Goal: Information Seeking & Learning: Compare options

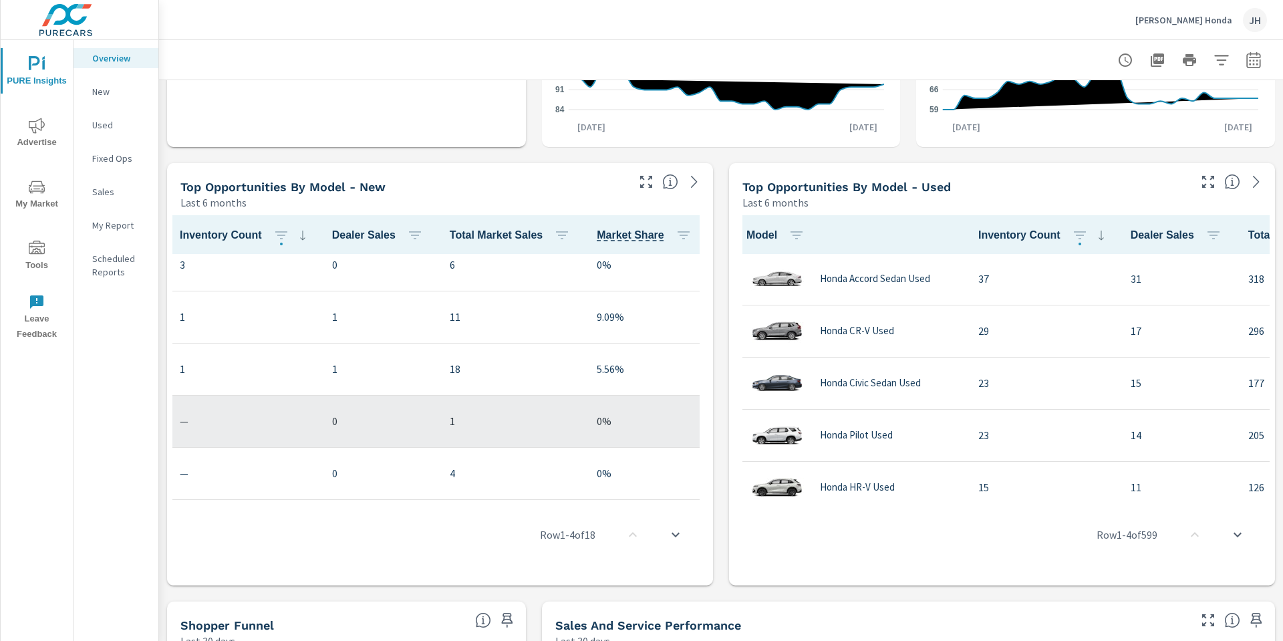
scroll to position [702, 232]
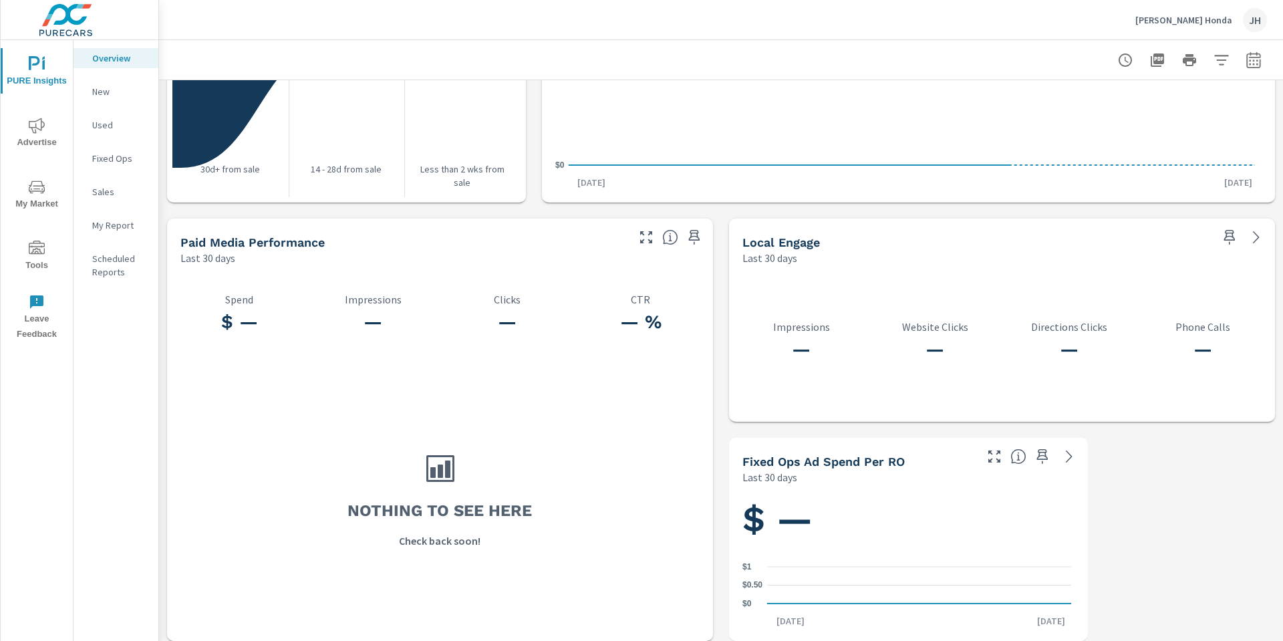
scroll to position [1631, 0]
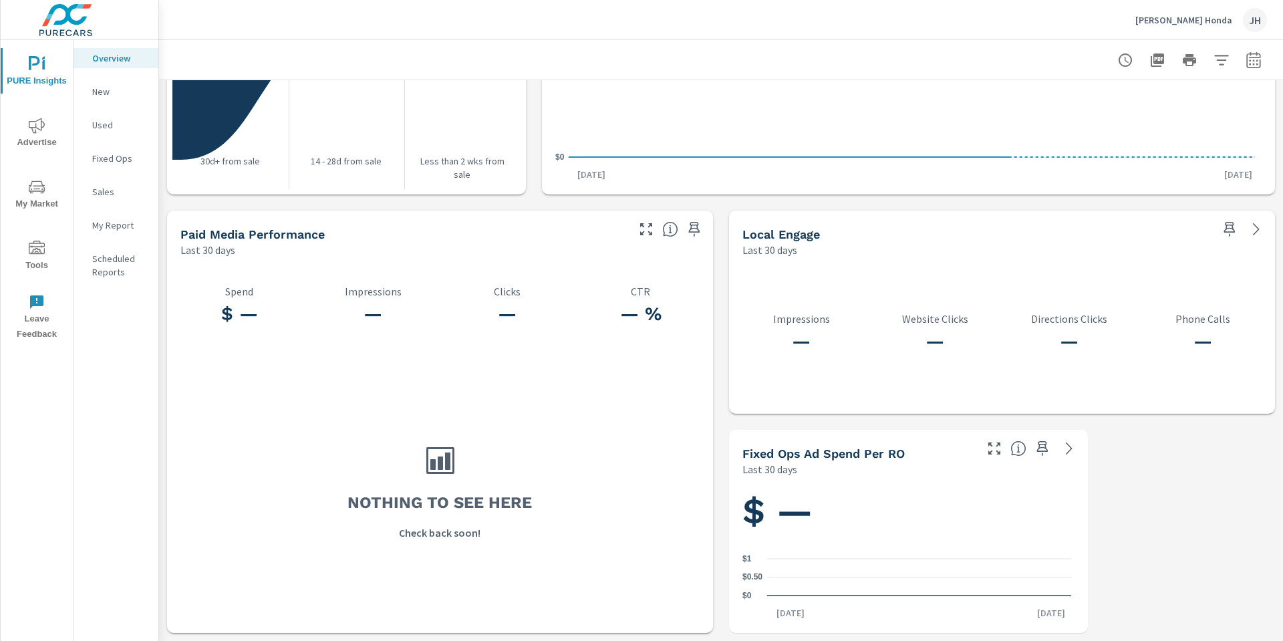
click at [37, 201] on span "My Market" at bounding box center [37, 195] width 64 height 33
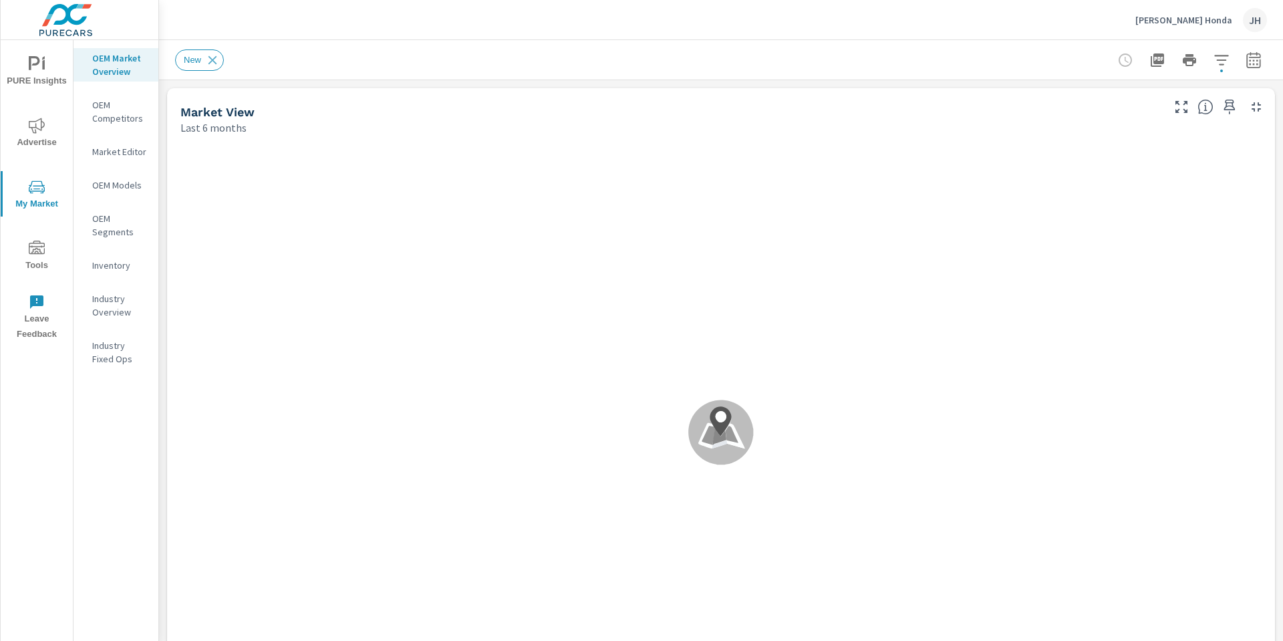
click at [713, 425] on icon at bounding box center [720, 421] width 21 height 30
click at [1218, 62] on icon "button" at bounding box center [1222, 60] width 16 height 16
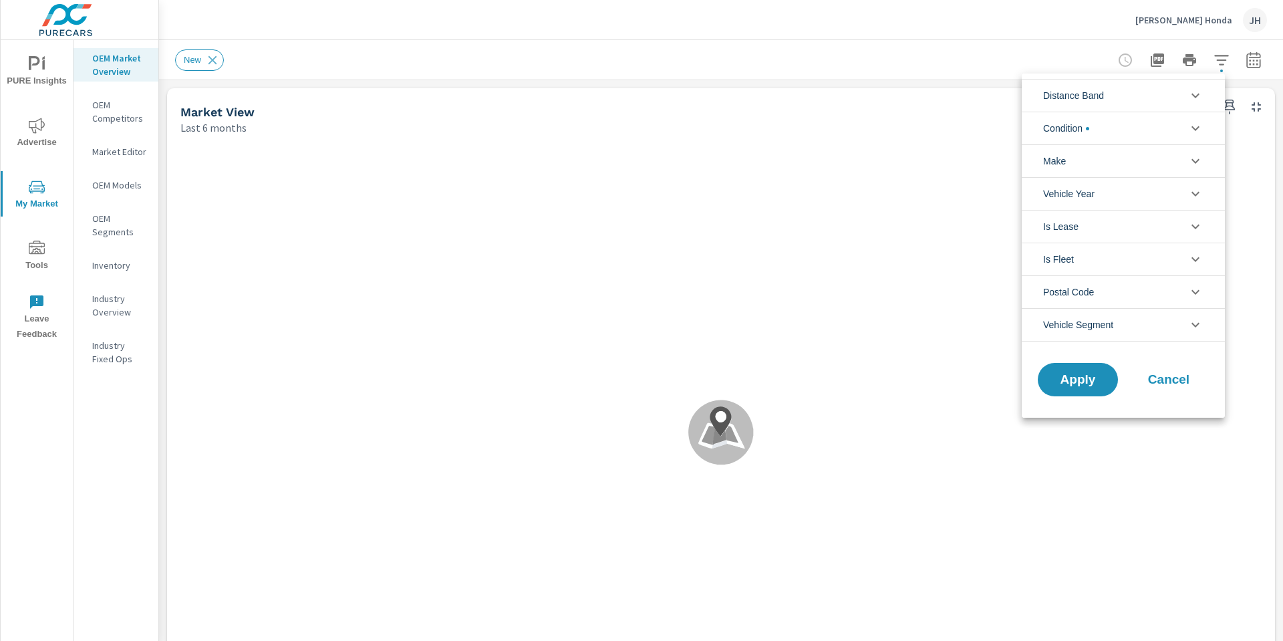
click at [134, 106] on div at bounding box center [641, 320] width 1283 height 641
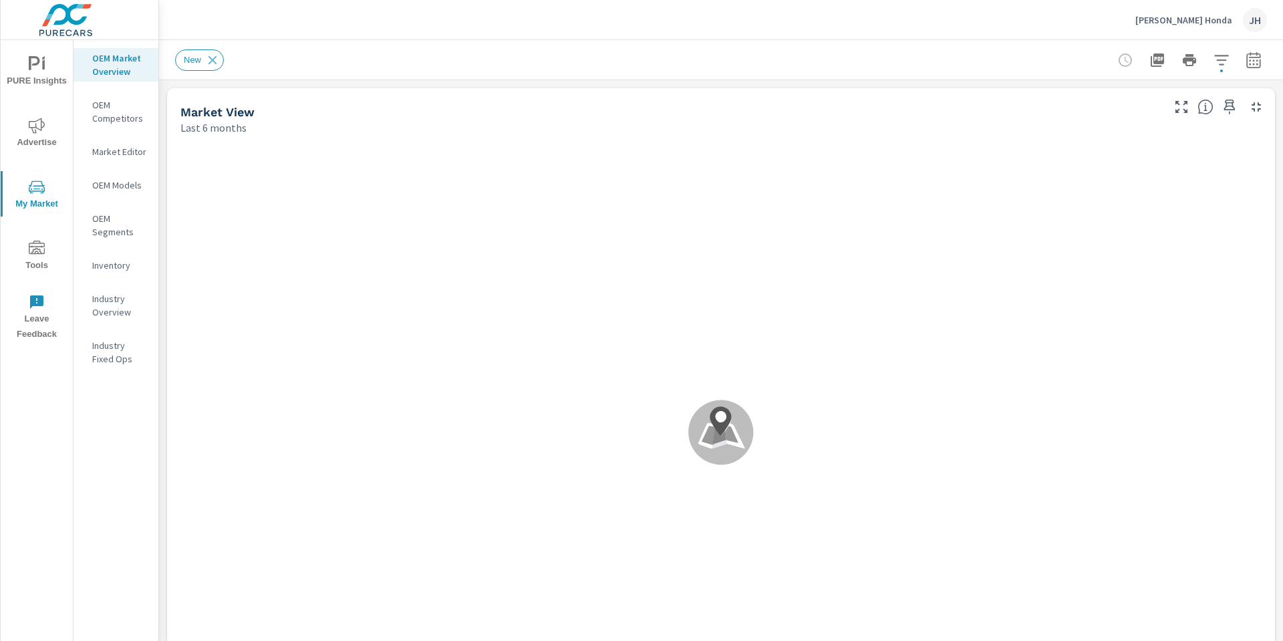
click at [114, 123] on div "Distance Band 0-10 10-20 [PHONE_NUMBER] [PHONE_NUMBER] Condition New Used Certi…" at bounding box center [641, 320] width 1283 height 641
click at [36, 253] on icon "nav menu" at bounding box center [37, 247] width 16 height 13
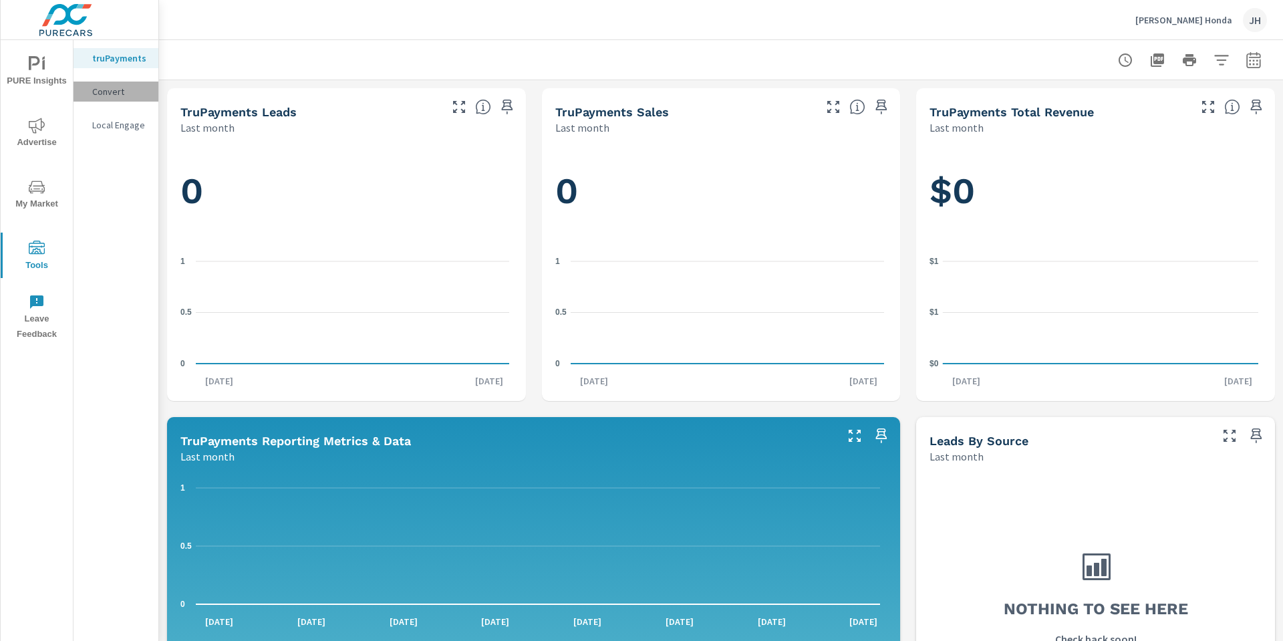
click at [114, 85] on p "Convert" at bounding box center [119, 91] width 55 height 13
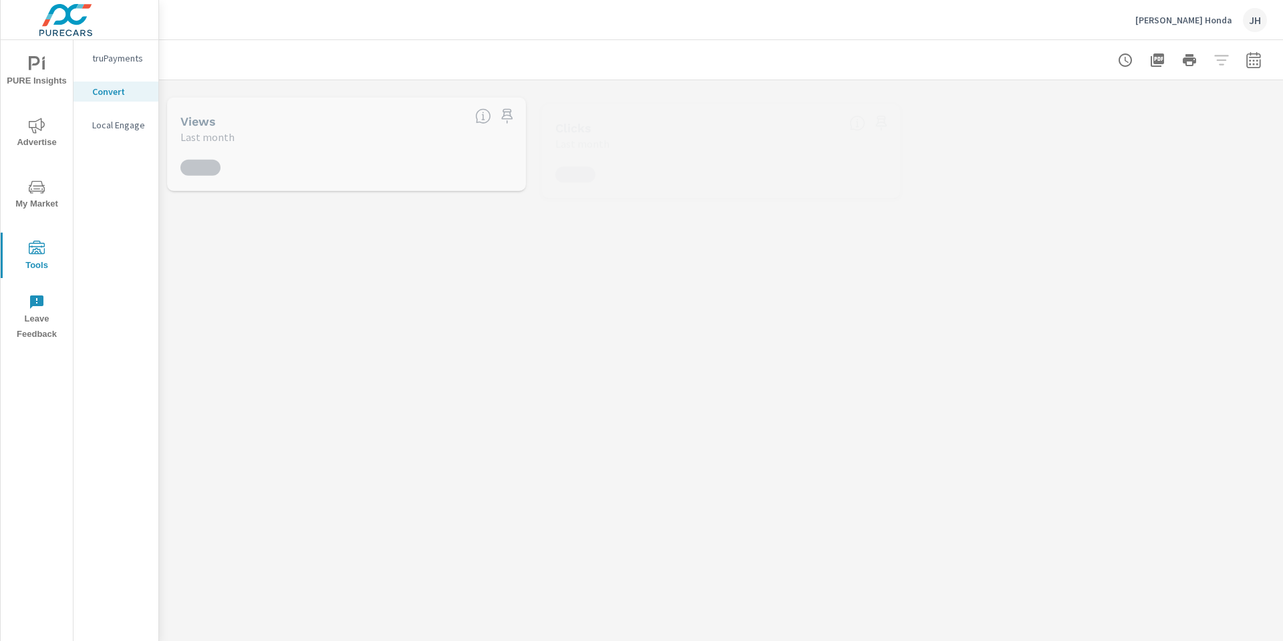
click at [124, 59] on p "truPayments" at bounding box center [119, 57] width 55 height 13
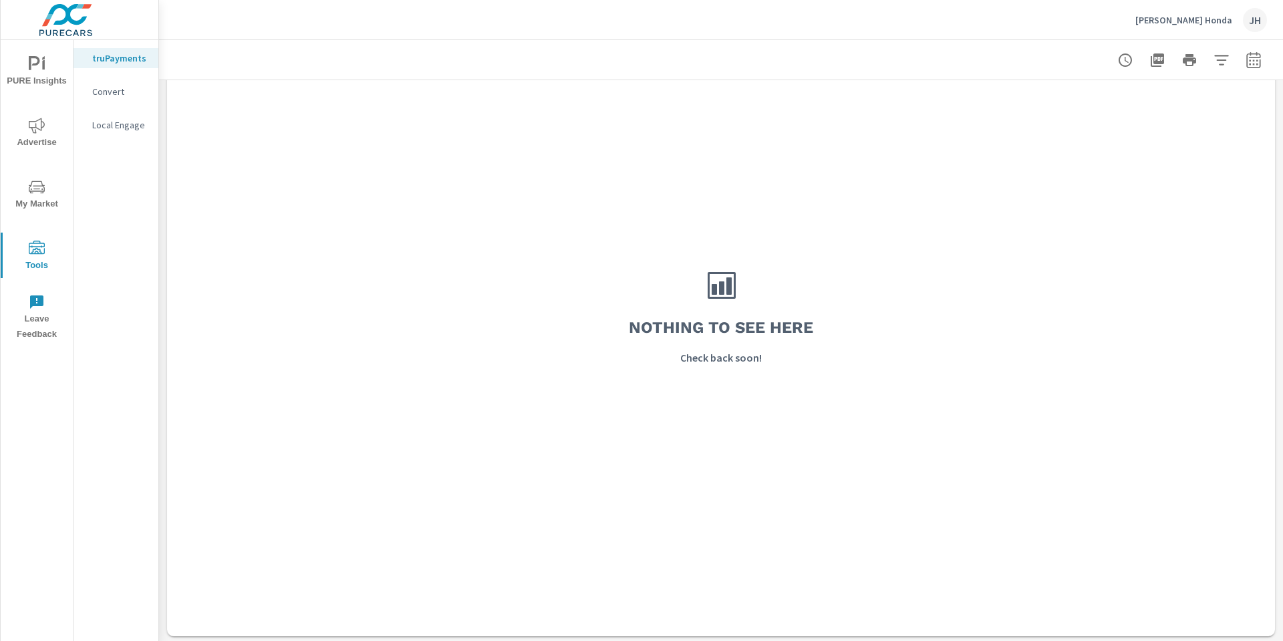
scroll to position [1083, 0]
click at [49, 164] on div "PURE Insights Advertise My Market Tools Leave Feedback" at bounding box center [37, 193] width 72 height 307
click at [35, 124] on icon "nav menu" at bounding box center [37, 126] width 16 height 16
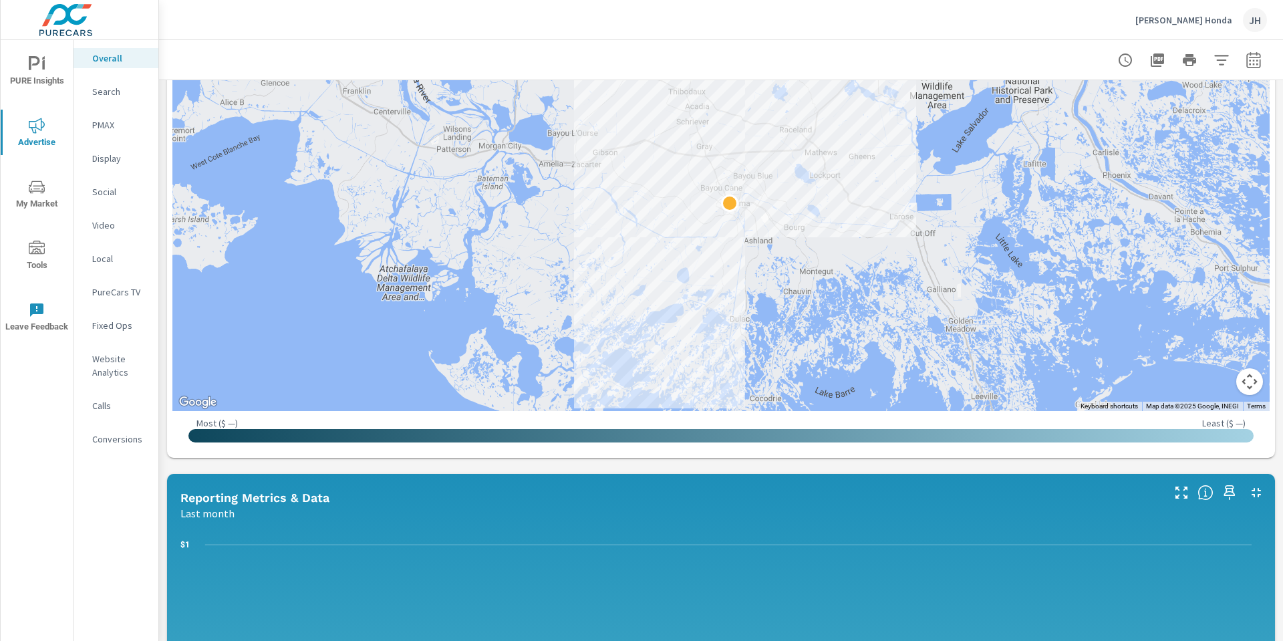
scroll to position [602, 0]
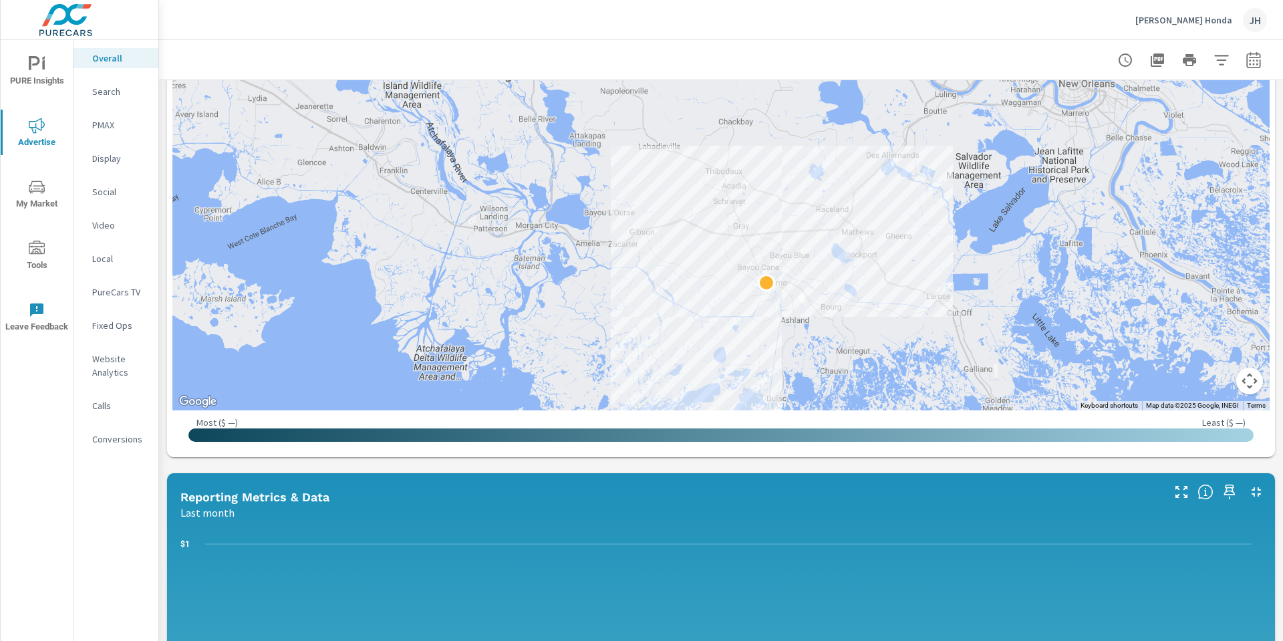
drag, startPoint x: 769, startPoint y: 206, endPoint x: 806, endPoint y: 291, distance: 92.8
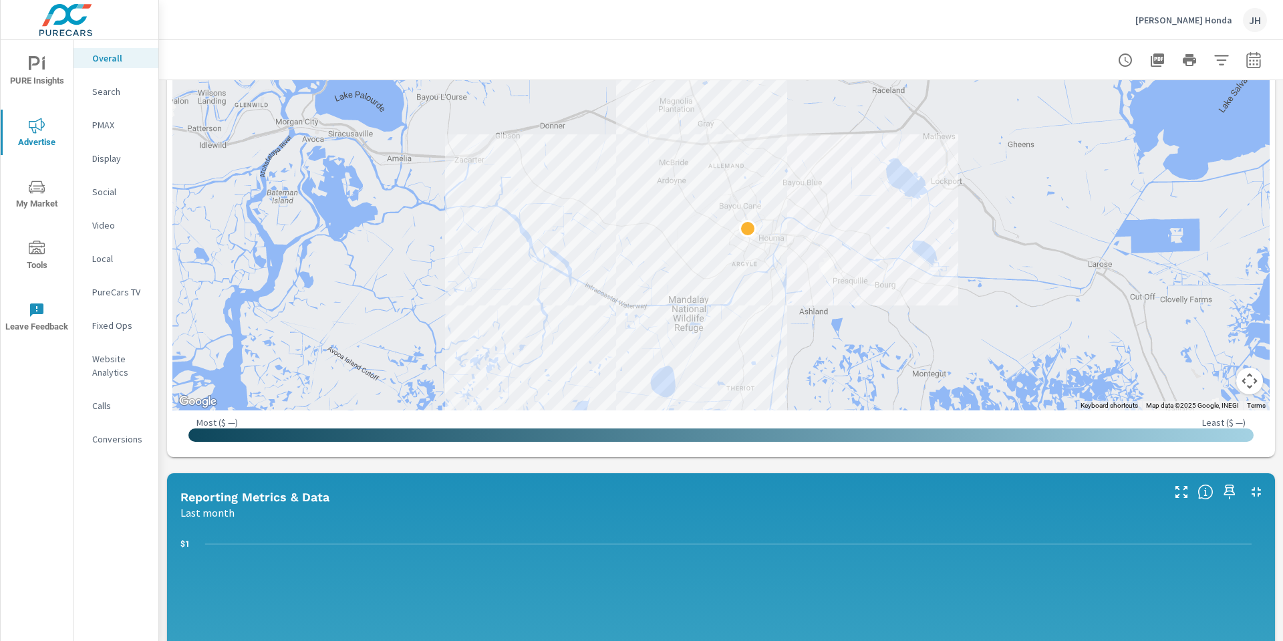
drag, startPoint x: 608, startPoint y: 494, endPoint x: 605, endPoint y: 420, distance: 73.6
click at [605, 420] on div "Paid Media Performance Last month $ — Spend $ — Spend Per Unit Sold — Impressio…" at bounding box center [721, 410] width 1124 height 1863
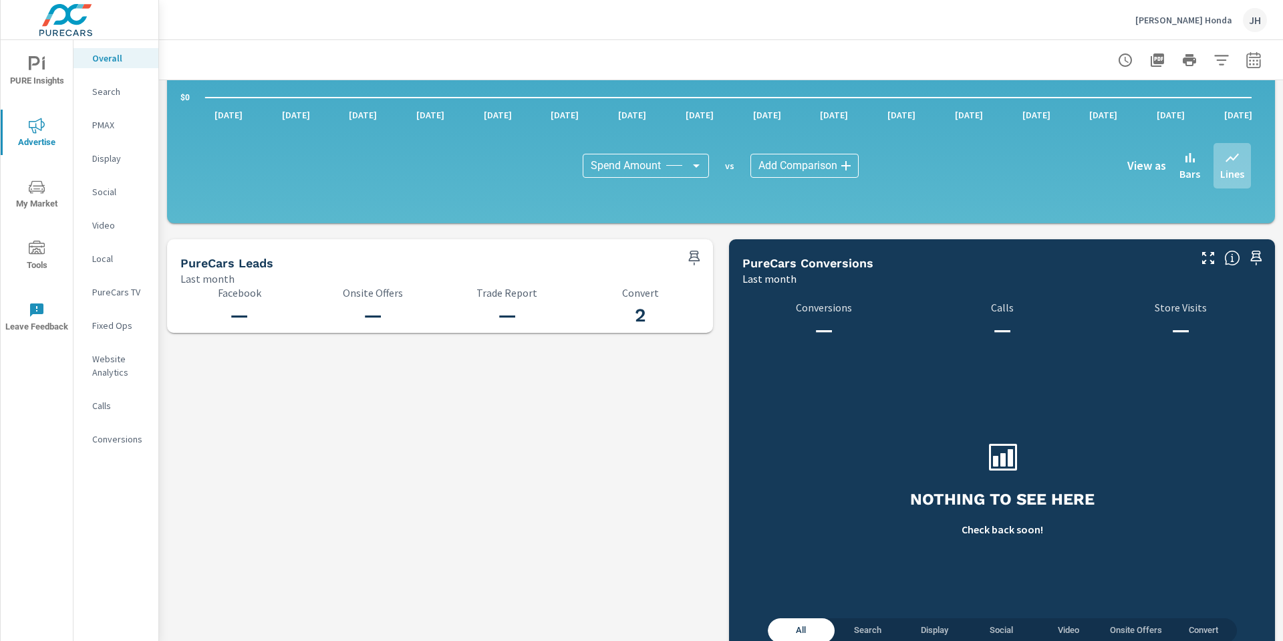
scroll to position [1303, 0]
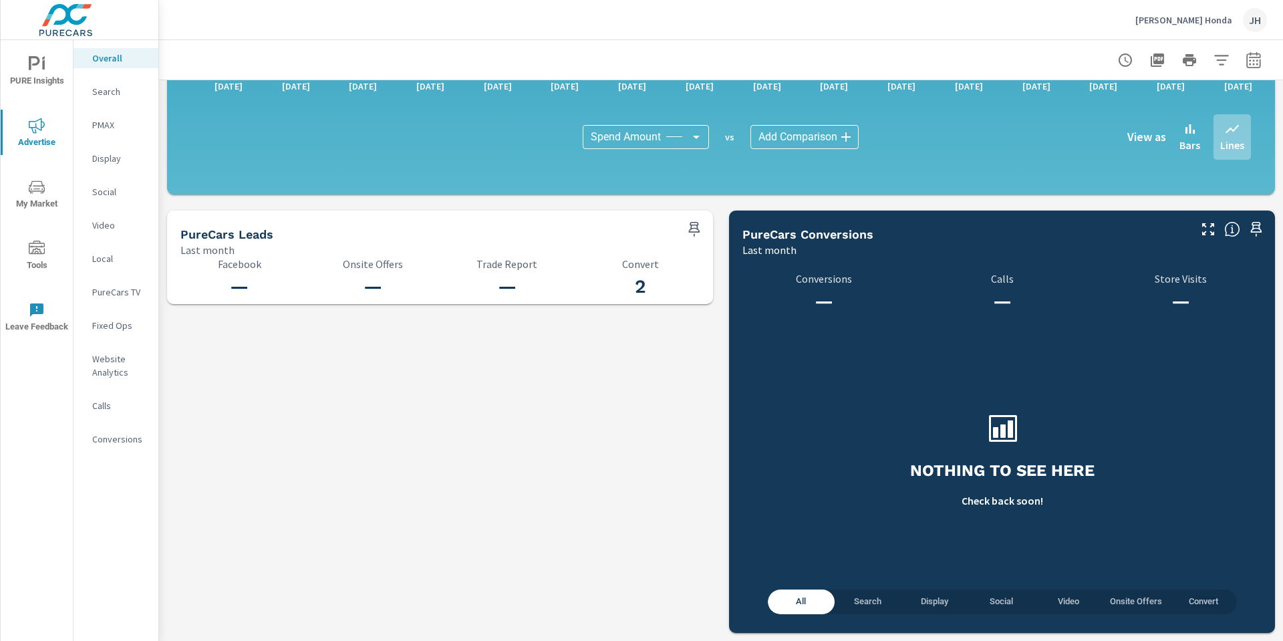
click at [100, 96] on p "Search" at bounding box center [119, 91] width 55 height 13
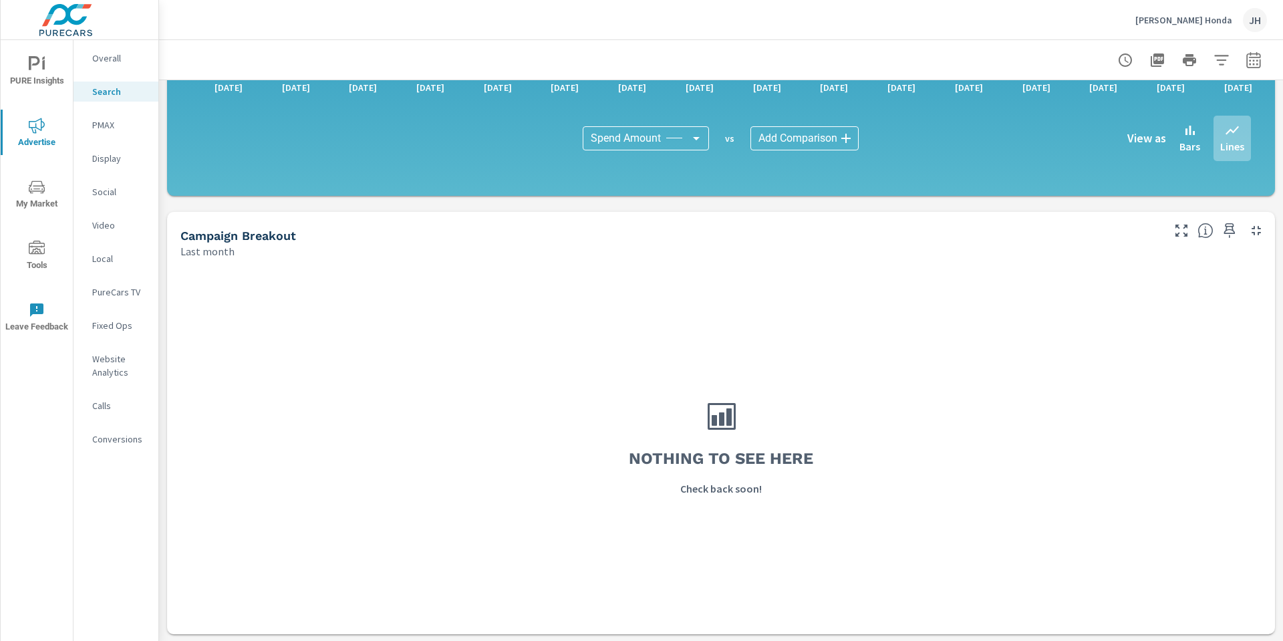
scroll to position [864, 0]
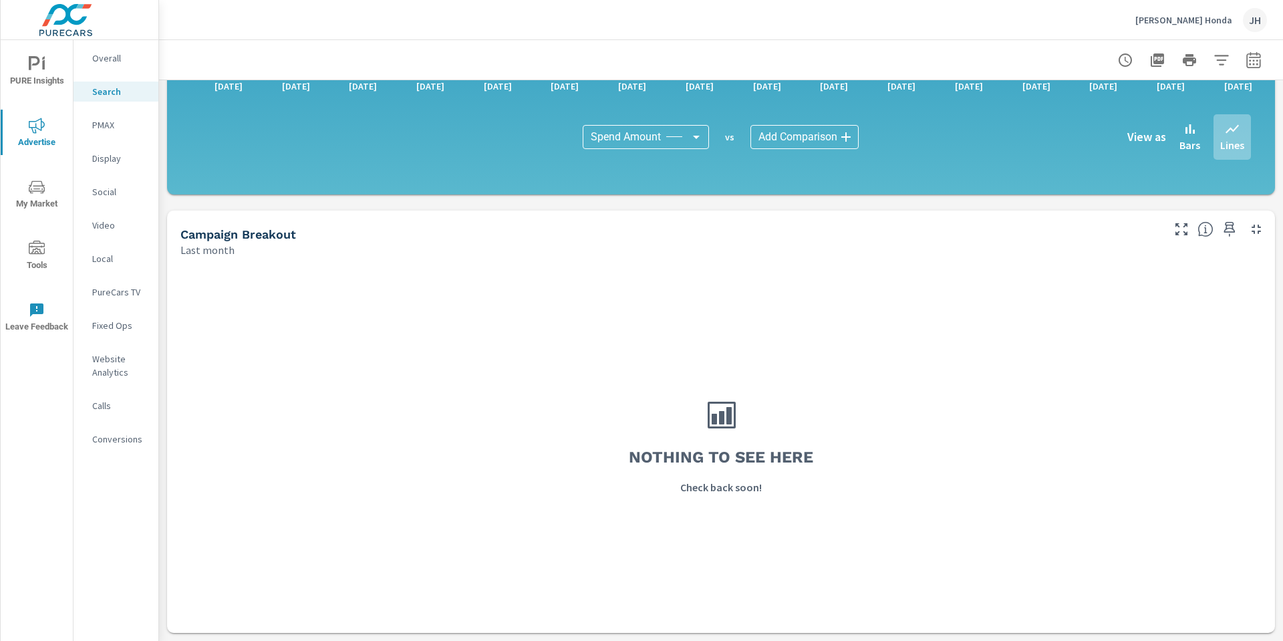
click at [35, 64] on icon "nav menu" at bounding box center [34, 63] width 11 height 14
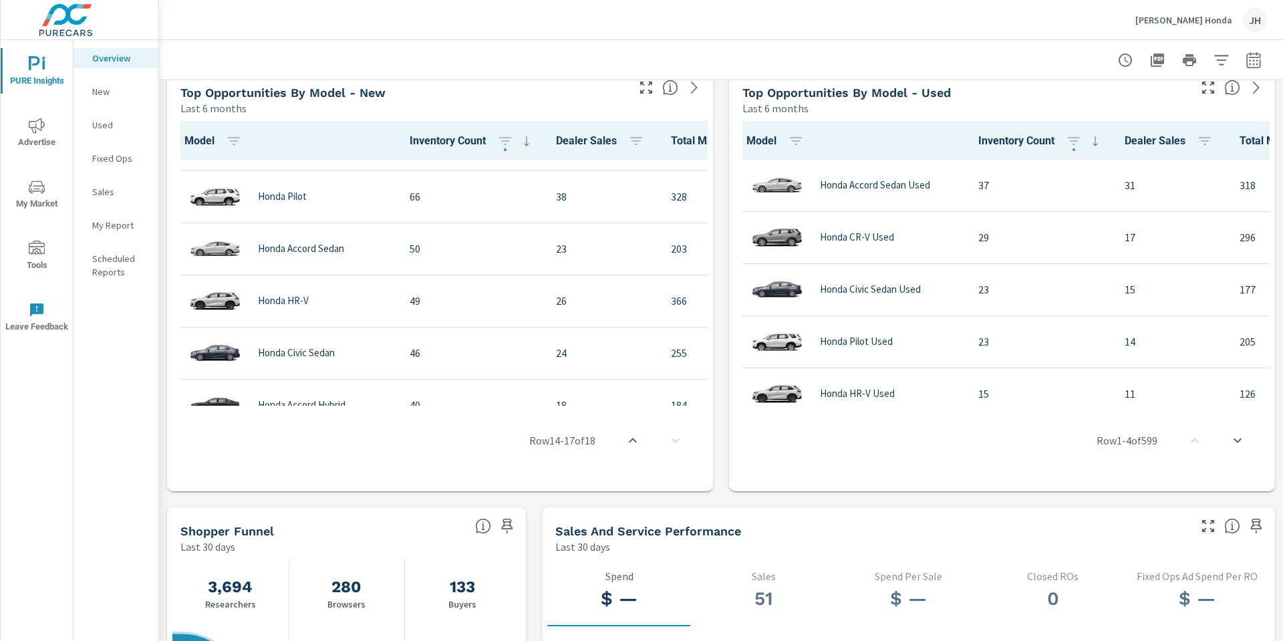
scroll to position [34, 0]
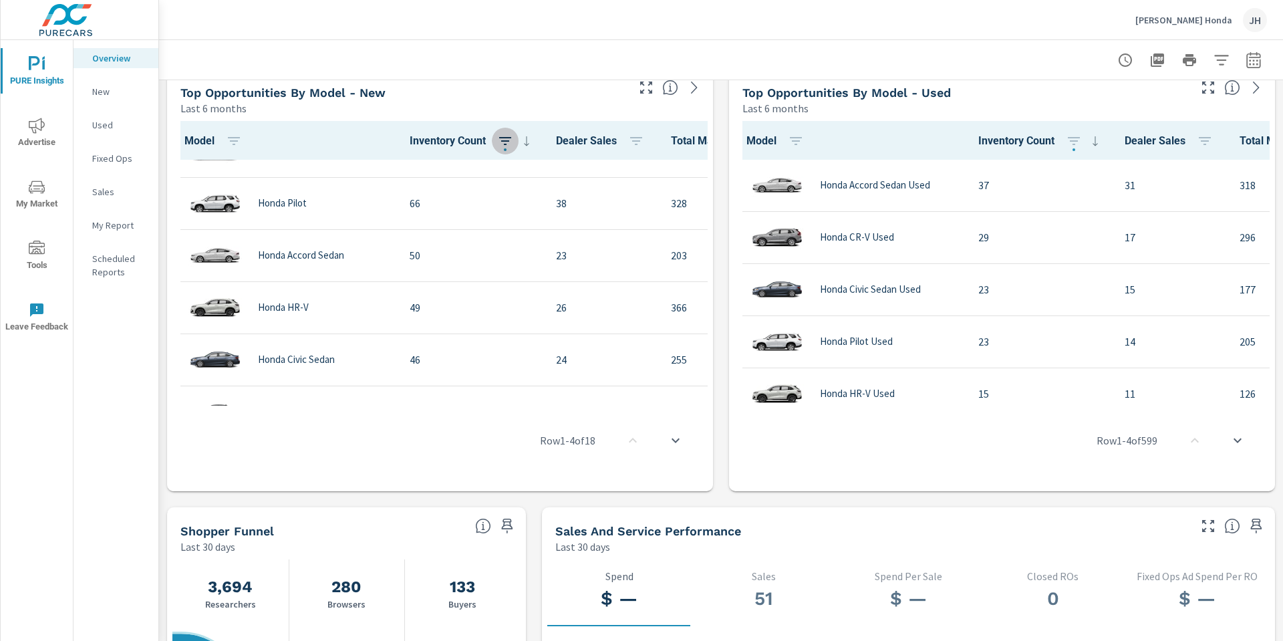
click at [503, 144] on icon "button" at bounding box center [505, 141] width 16 height 16
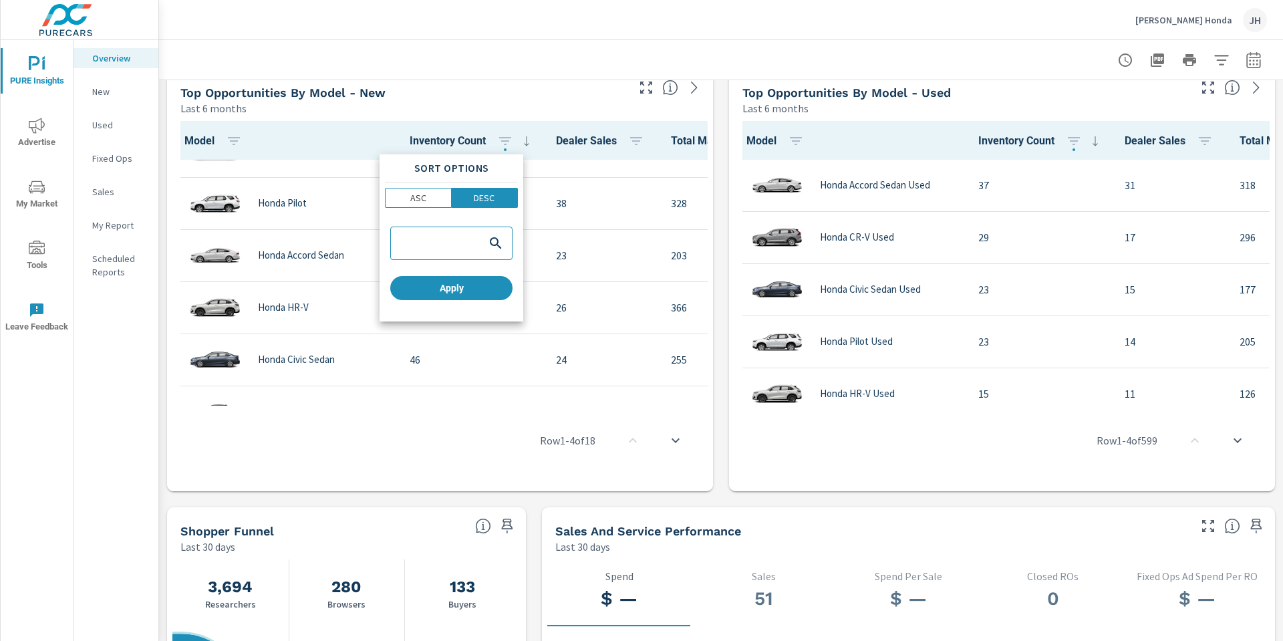
click at [521, 98] on div at bounding box center [641, 320] width 1283 height 641
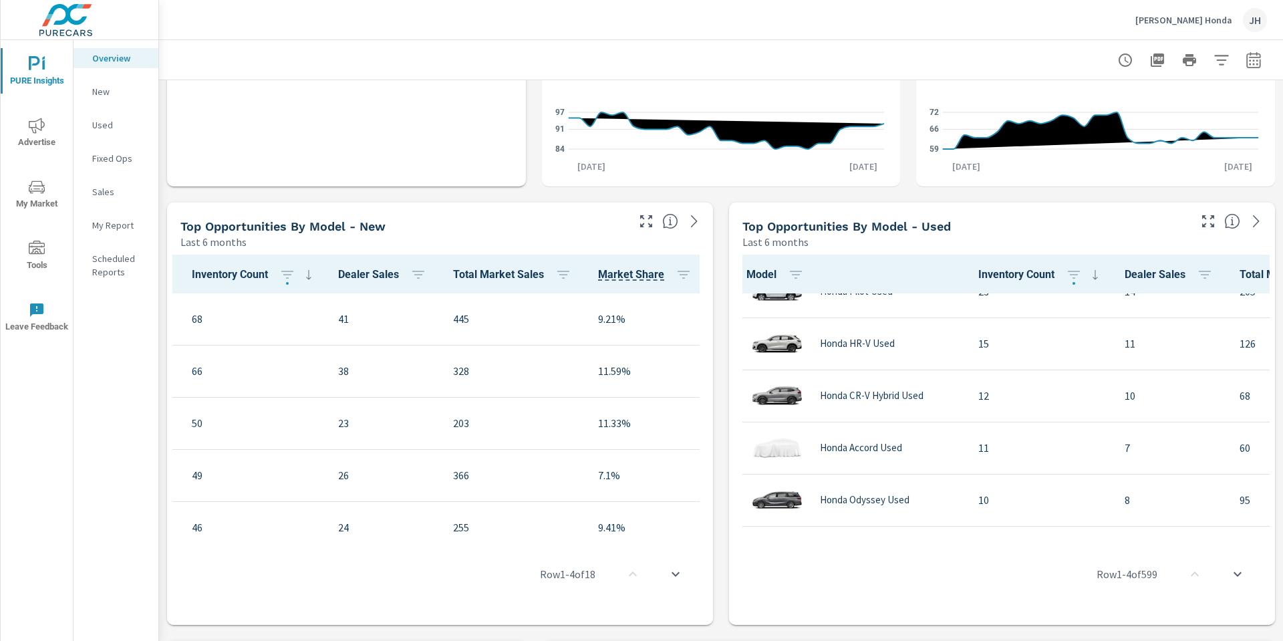
scroll to position [468, 0]
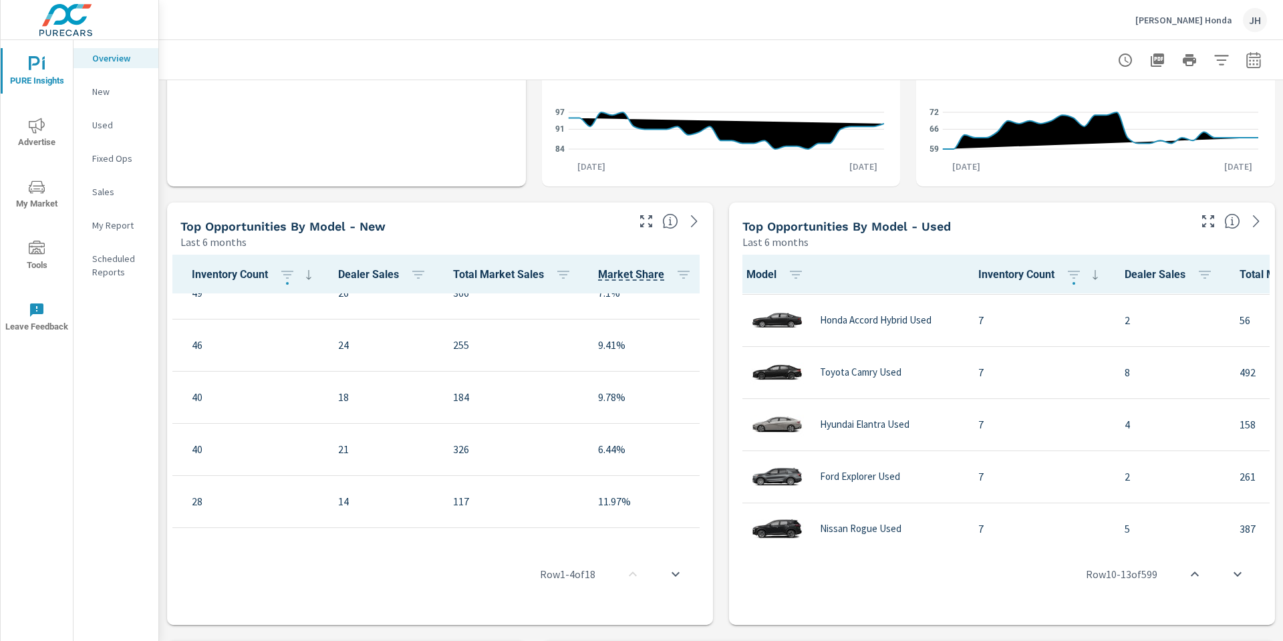
scroll to position [468, 232]
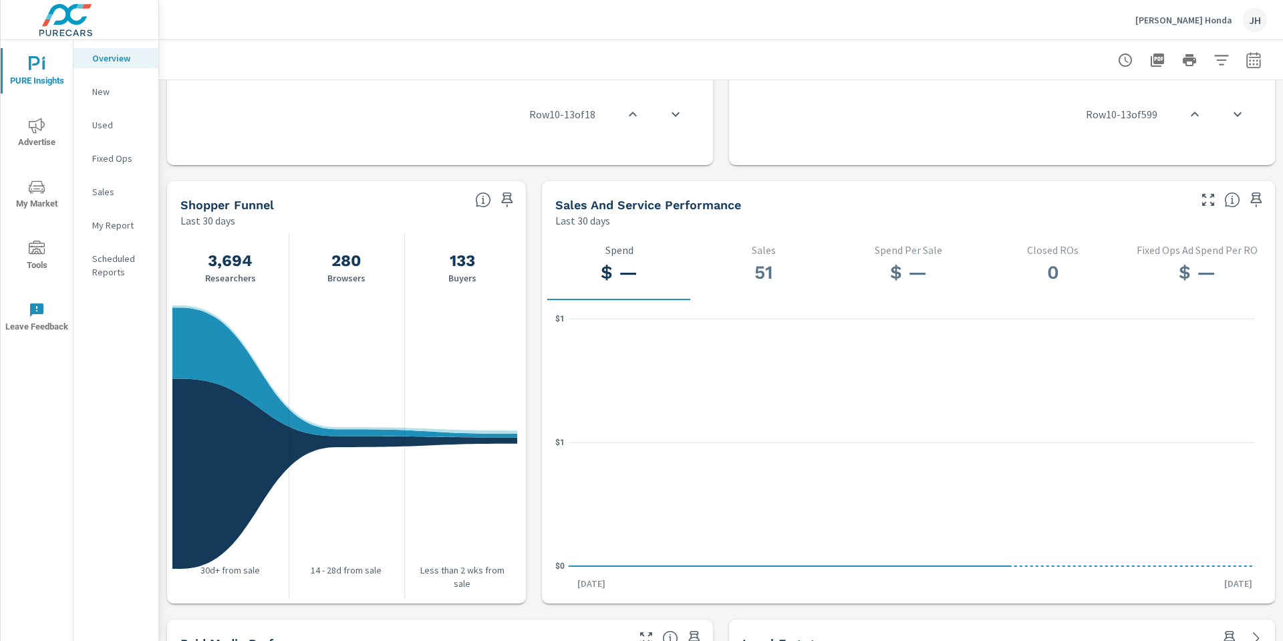
scroll to position [1230, 0]
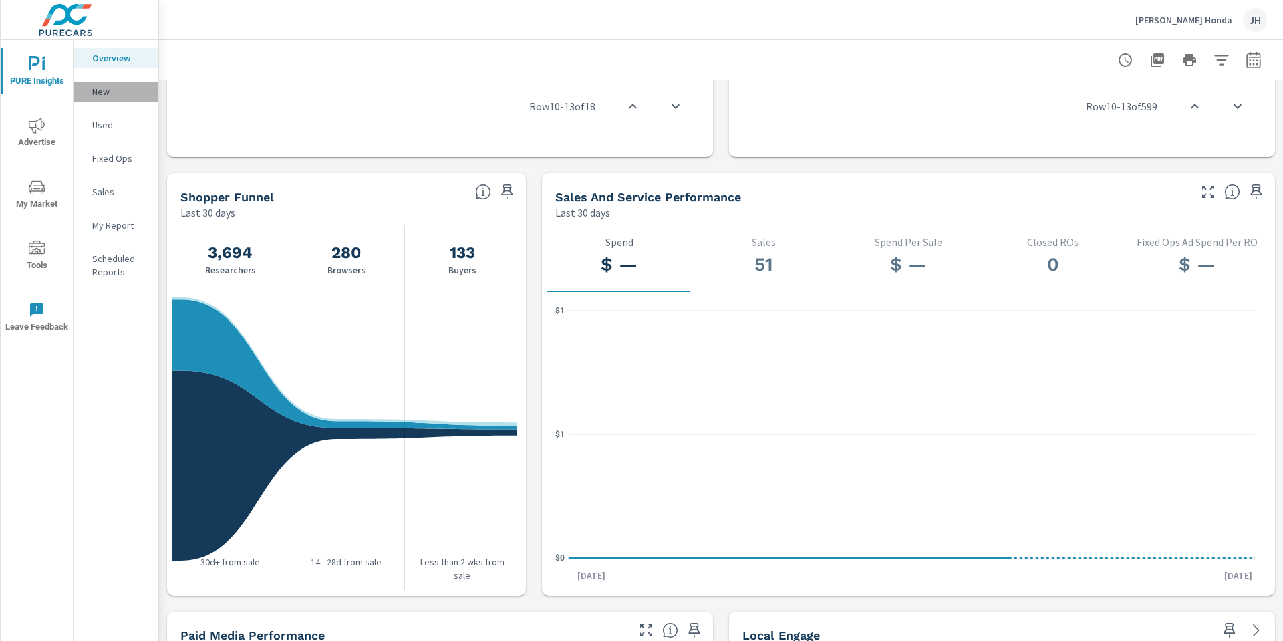
click at [101, 83] on div "New" at bounding box center [116, 92] width 85 height 20
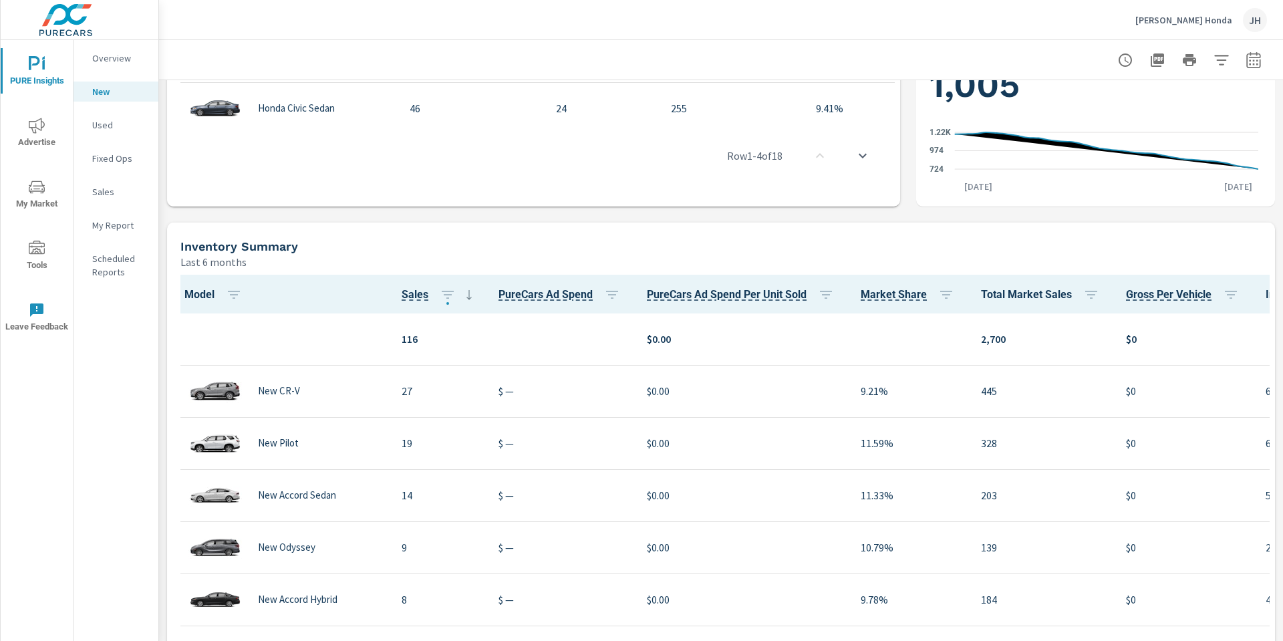
scroll to position [640, 0]
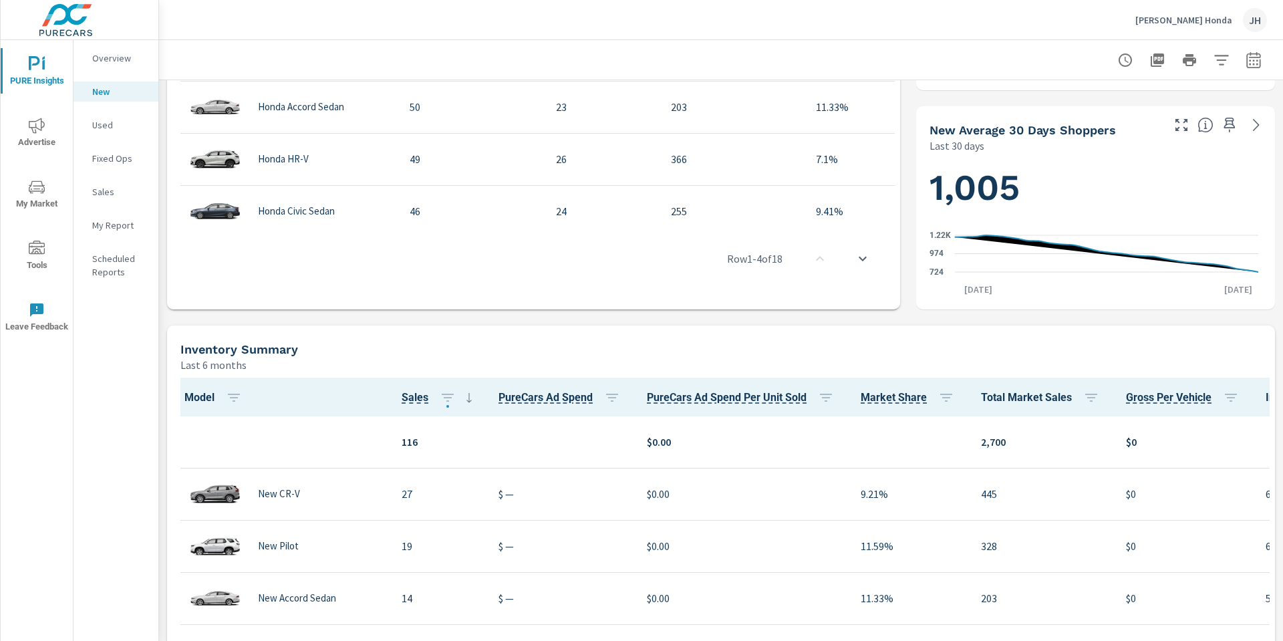
click at [41, 188] on icon "nav menu" at bounding box center [37, 187] width 16 height 16
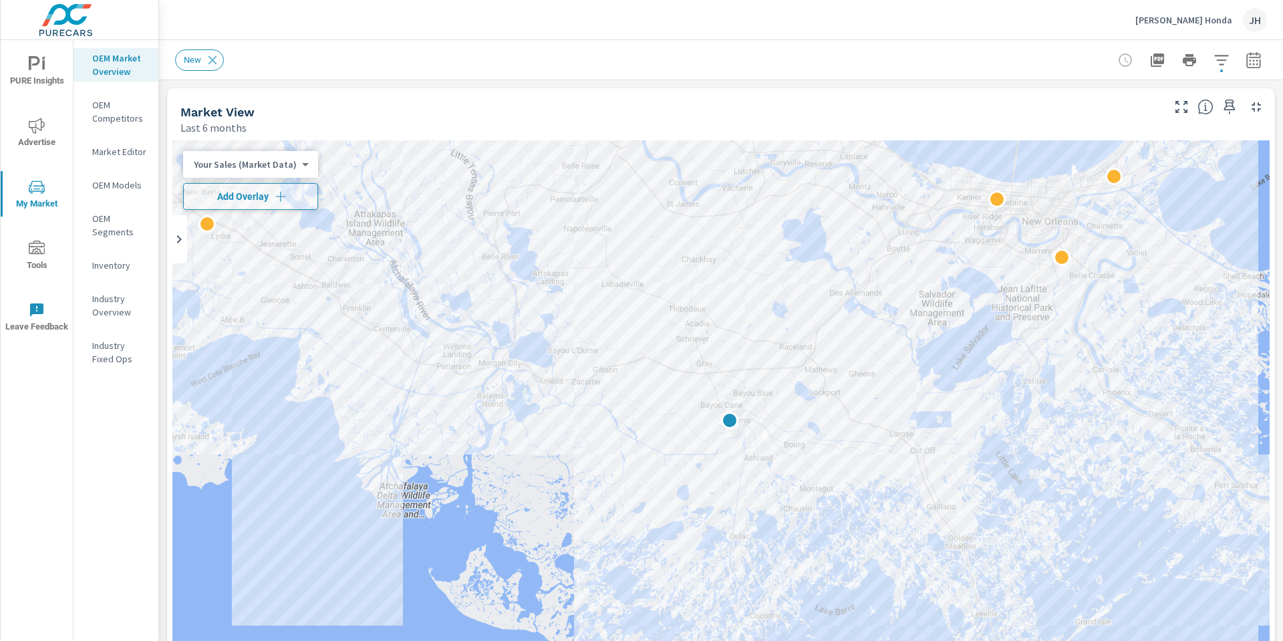
scroll to position [1, 0]
click at [122, 116] on p "OEM Competitors" at bounding box center [119, 111] width 55 height 27
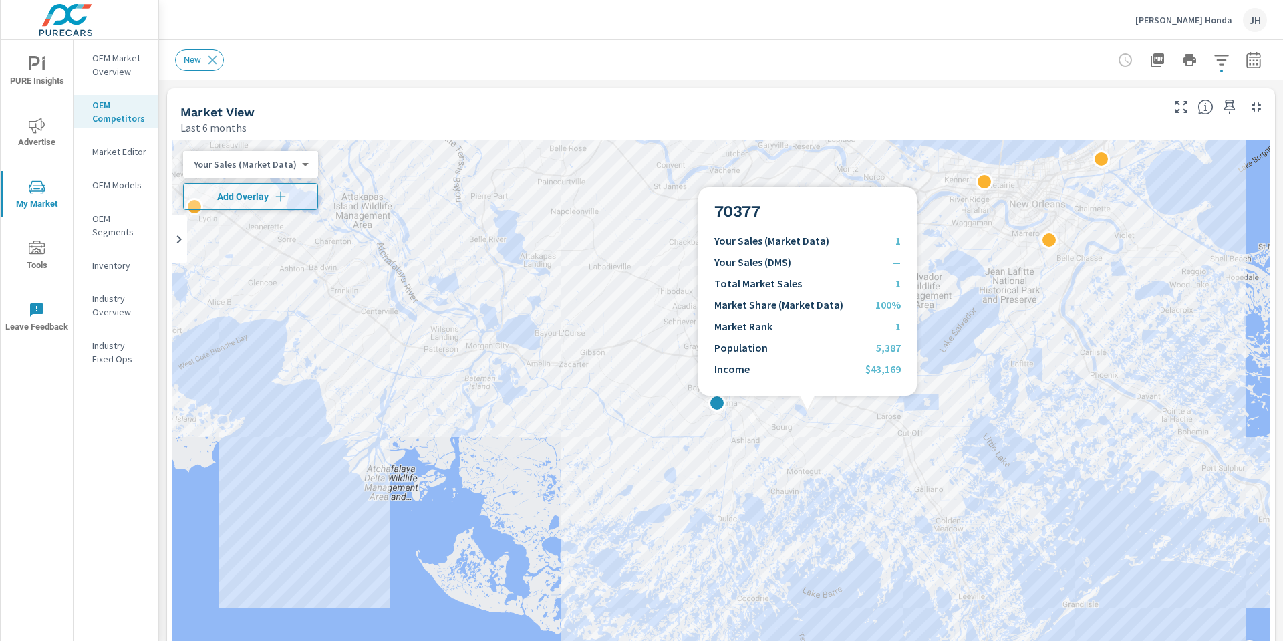
scroll to position [1, 0]
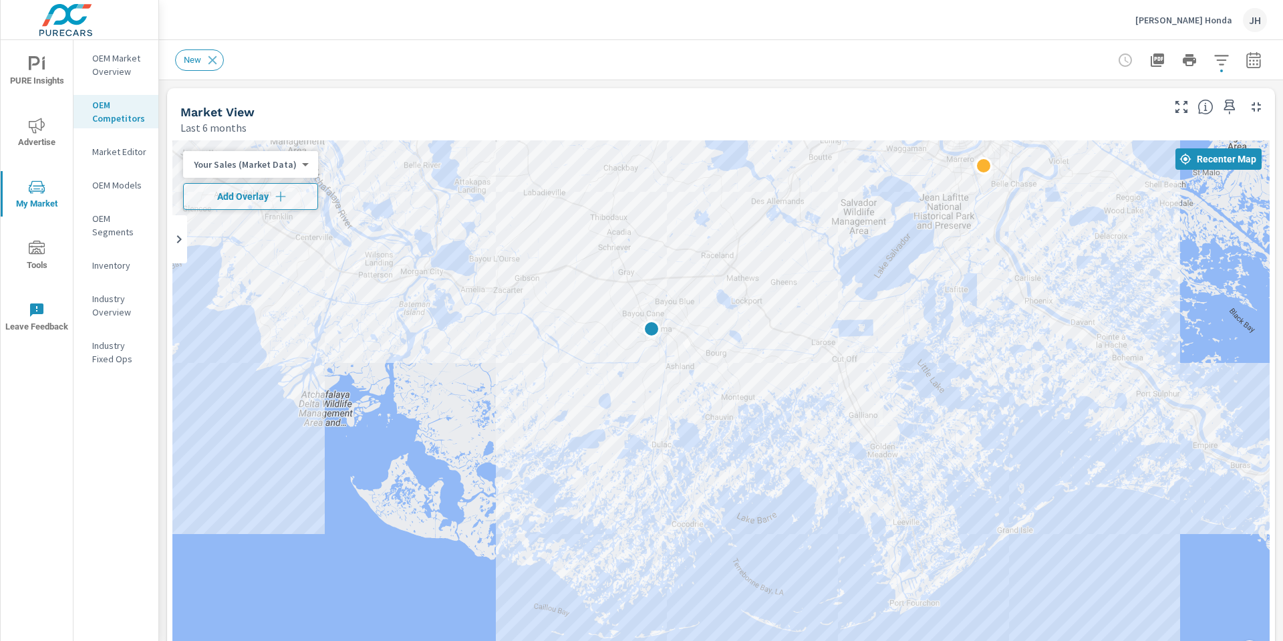
drag, startPoint x: 769, startPoint y: 493, endPoint x: 703, endPoint y: 418, distance: 99.0
click at [271, 201] on span "Add Overlay" at bounding box center [250, 196] width 123 height 13
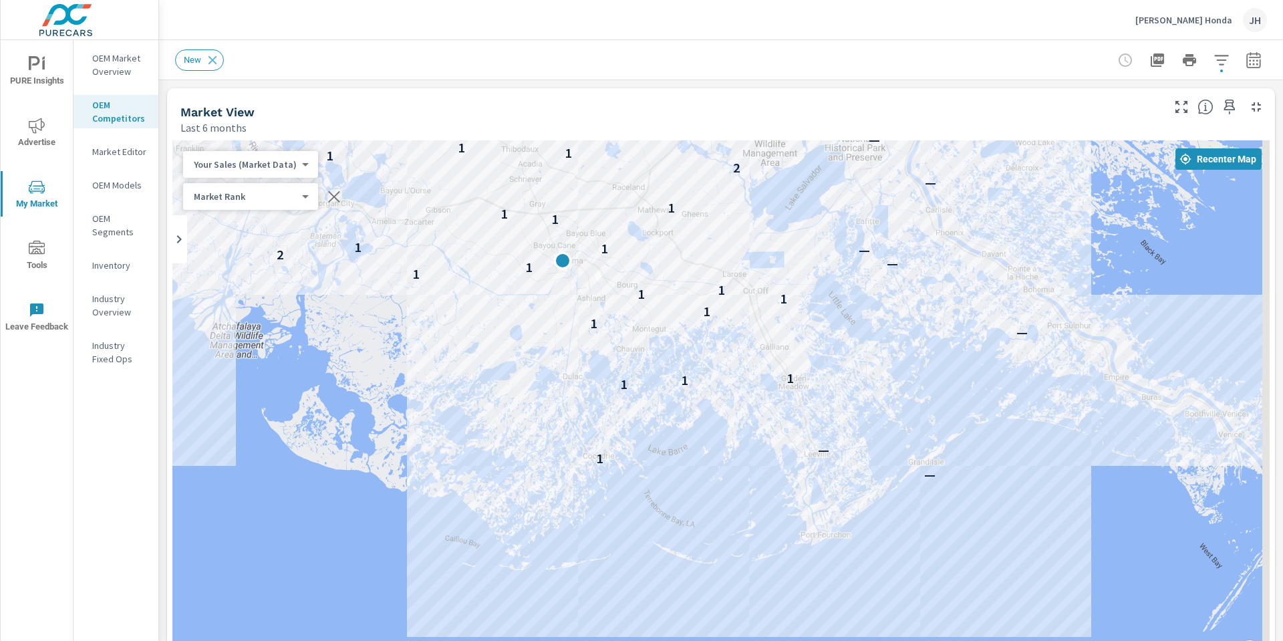
drag, startPoint x: 453, startPoint y: 452, endPoint x: 363, endPoint y: 384, distance: 113.1
click at [363, 384] on div "— 1 — 1 1 1 — 1 1 1 1 1 1 1 — 2 — 1 1 1 1 — 1 — 2 1 1 1 — — — 2 — — 4 — 1 — 3 2…" at bounding box center [720, 411] width 1097 height 543
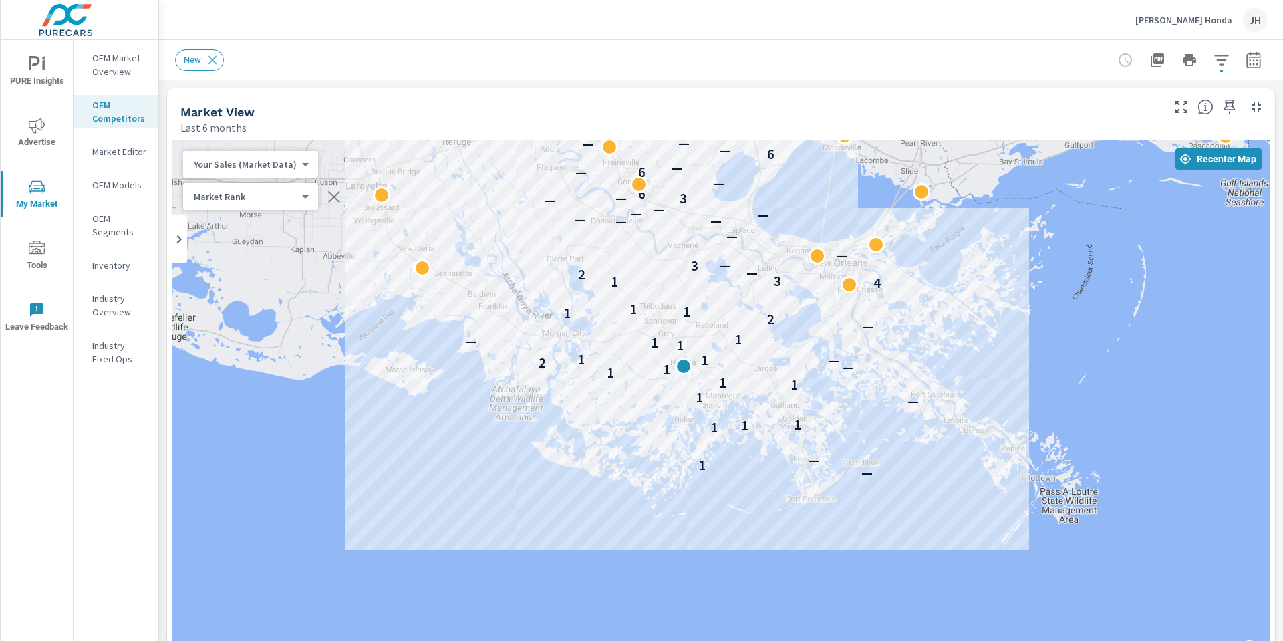
drag, startPoint x: 440, startPoint y: 362, endPoint x: 607, endPoint y: 447, distance: 187.1
click at [607, 447] on div "— 1 — 1 1 1 — 1 1 1 1 1 — 2 — 1 1 1 1 — 1 — 2 1 1 1 4 1 3 2 — — 3 — — — — — — —…" at bounding box center [720, 411] width 1097 height 543
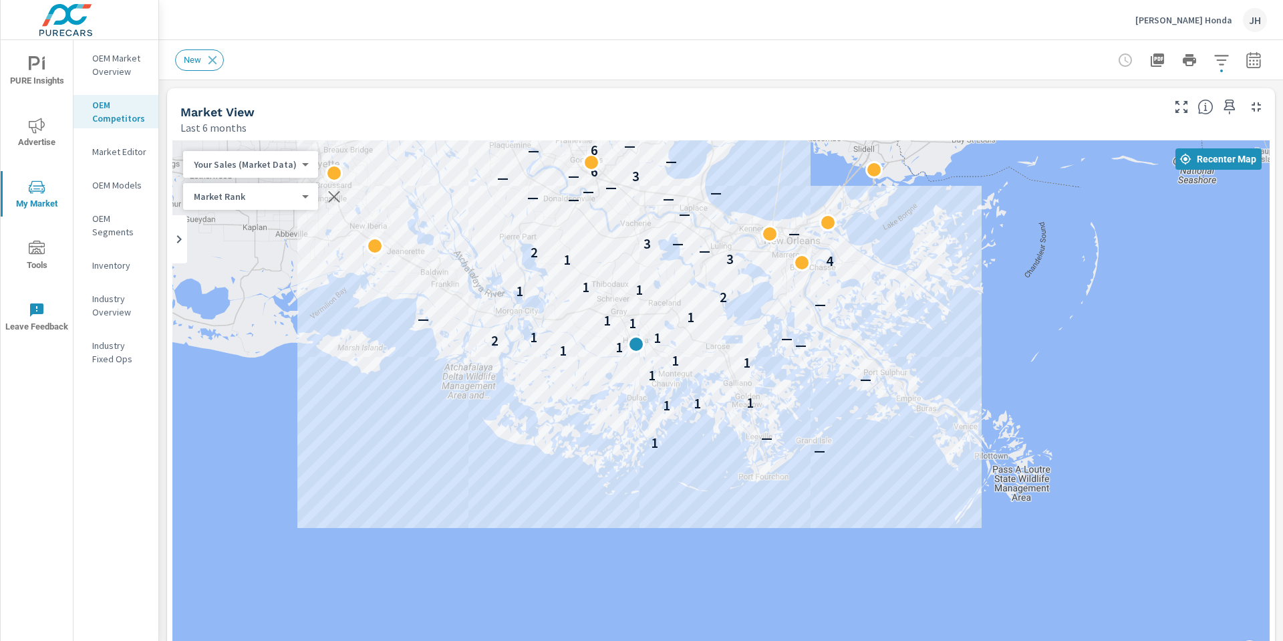
drag, startPoint x: 539, startPoint y: 466, endPoint x: 497, endPoint y: 438, distance: 51.2
click at [497, 444] on div "— 1 — 1 1 1 — 1 1 1 1 1 — 2 — 1 1 1 1 — 1 — 2 1 1 1 4 1 3 2 — — 3 — — — — — — —…" at bounding box center [720, 411] width 1097 height 543
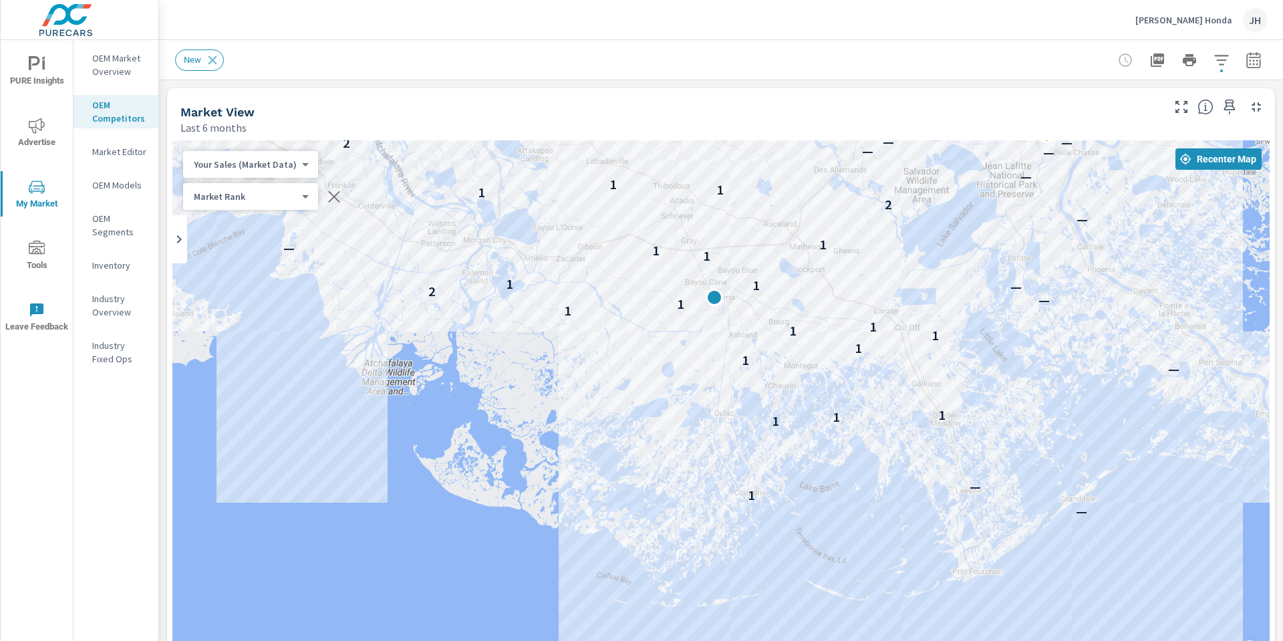
click at [112, 186] on p "OEM Models" at bounding box center [119, 184] width 55 height 13
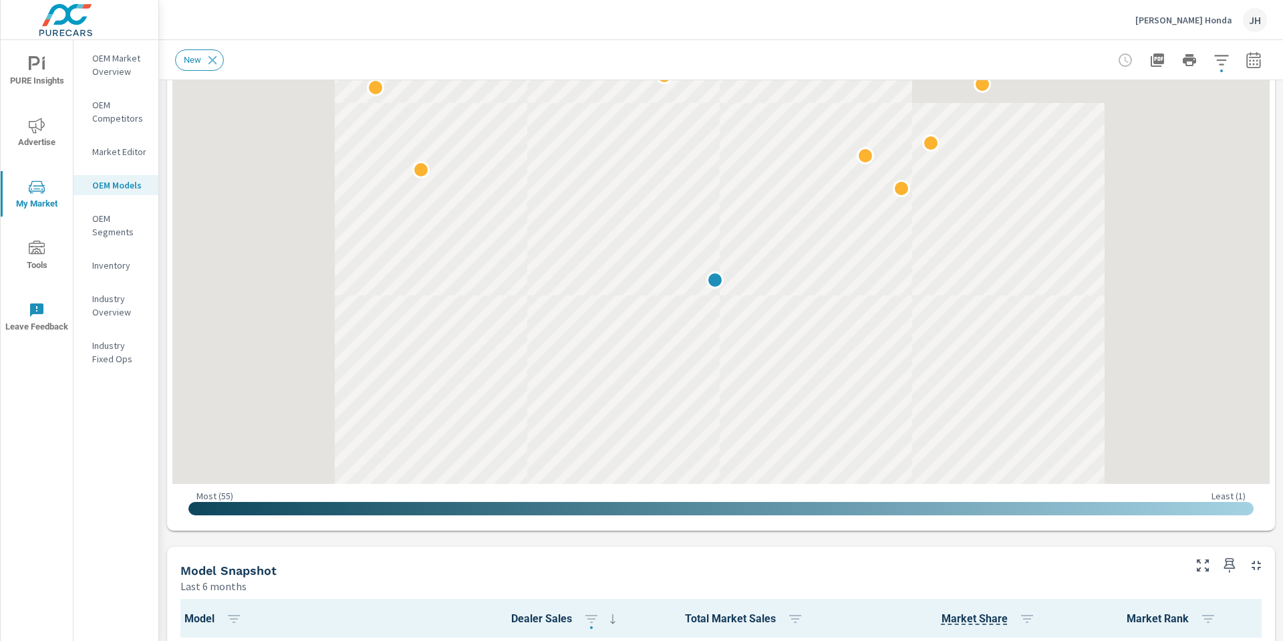
scroll to position [201, 0]
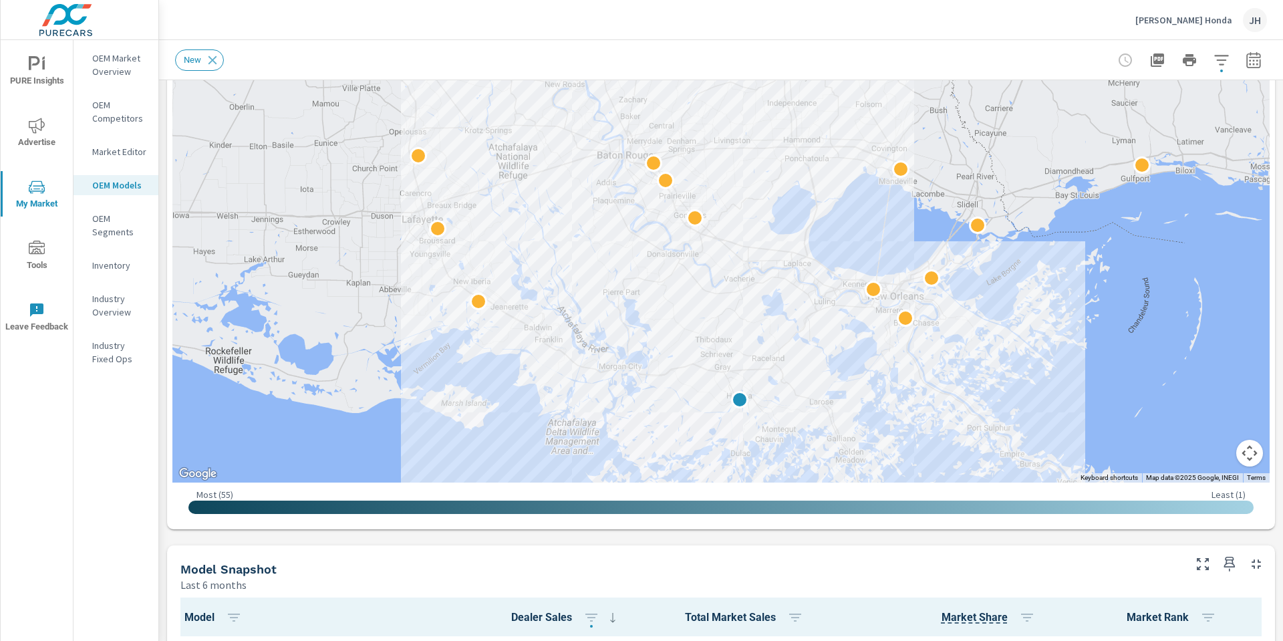
drag, startPoint x: 315, startPoint y: 249, endPoint x: 284, endPoint y: 388, distance: 143.0
click at [284, 383] on div at bounding box center [720, 211] width 1097 height 543
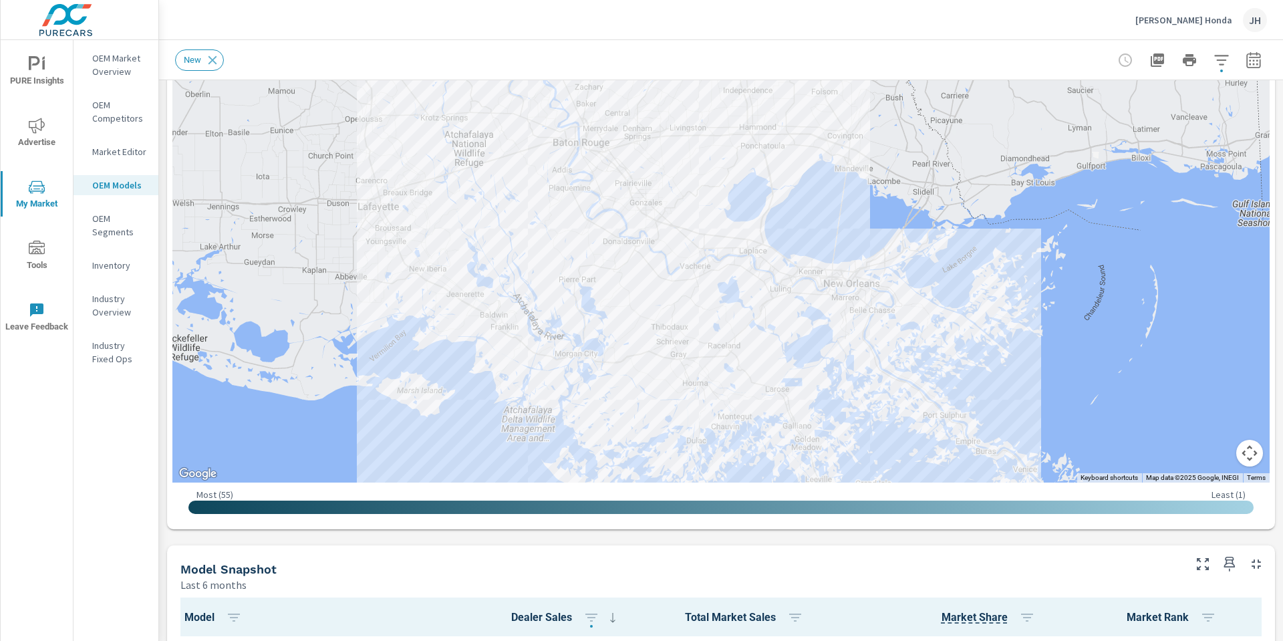
drag, startPoint x: 328, startPoint y: 382, endPoint x: 316, endPoint y: 234, distance: 148.9
click at [312, 275] on div at bounding box center [720, 211] width 1097 height 543
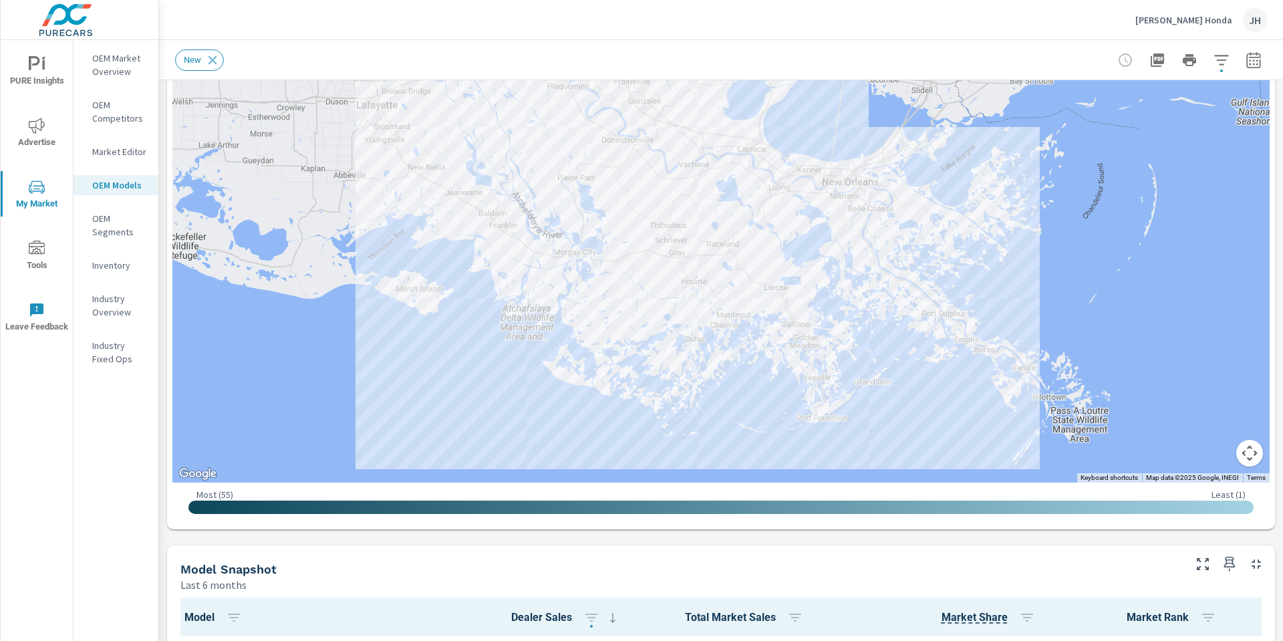
drag, startPoint x: 316, startPoint y: 234, endPoint x: 314, endPoint y: 220, distance: 14.2
click at [314, 221] on div at bounding box center [720, 211] width 1097 height 543
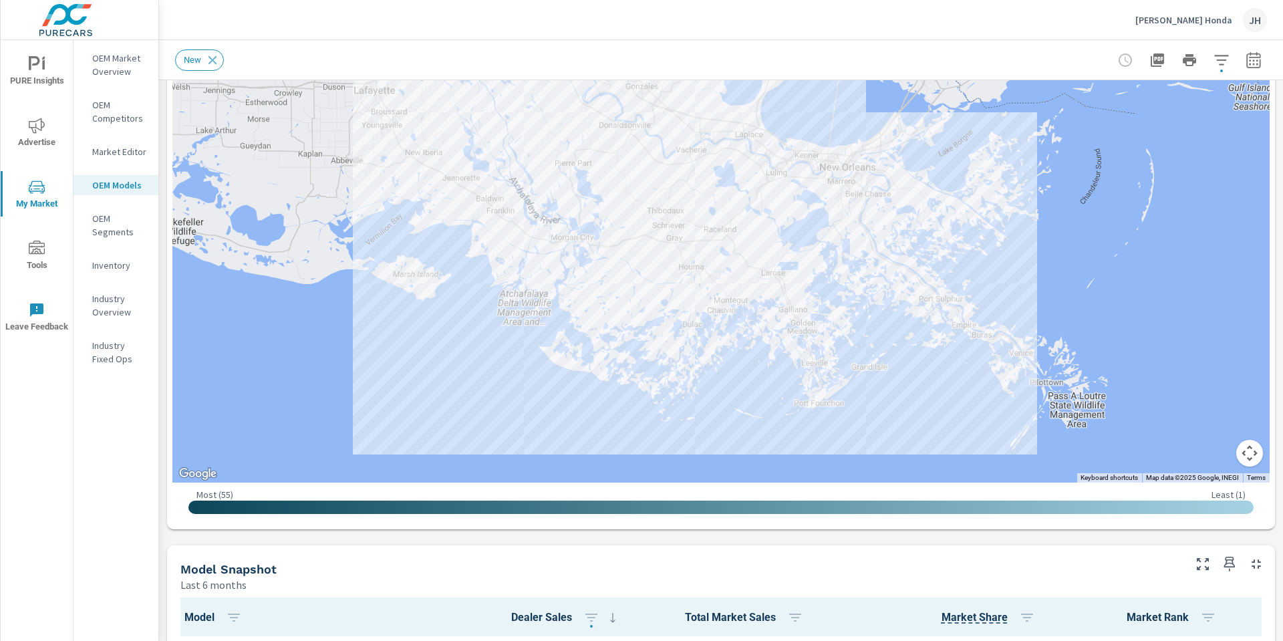
click at [312, 209] on div at bounding box center [720, 211] width 1097 height 543
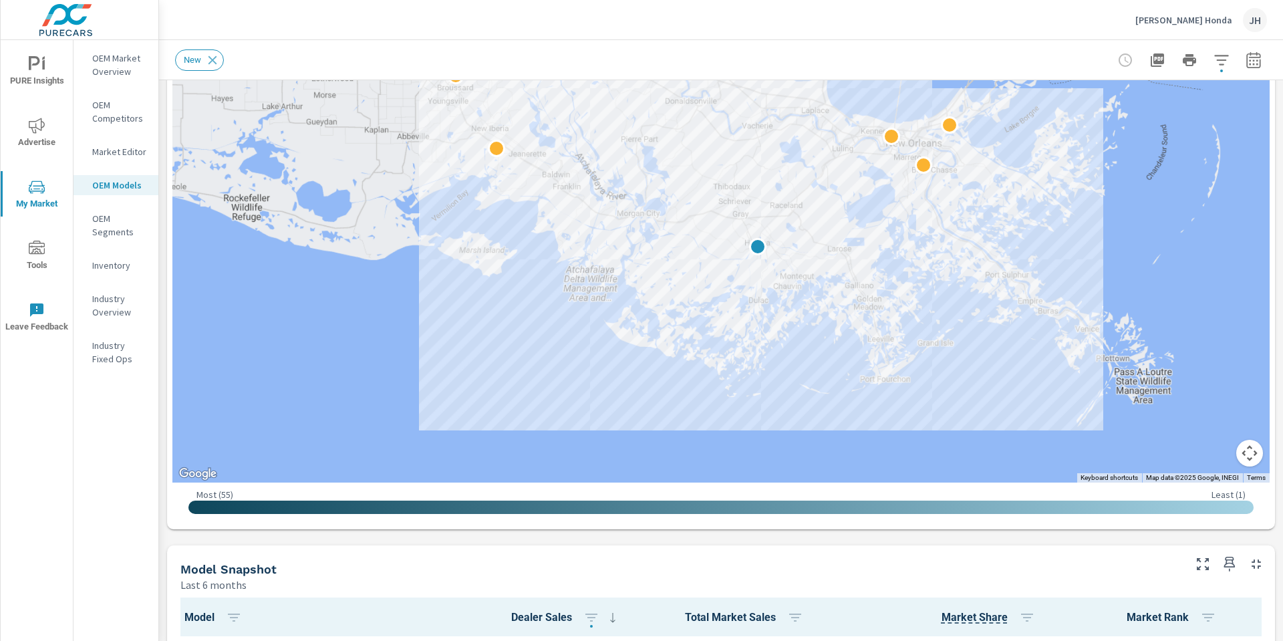
click at [124, 229] on p "OEM Segments" at bounding box center [119, 225] width 55 height 27
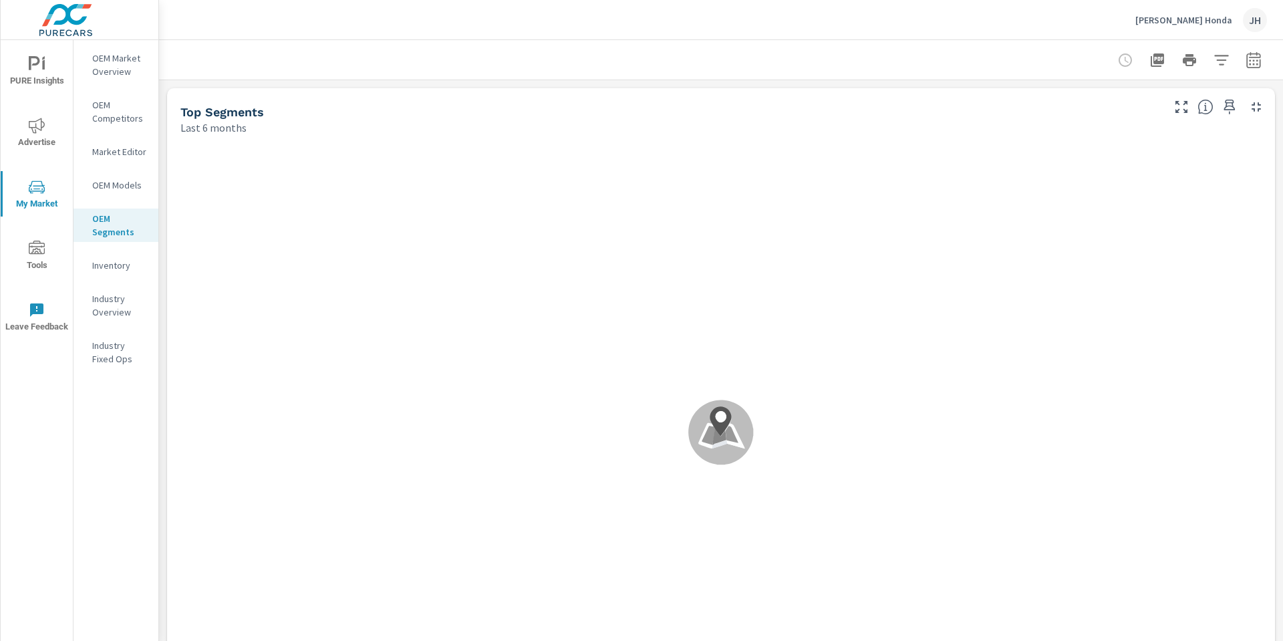
scroll to position [1, 0]
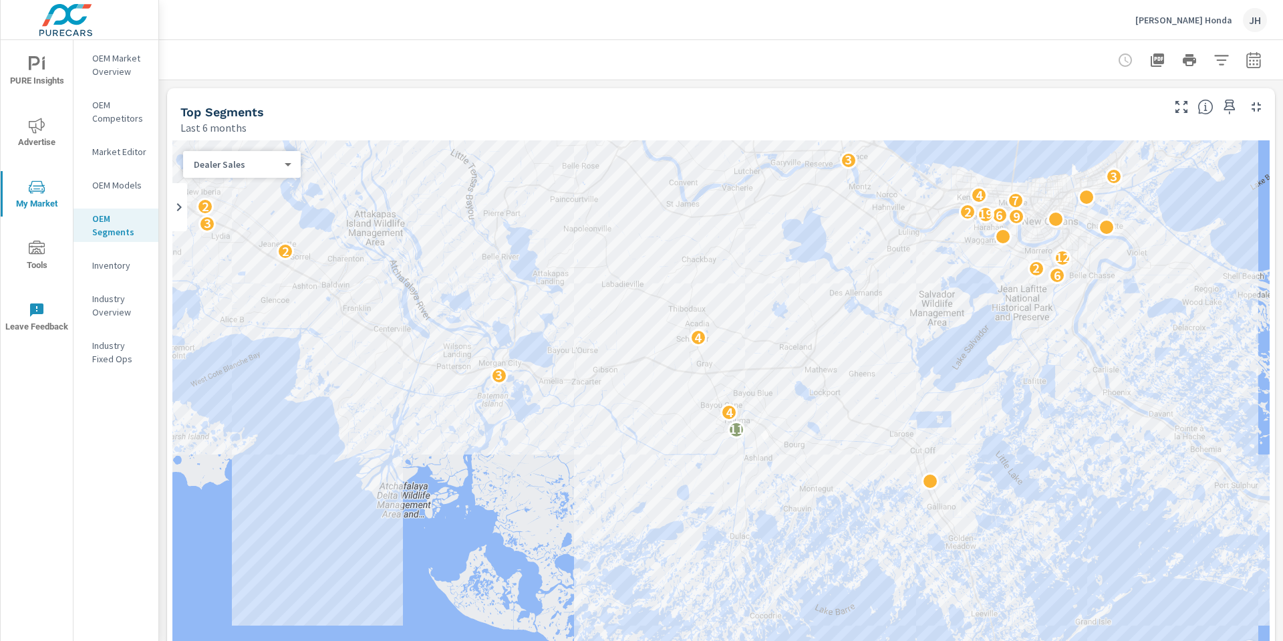
click at [269, 167] on body "PURE Insights Advertise My Market Tools Leave Feedback OEM Market Overview OEM …" at bounding box center [641, 320] width 1283 height 641
click at [255, 185] on li "Total Market Sales" at bounding box center [236, 185] width 107 height 21
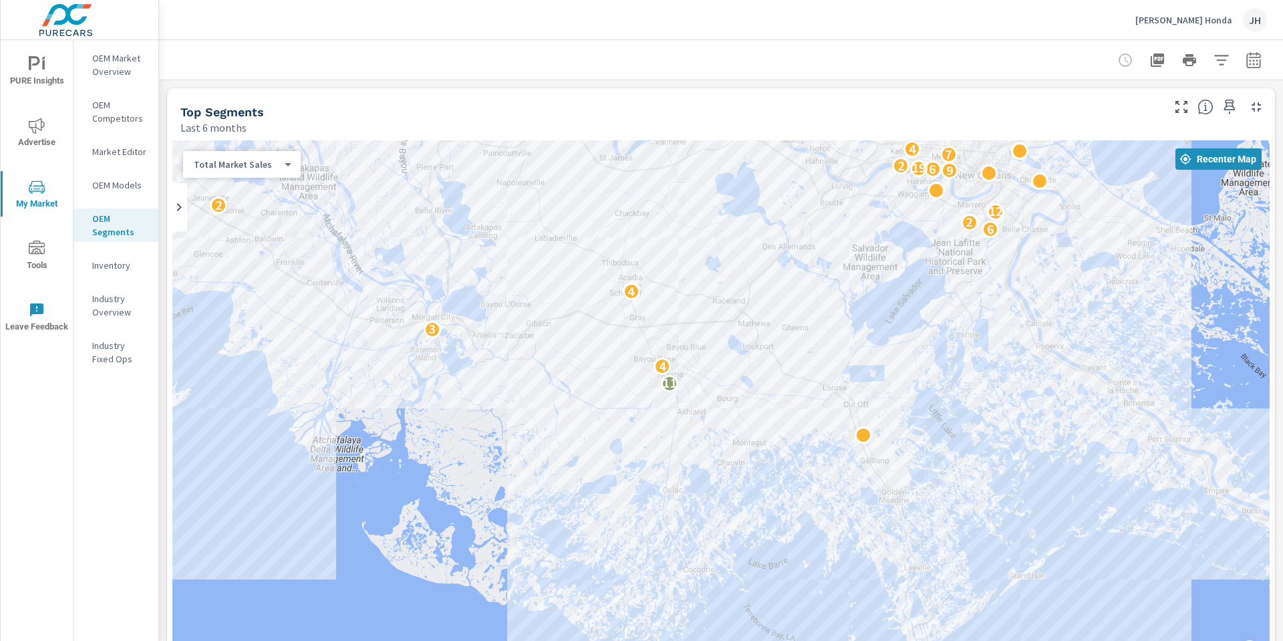
drag, startPoint x: 575, startPoint y: 511, endPoint x: 513, endPoint y: 467, distance: 76.2
click at [513, 467] on div "11 4 3 4 6 2 12 2 3 9 6 19 2 2 2 7 4 3 3 3 8 2 3 2 3 2 9 3 2 2 3 2 2 12 4 12 5 …" at bounding box center [720, 411] width 1097 height 543
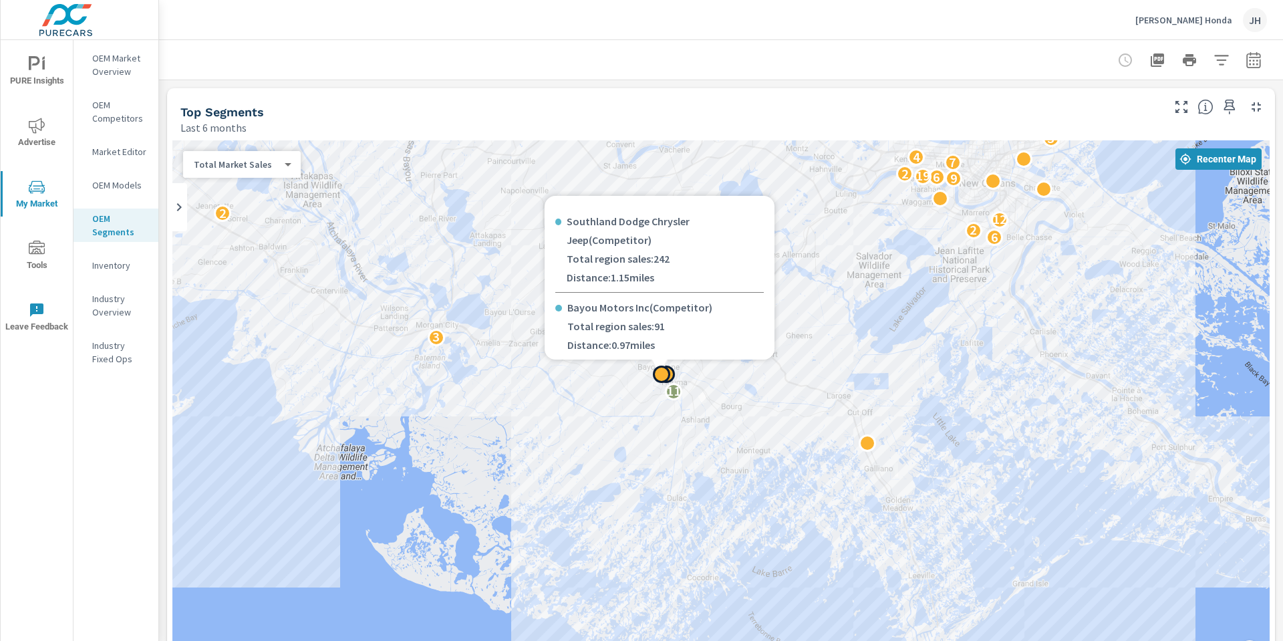
click at [660, 376] on div at bounding box center [661, 374] width 17 height 17
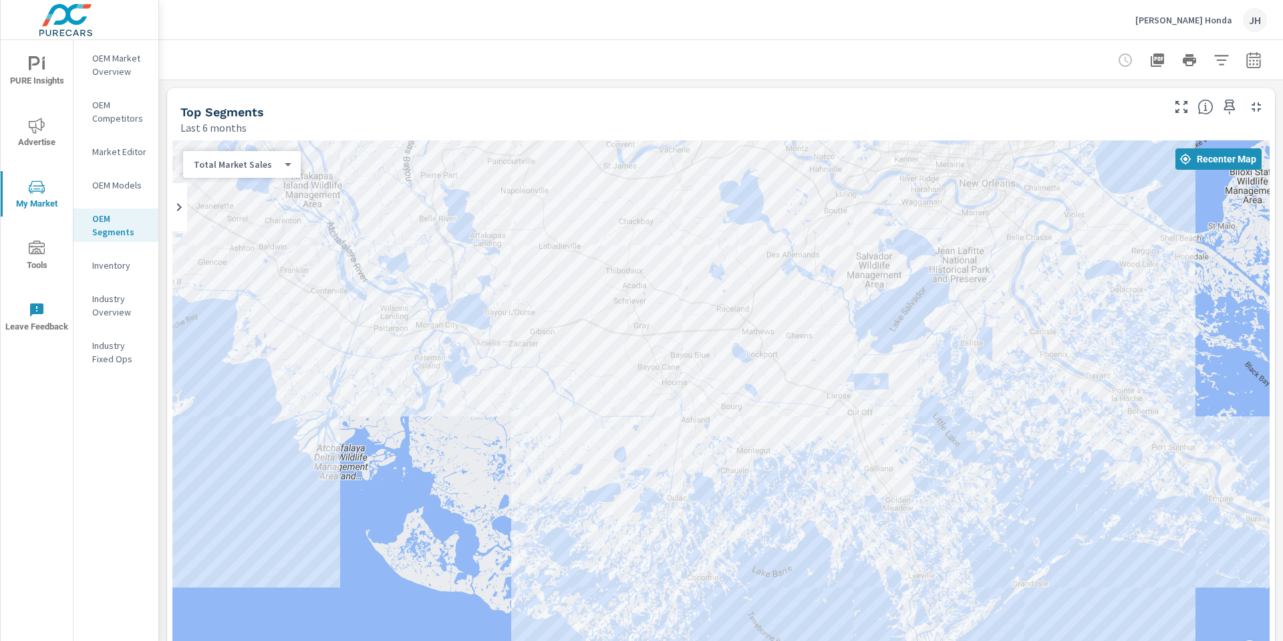
click at [129, 271] on p "Inventory" at bounding box center [119, 265] width 55 height 13
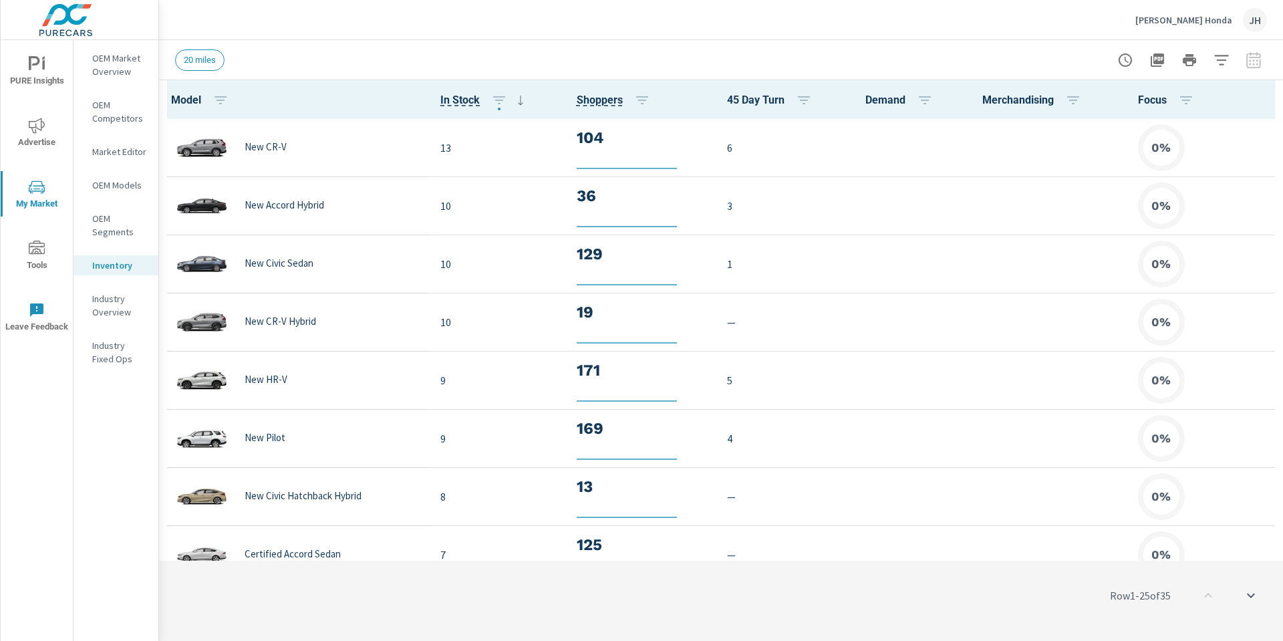
scroll to position [1, 0]
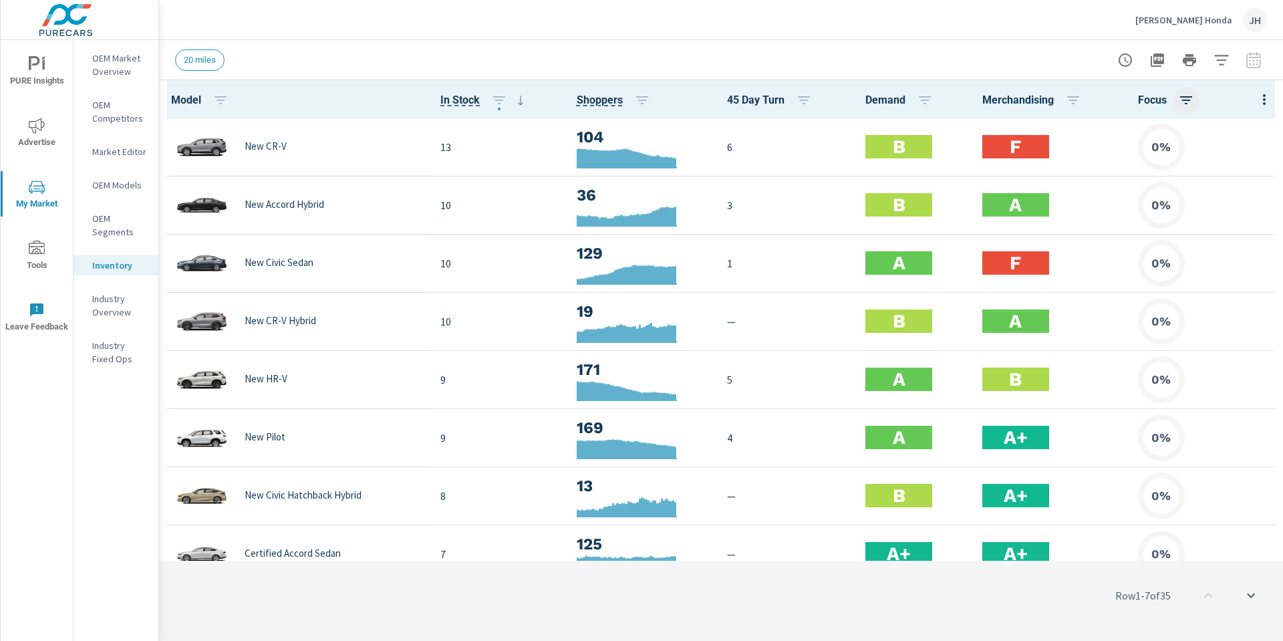
click at [1182, 100] on icon "button" at bounding box center [1186, 100] width 12 height 8
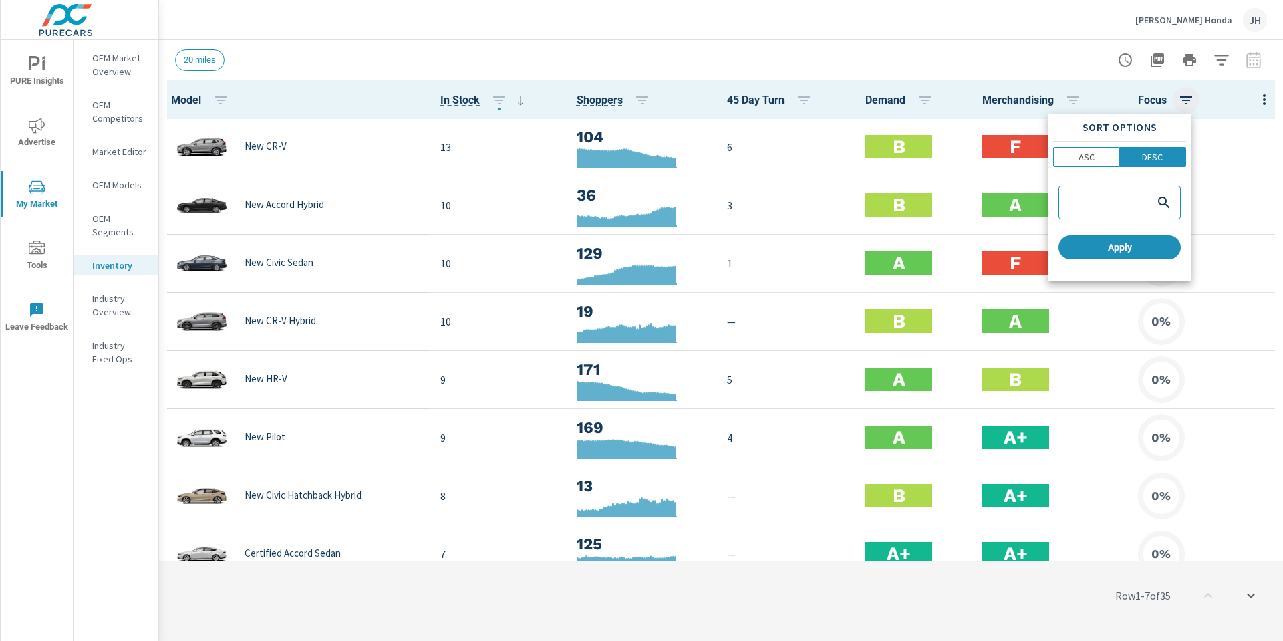
click at [1182, 100] on div at bounding box center [641, 320] width 1283 height 641
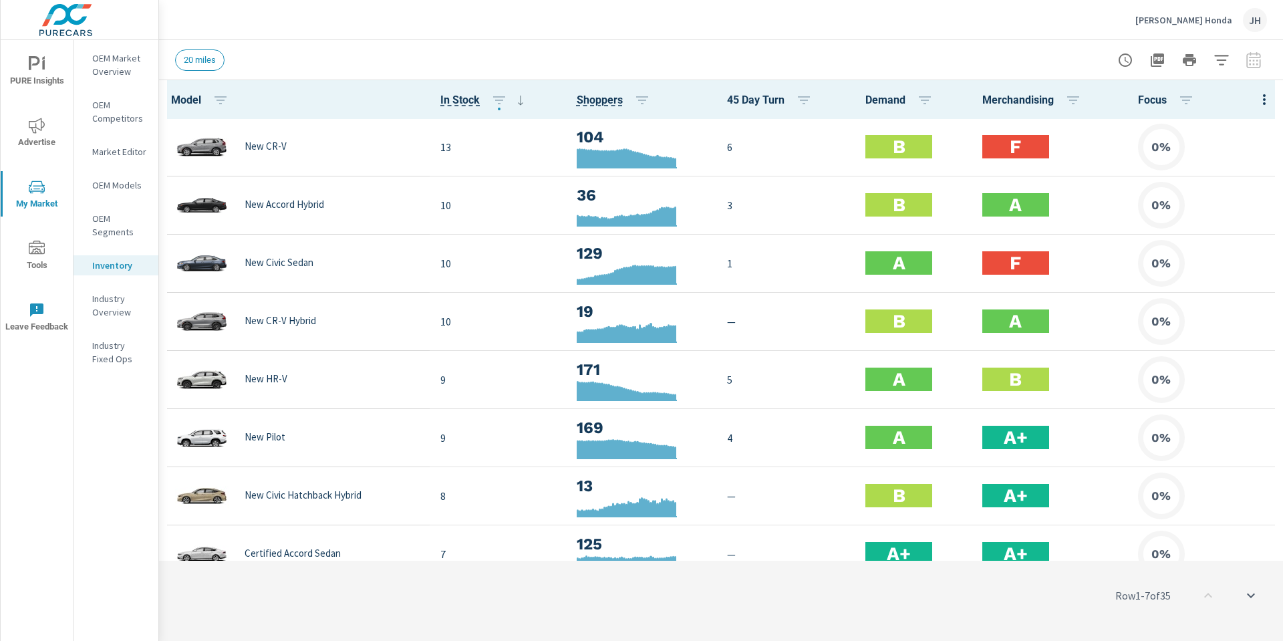
click at [1256, 98] on icon "button" at bounding box center [1264, 100] width 16 height 16
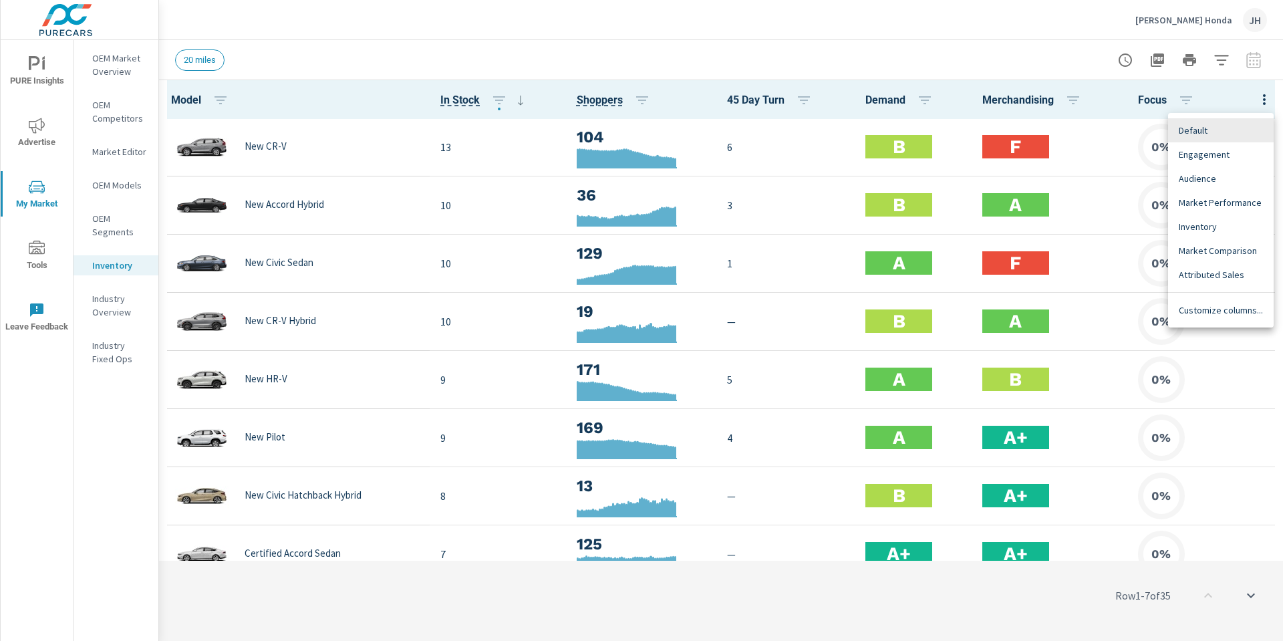
click at [1231, 97] on div at bounding box center [641, 320] width 1283 height 641
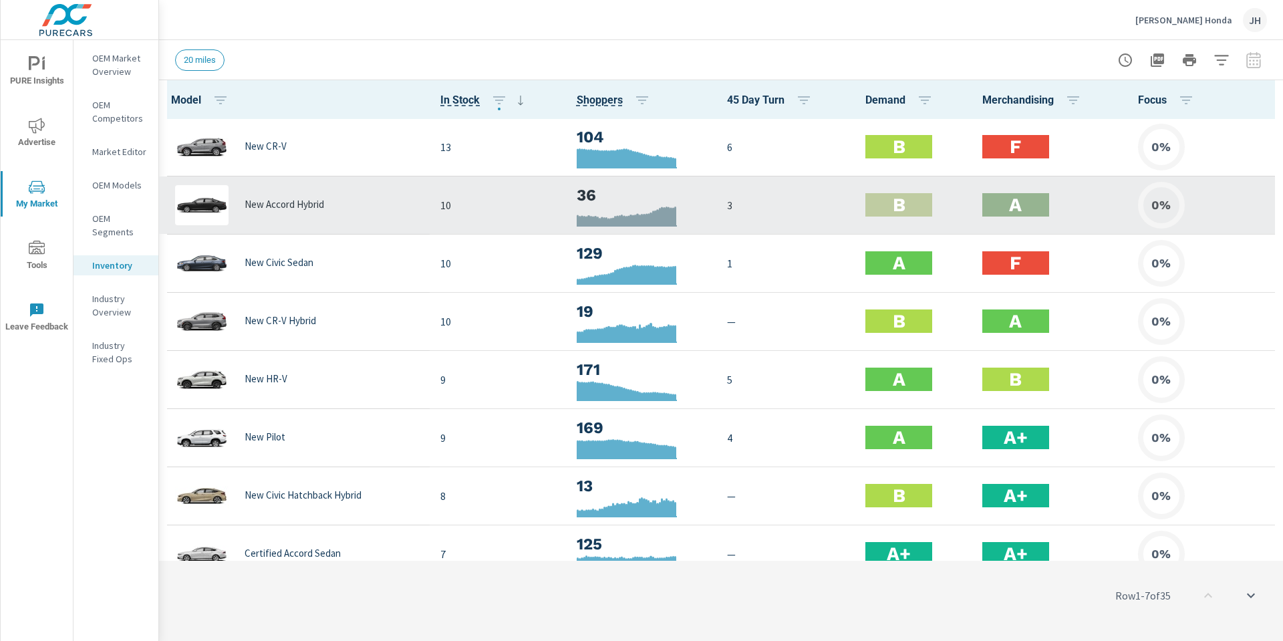
scroll to position [68, 0]
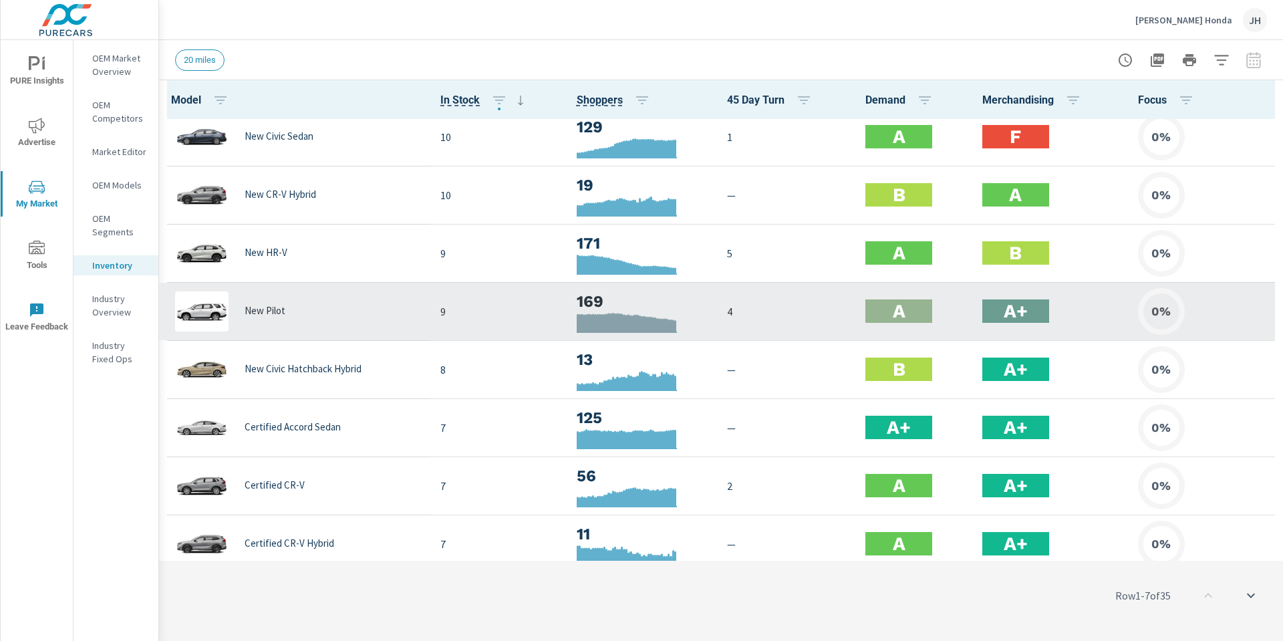
scroll to position [134, 0]
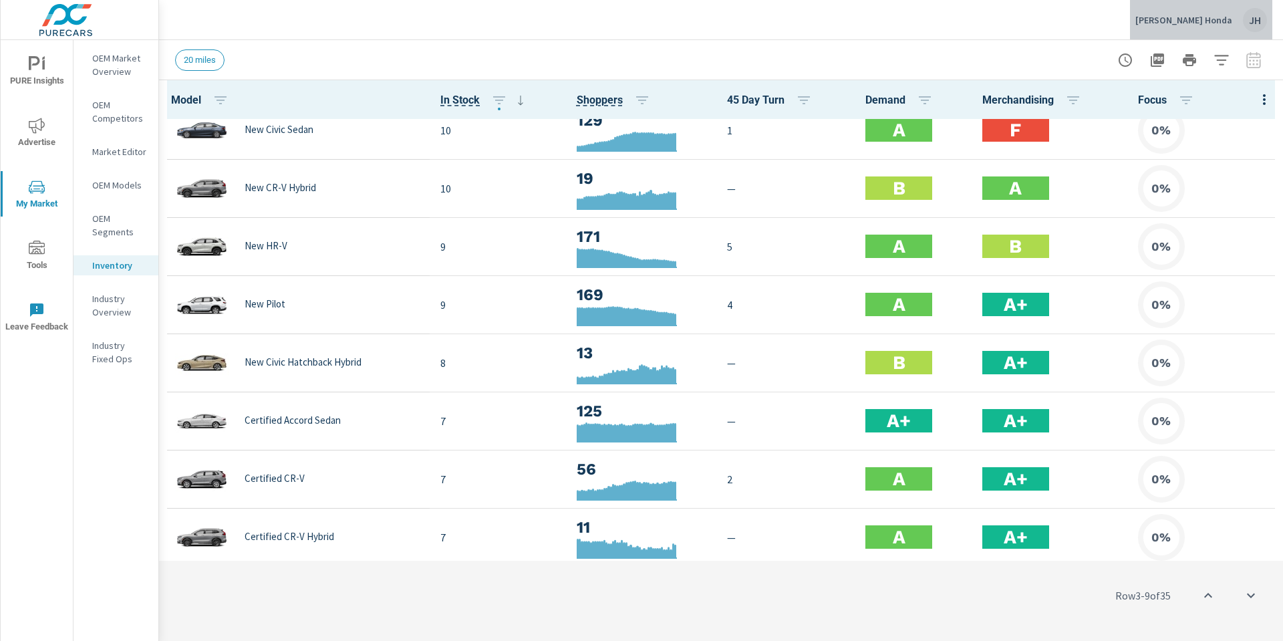
click at [1256, 21] on div "JH" at bounding box center [1255, 20] width 24 height 24
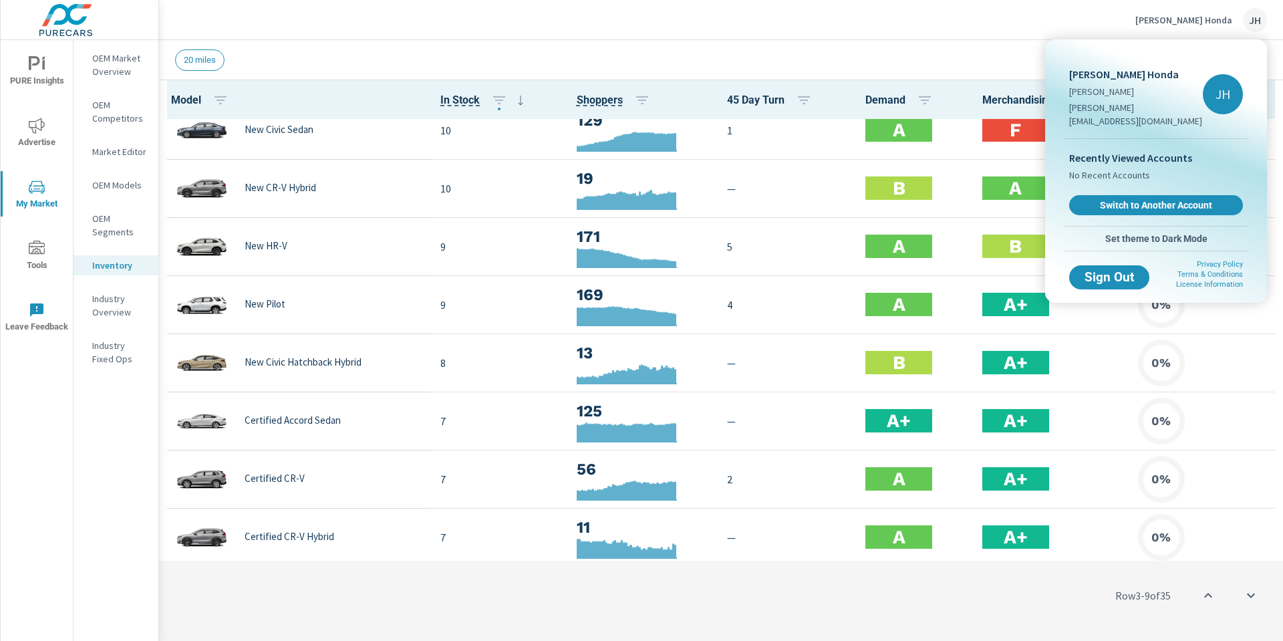
click at [885, 41] on div at bounding box center [641, 320] width 1283 height 641
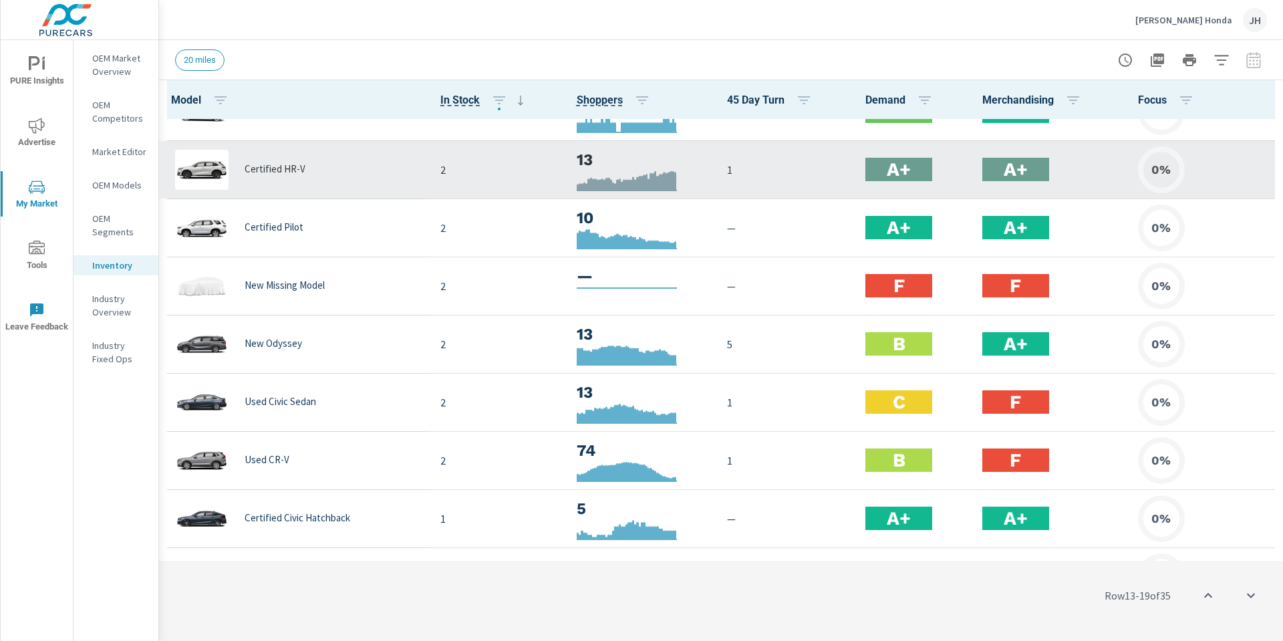
scroll to position [936, 0]
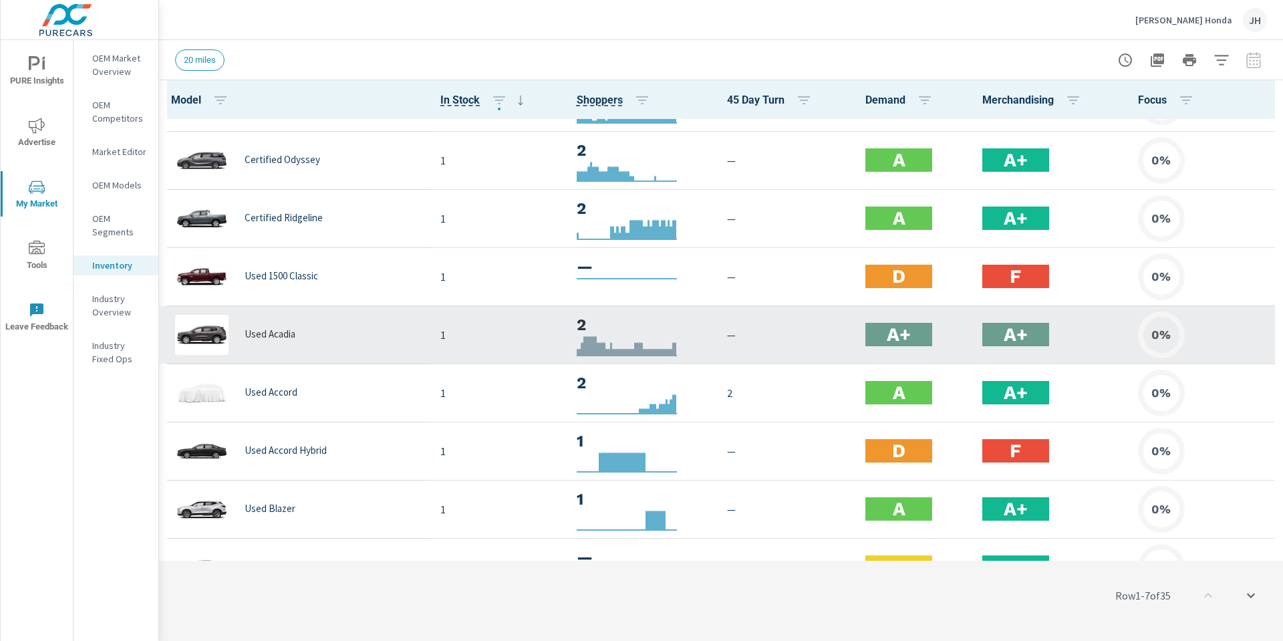
scroll to position [1337, 0]
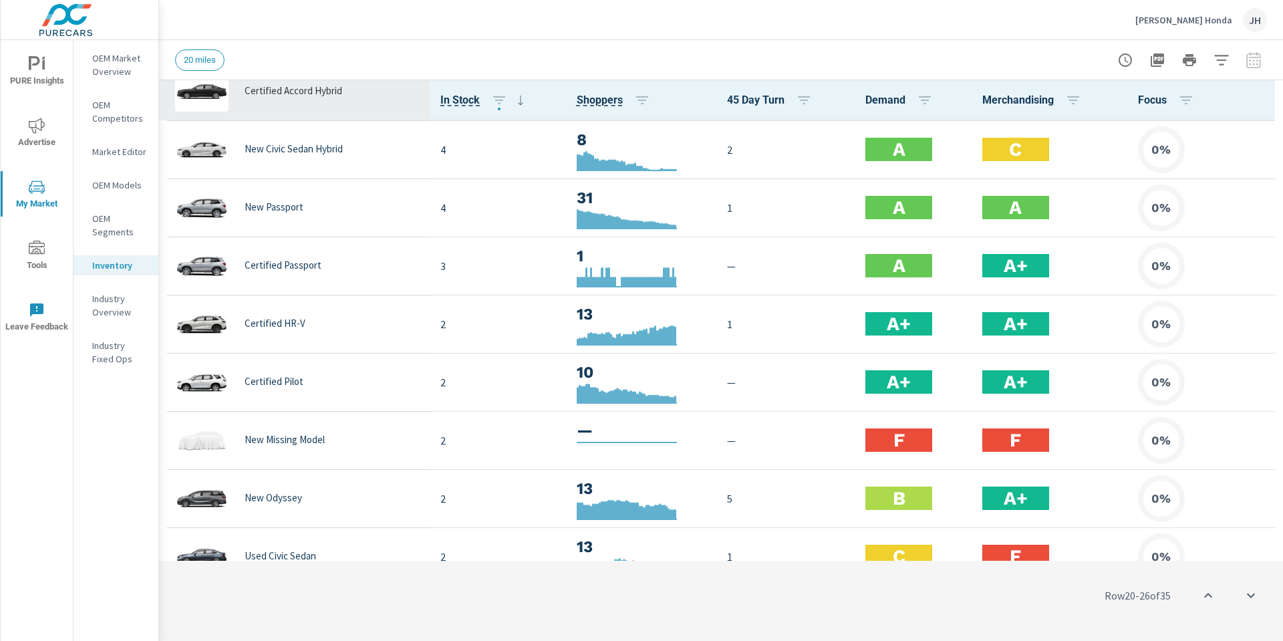
scroll to position [735, 0]
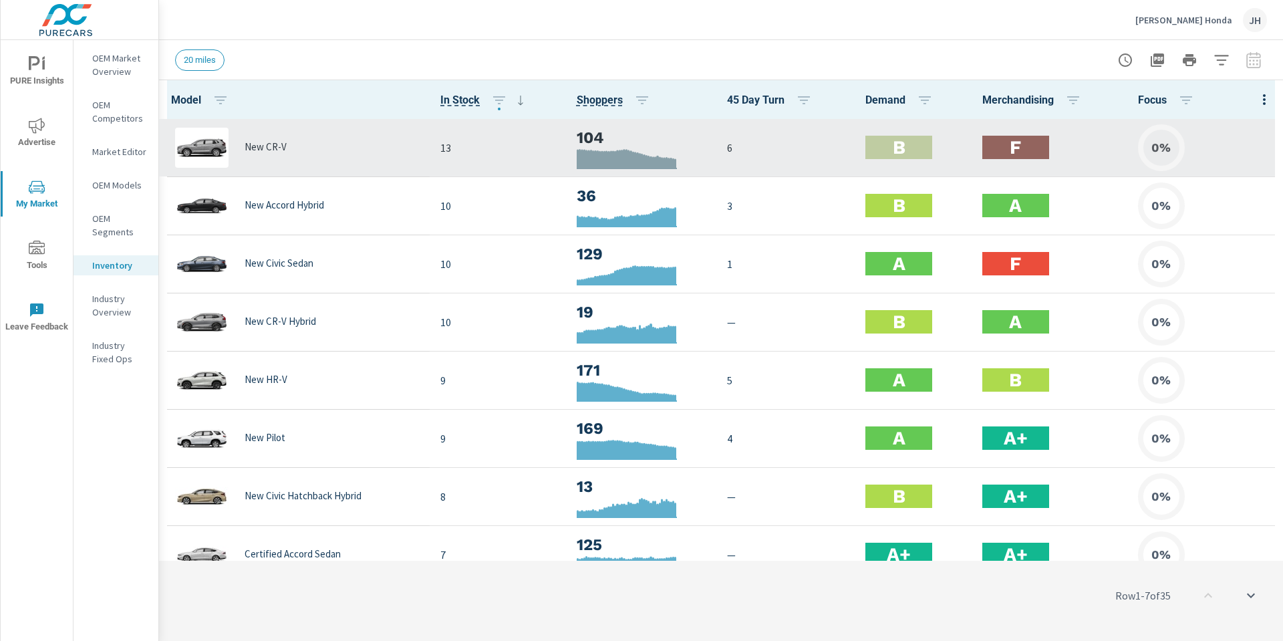
click at [1019, 152] on div "F" at bounding box center [1015, 147] width 67 height 23
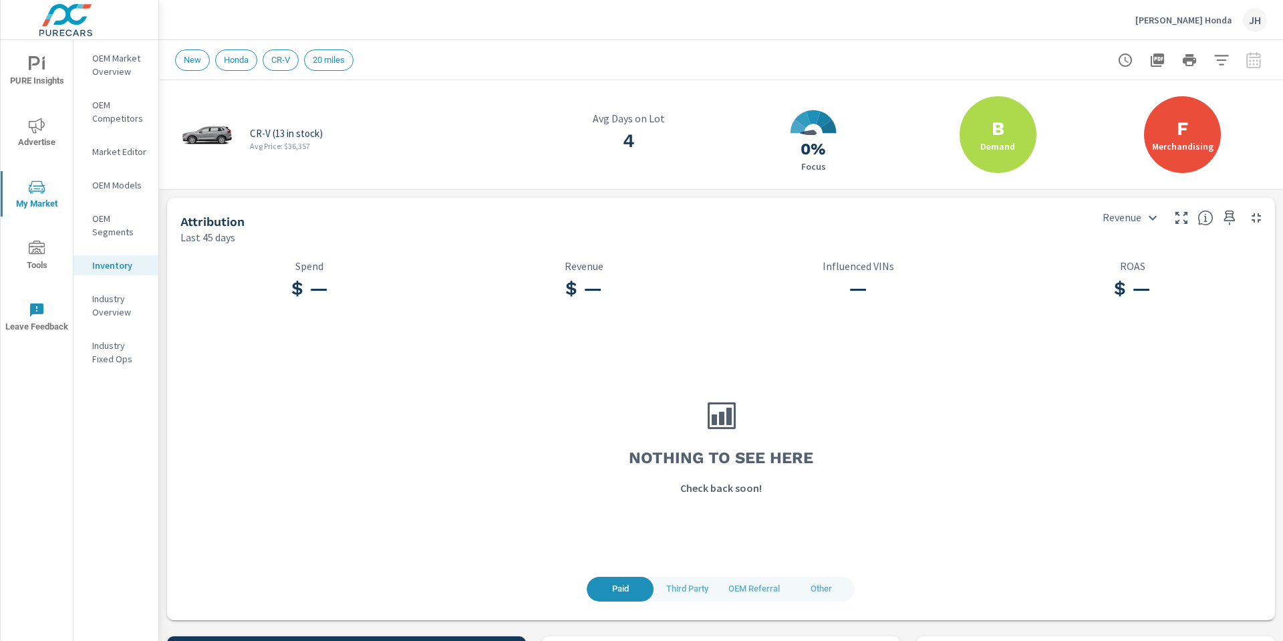
click at [1183, 130] on div "F Merchandising" at bounding box center [1182, 134] width 77 height 77
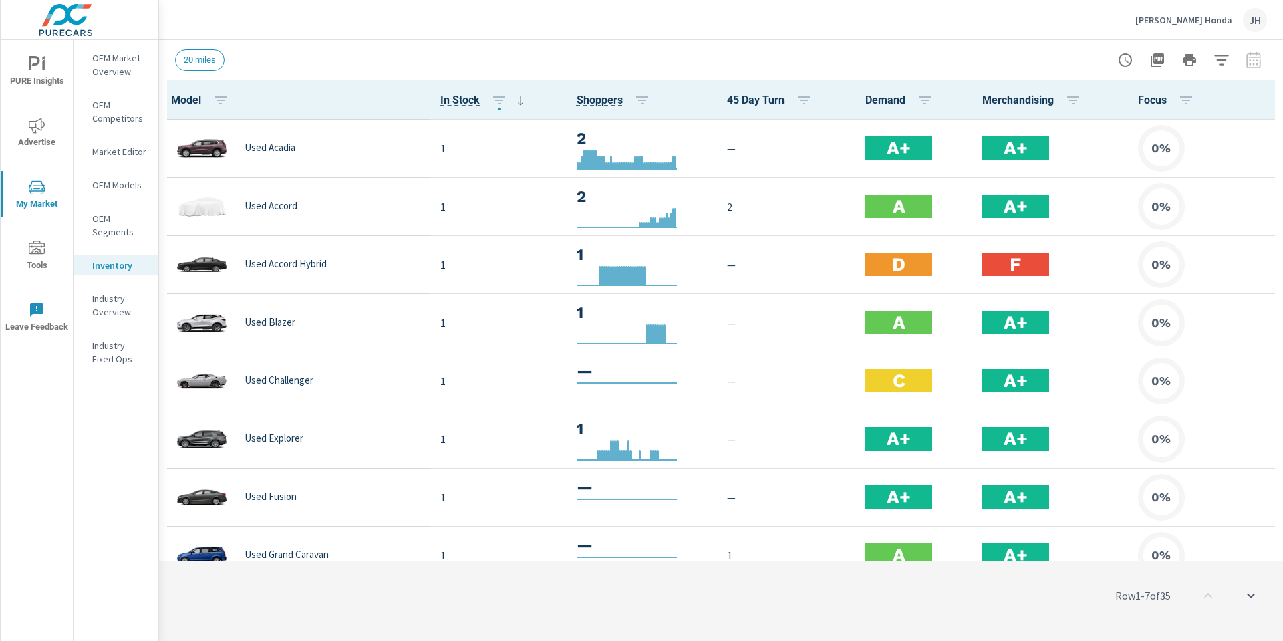
scroll to position [1593, 0]
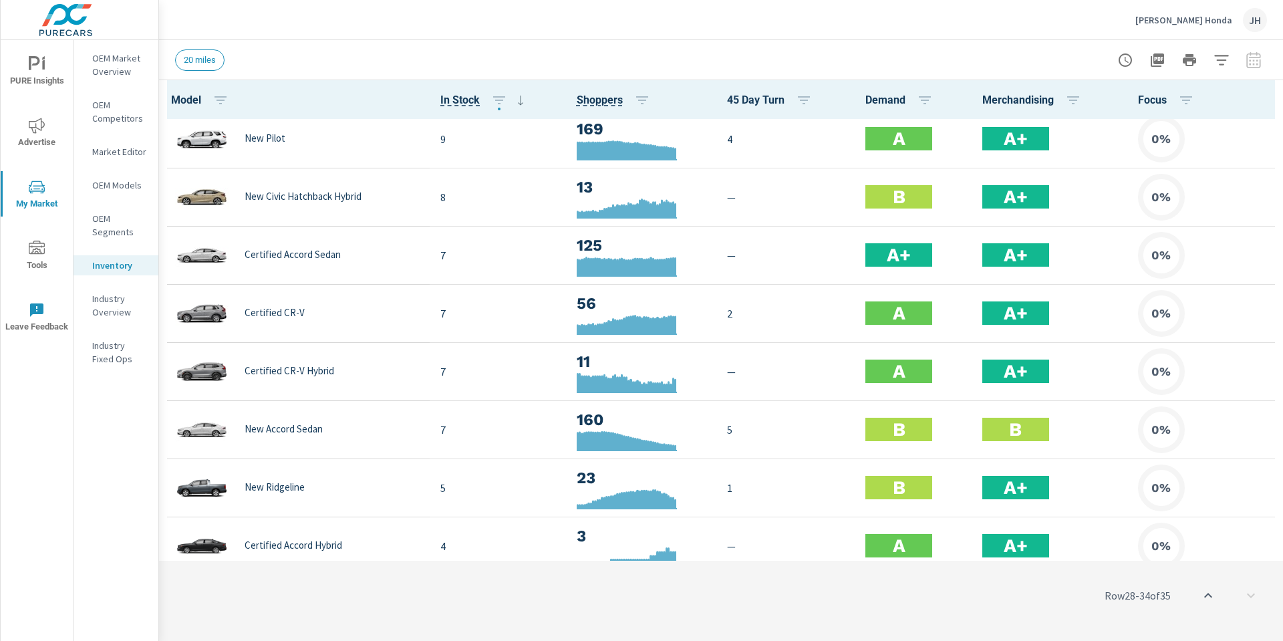
scroll to position [123, 0]
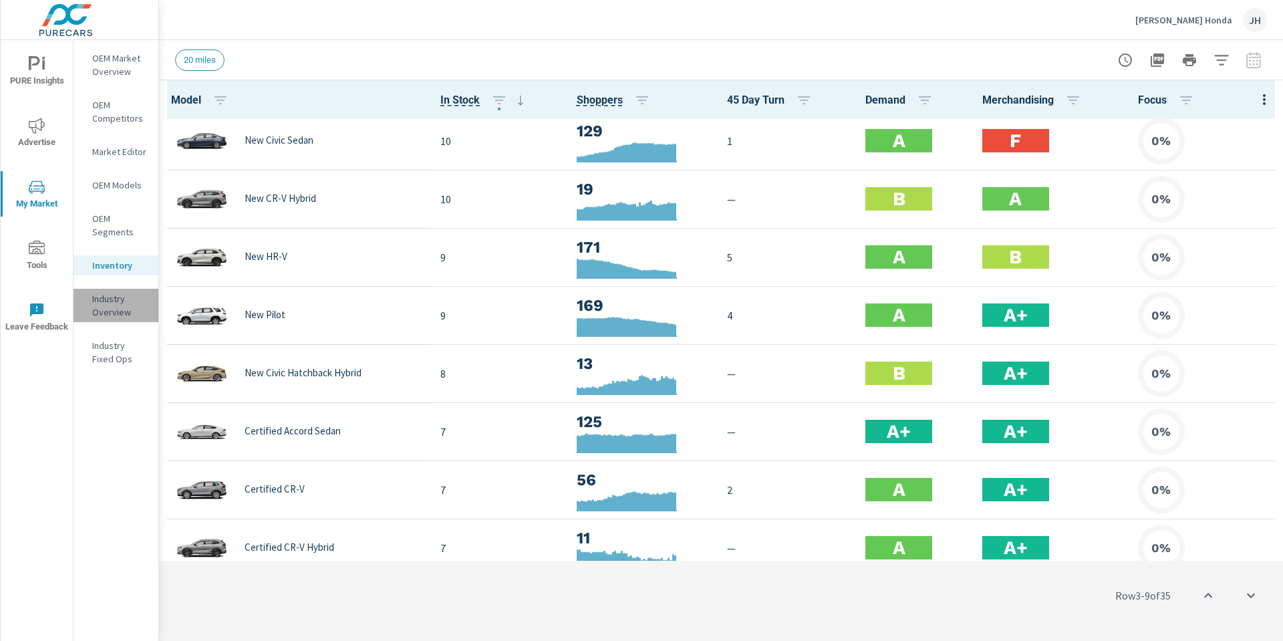
click at [120, 307] on p "Industry Overview" at bounding box center [119, 305] width 55 height 27
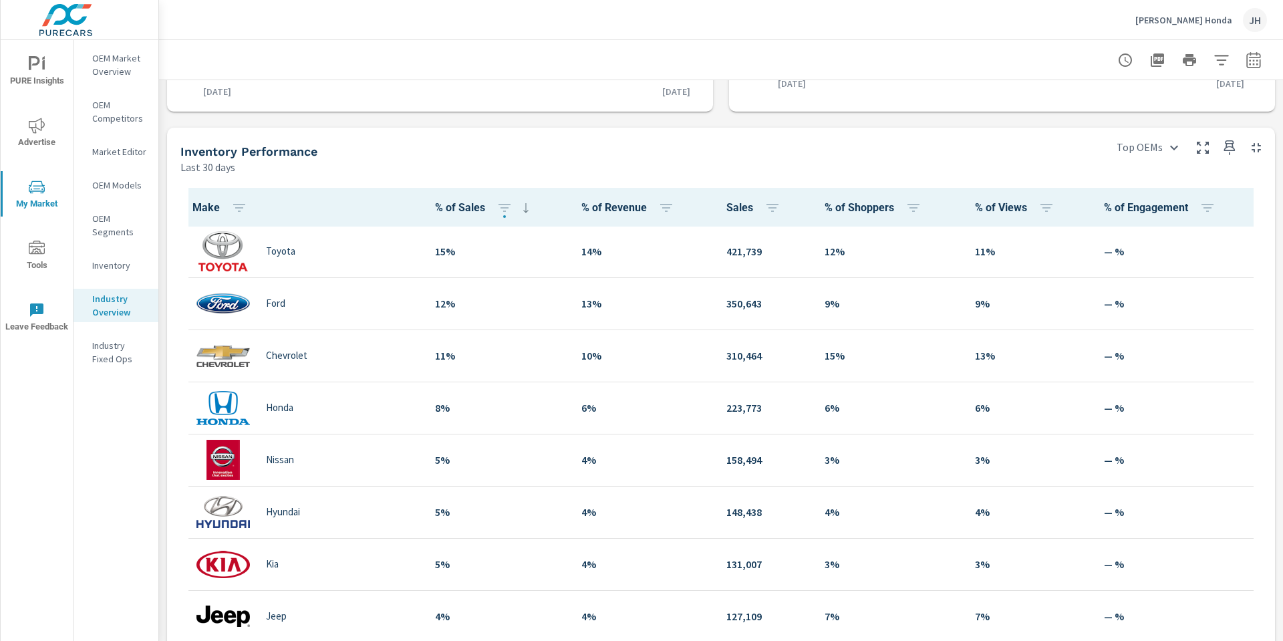
scroll to position [401, 0]
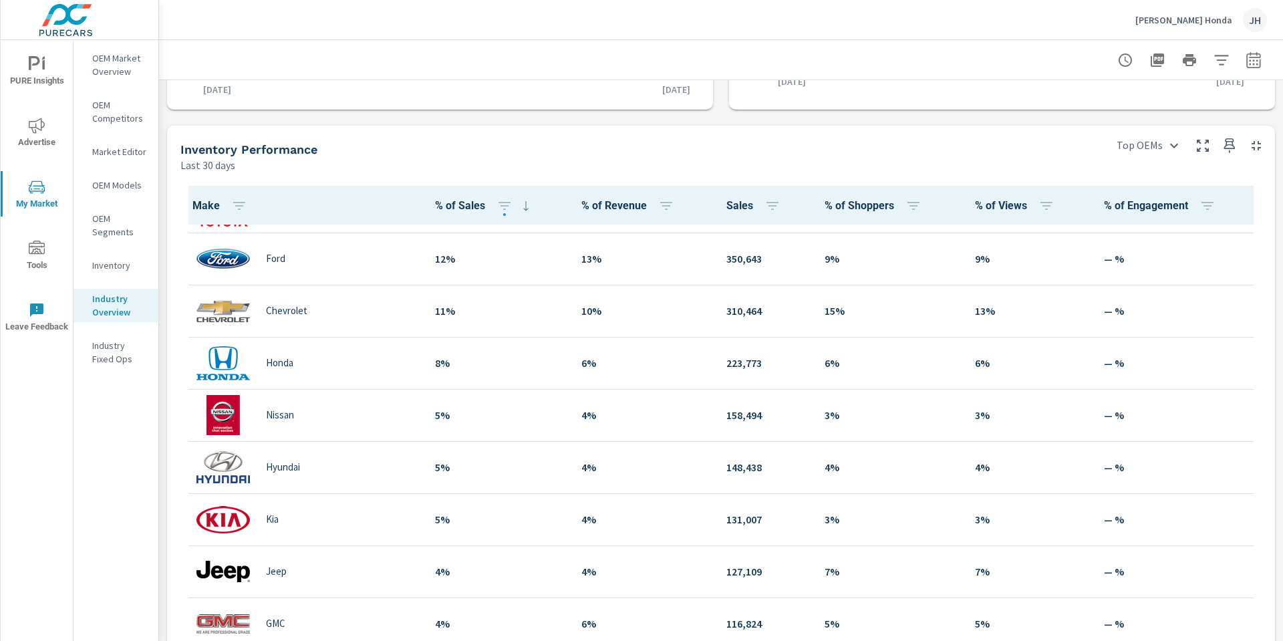
scroll to position [67, 0]
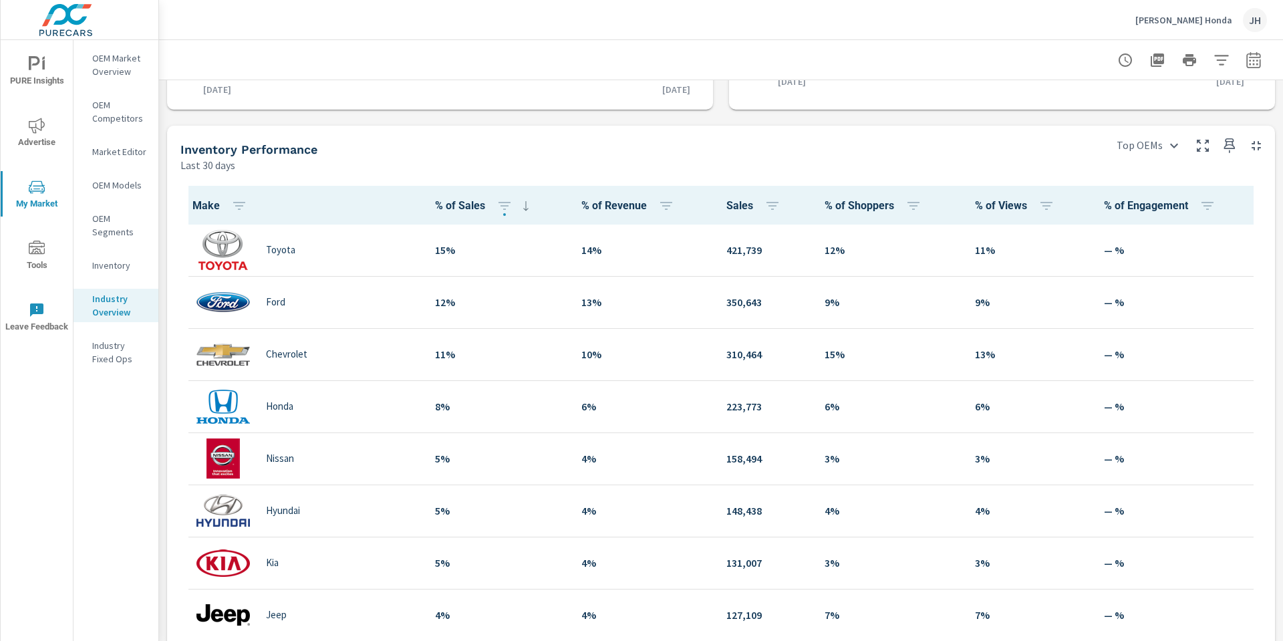
scroll to position [401, 0]
click at [44, 190] on icon "nav menu" at bounding box center [37, 186] width 16 height 13
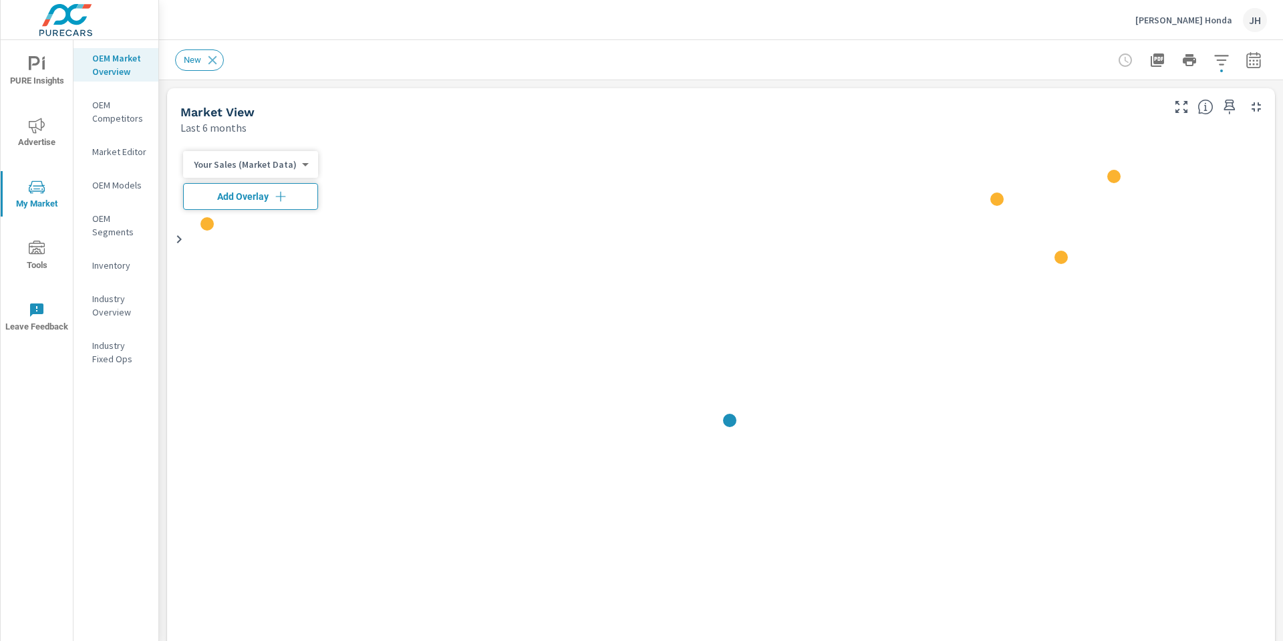
scroll to position [1, 0]
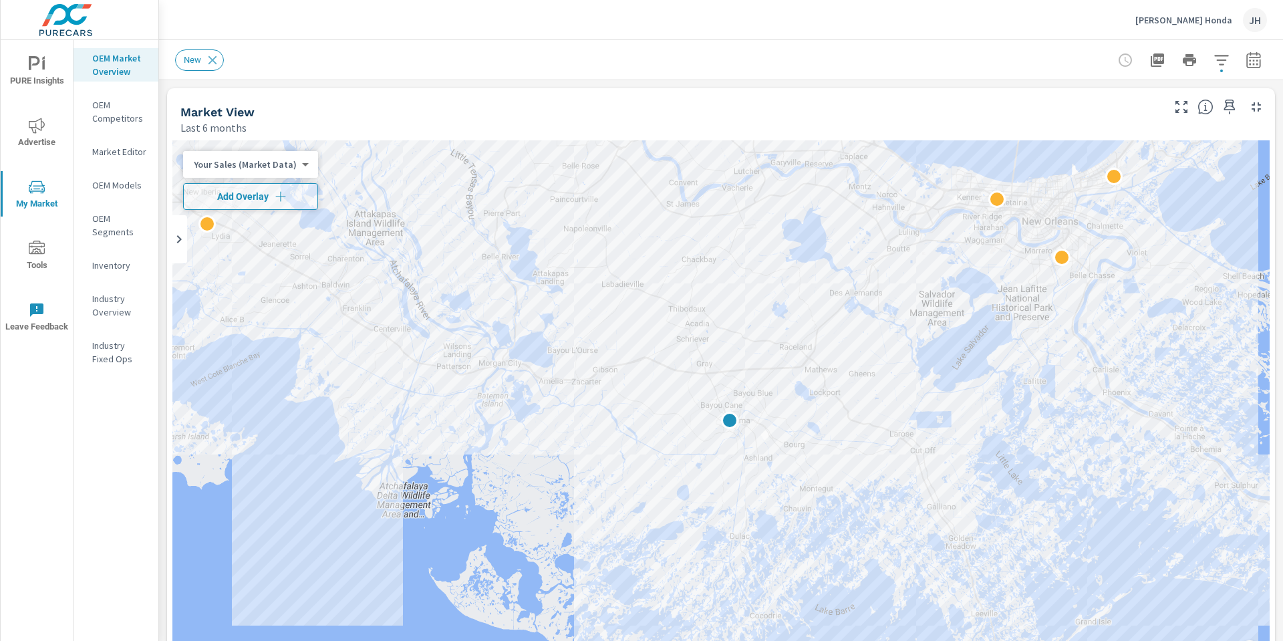
click at [41, 63] on icon "nav menu" at bounding box center [37, 64] width 16 height 16
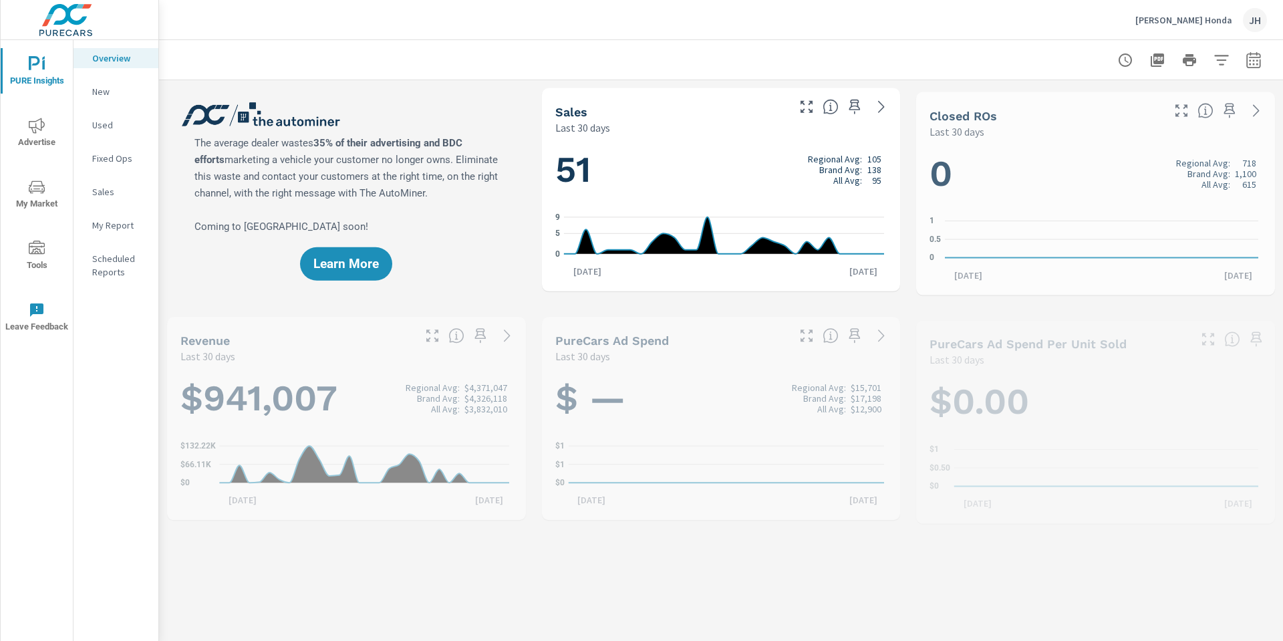
scroll to position [470, 0]
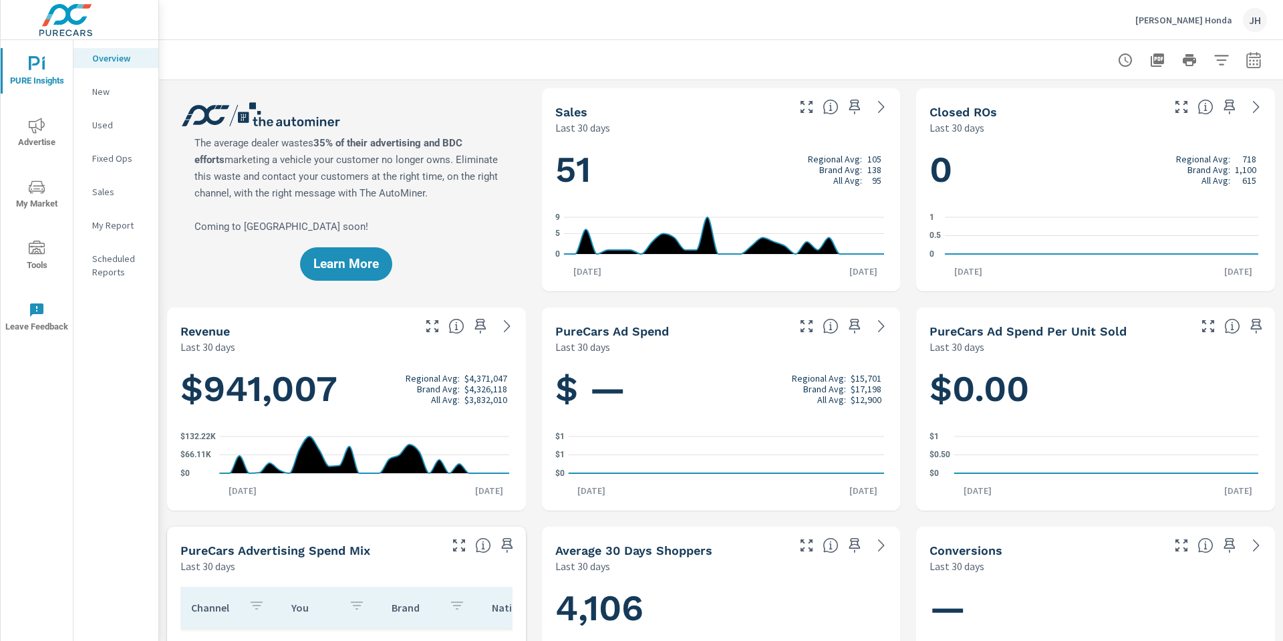
click at [44, 196] on span "My Market" at bounding box center [37, 195] width 64 height 33
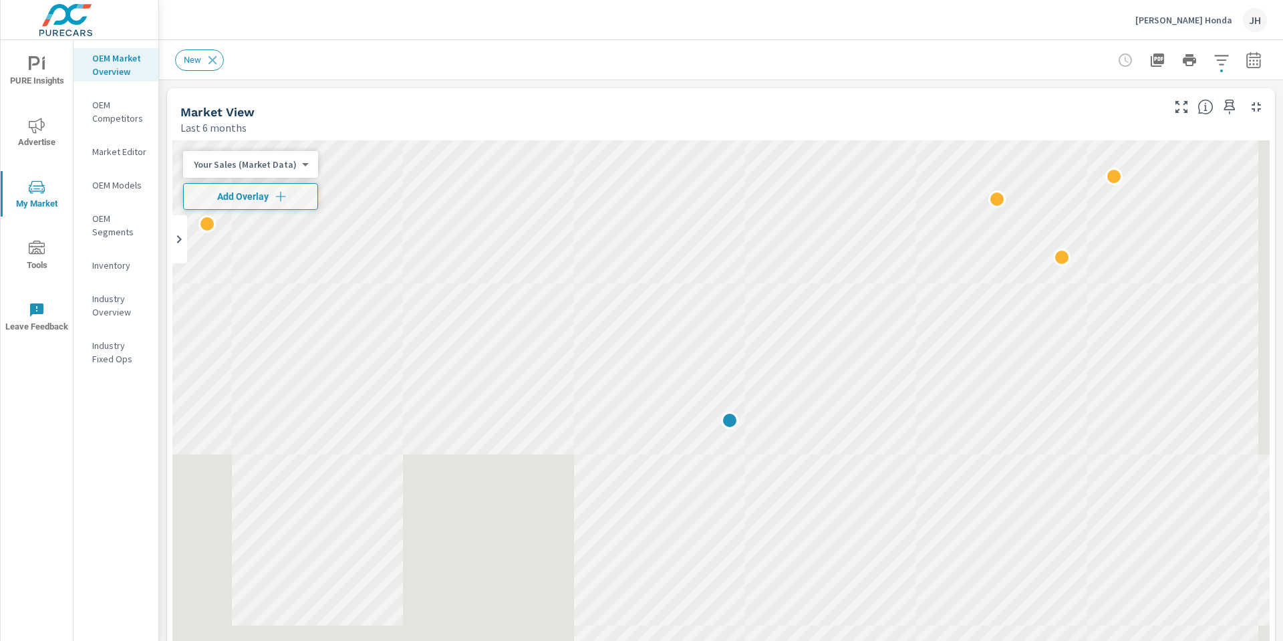
scroll to position [1, 0]
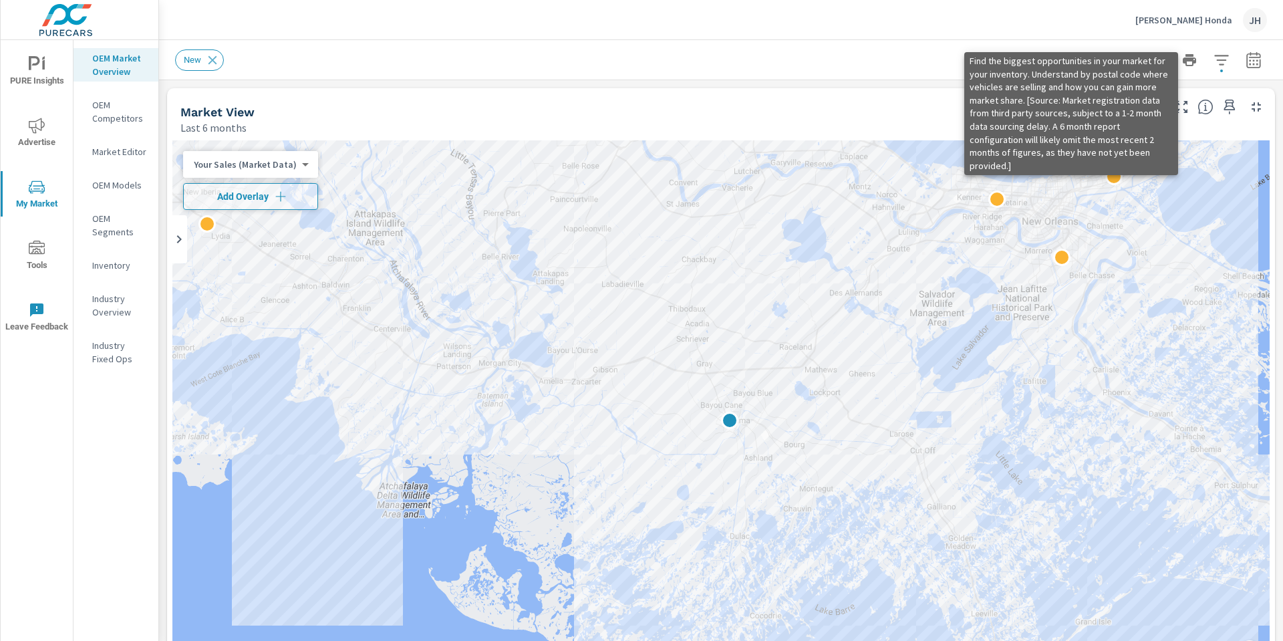
scroll to position [1, 0]
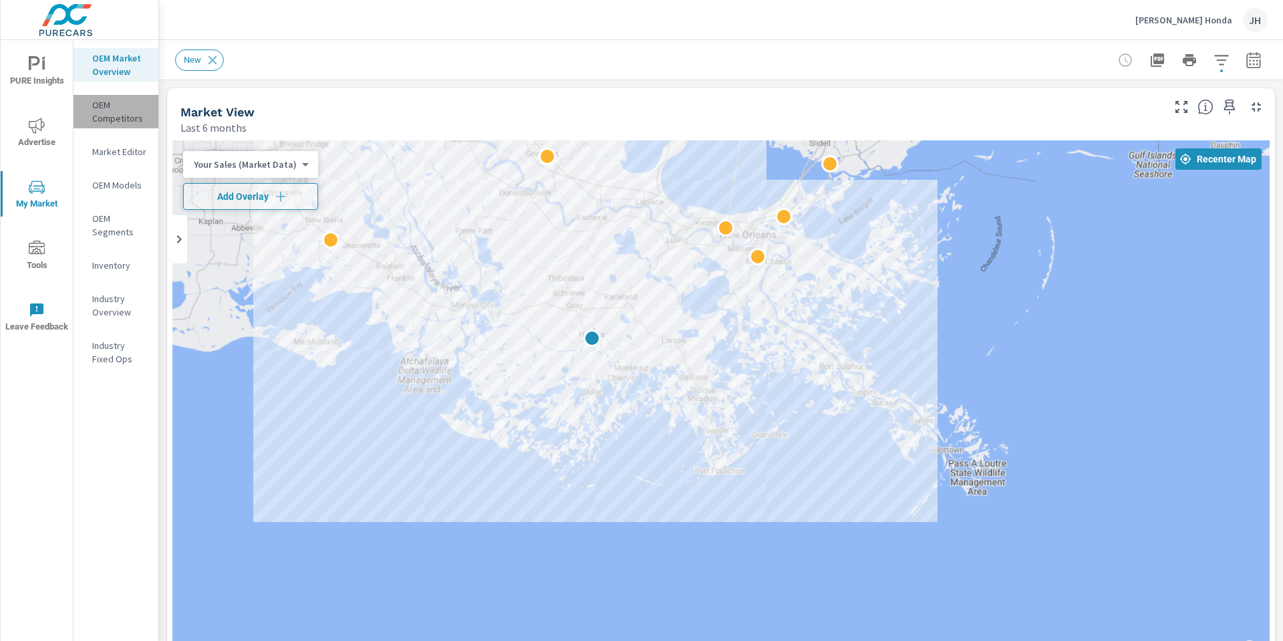
click at [100, 100] on p "OEM Competitors" at bounding box center [119, 111] width 55 height 27
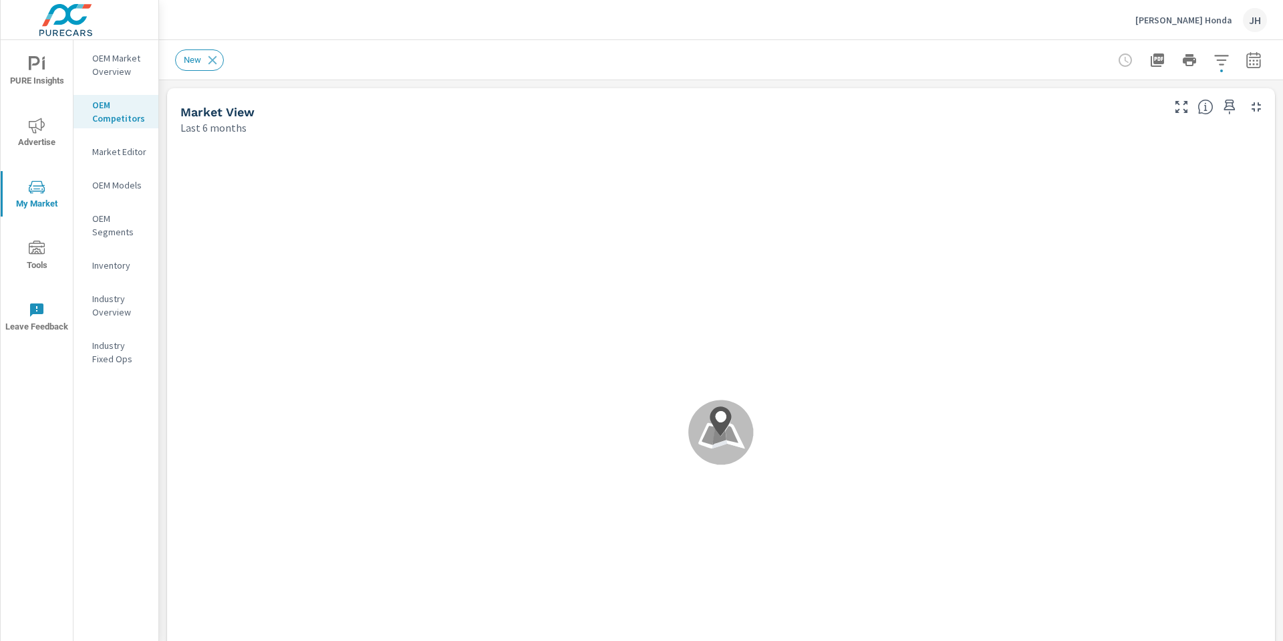
scroll to position [1, 0]
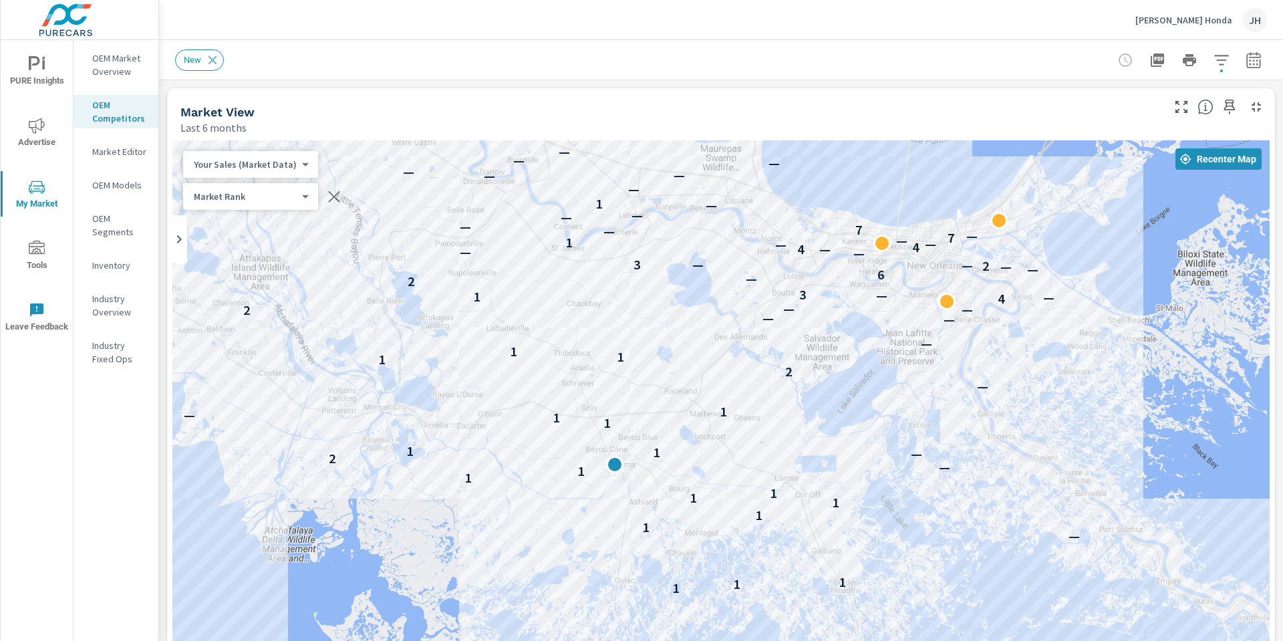
click at [122, 65] on p "OEM Market Overview" at bounding box center [119, 64] width 55 height 27
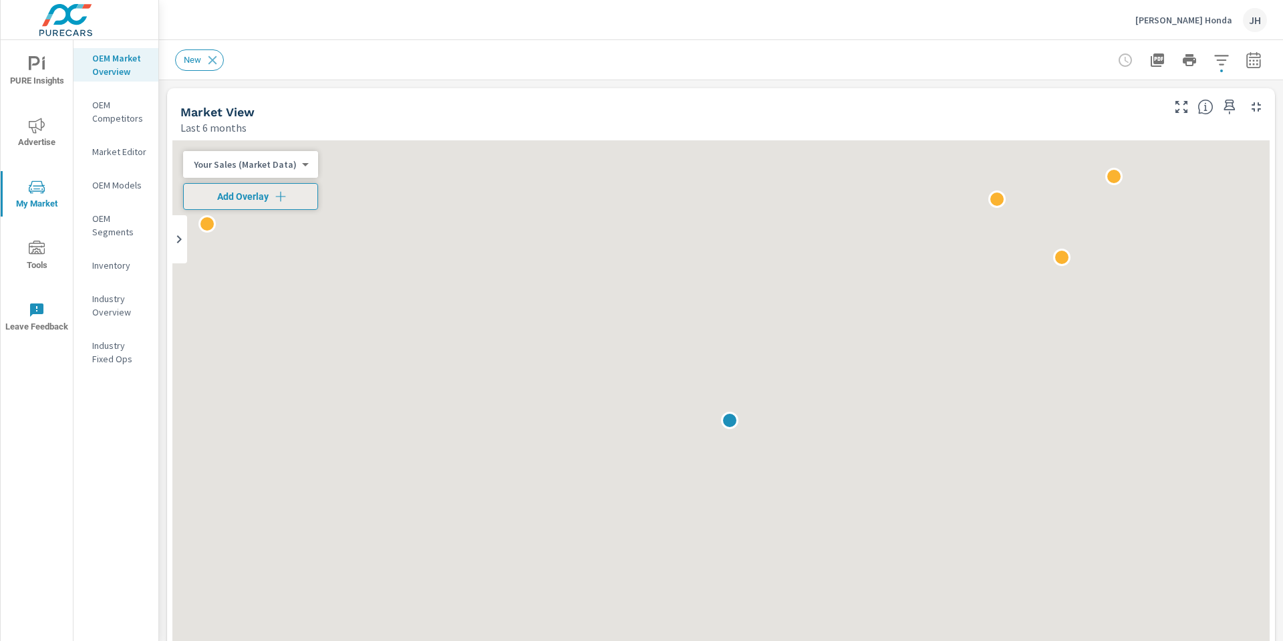
scroll to position [1, 0]
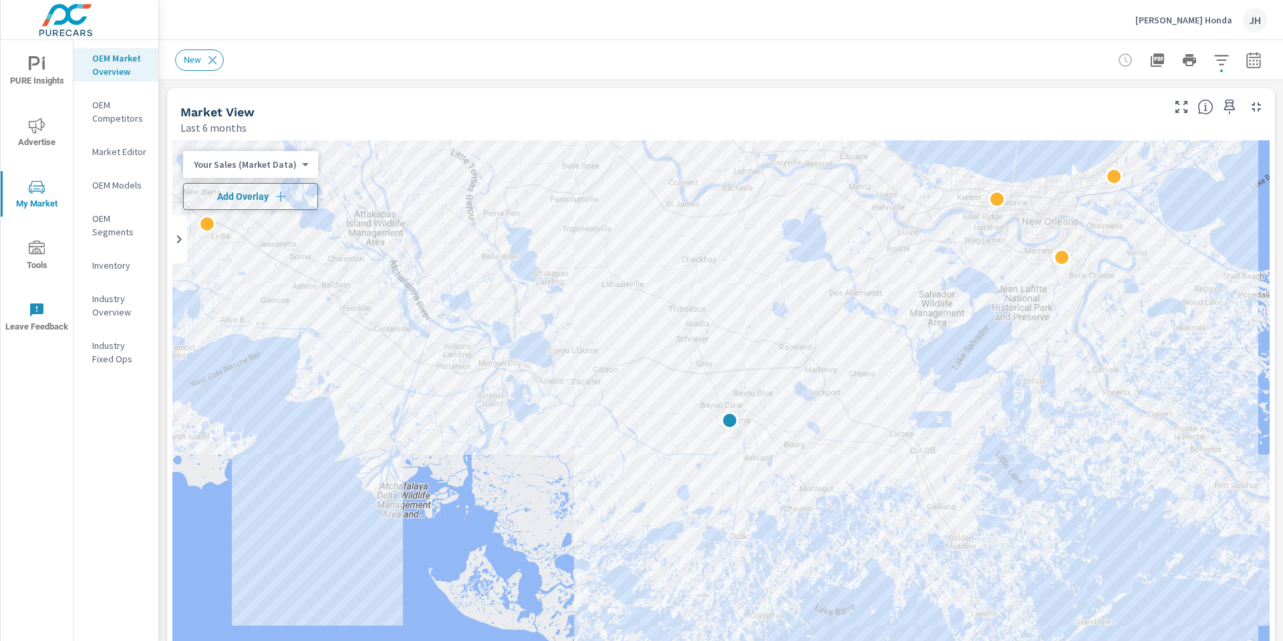
click at [295, 196] on span "Add Overlay" at bounding box center [250, 196] width 123 height 13
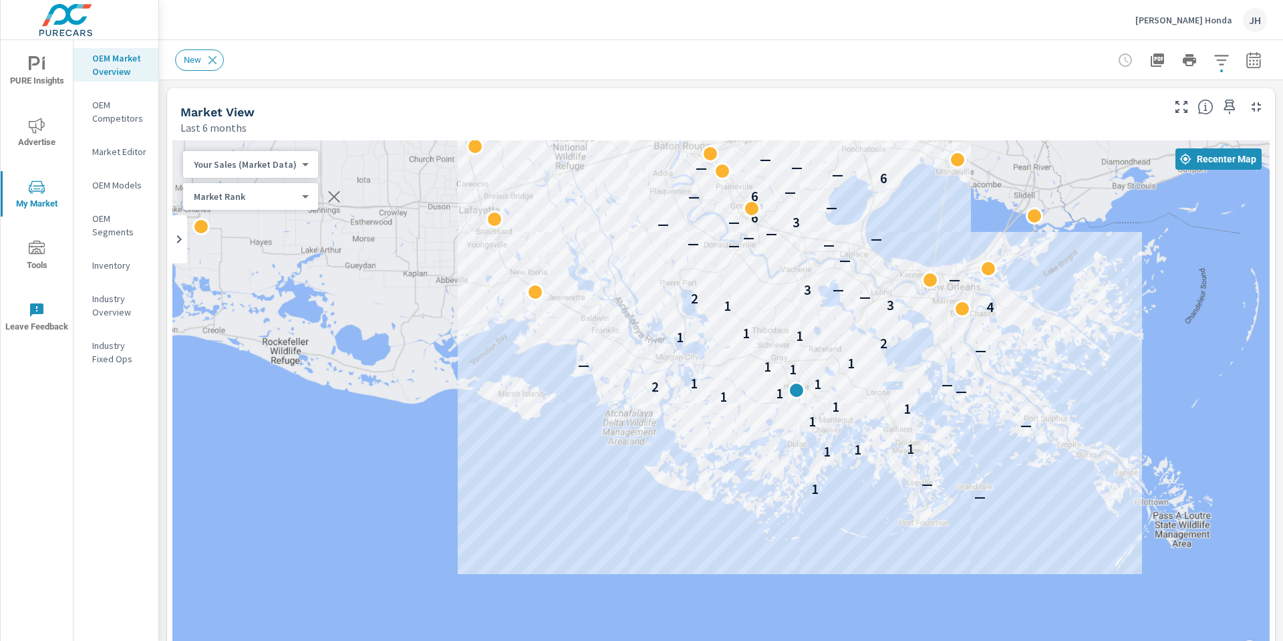
drag, startPoint x: 949, startPoint y: 479, endPoint x: 928, endPoint y: 450, distance: 36.0
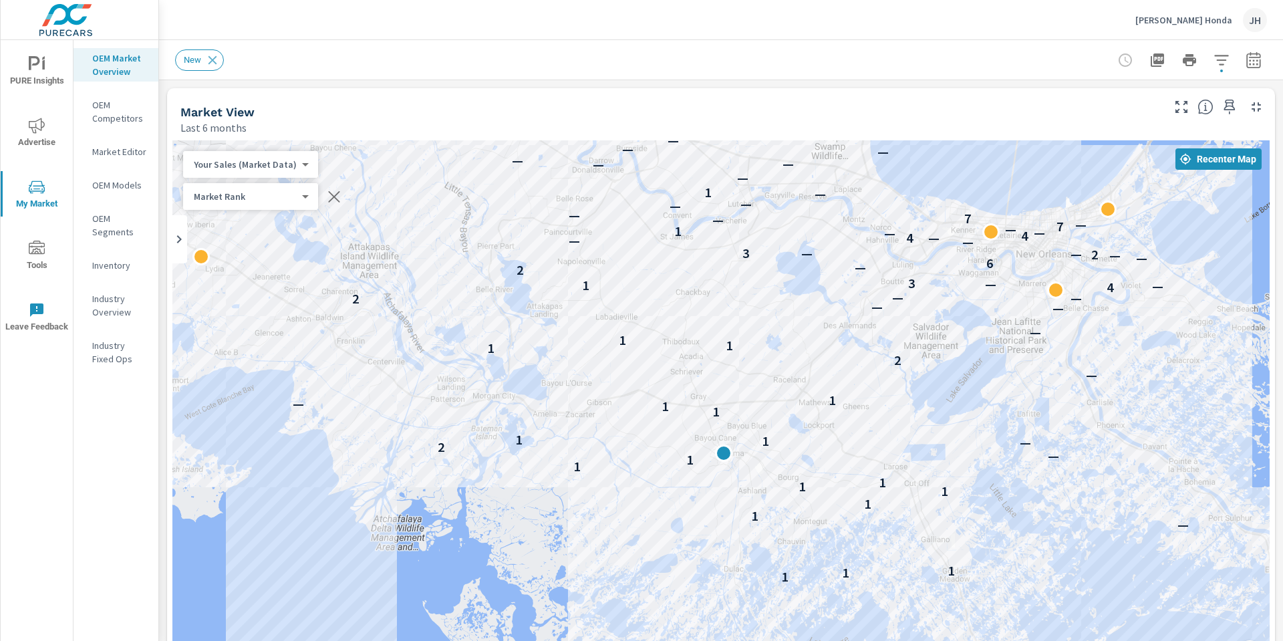
drag, startPoint x: 813, startPoint y: 394, endPoint x: 872, endPoint y: 509, distance: 128.8
click at [878, 517] on div "— 1 — 1 1 1 — 1 1 1 1 1 1 1 — 2 — 1 1 1 1 — 1 — 2 1 1 1 — — — 2 — — 4 — 1 — 3 2…" at bounding box center [720, 411] width 1097 height 543
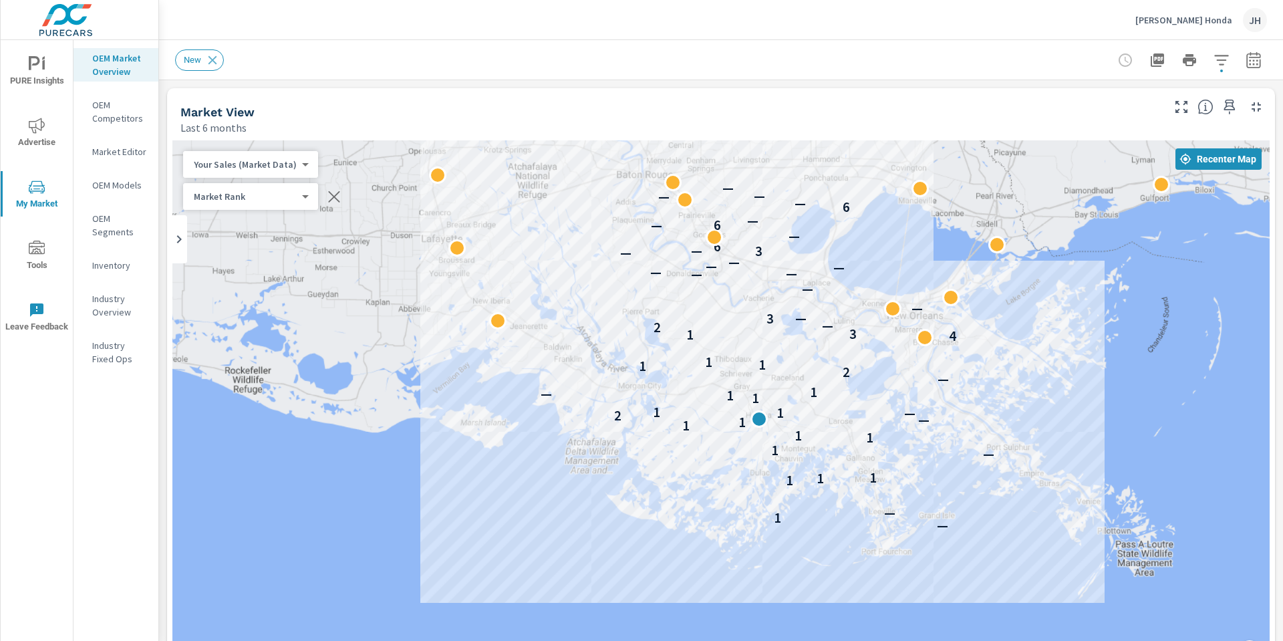
drag, startPoint x: 851, startPoint y: 470, endPoint x: 813, endPoint y: 429, distance: 56.3
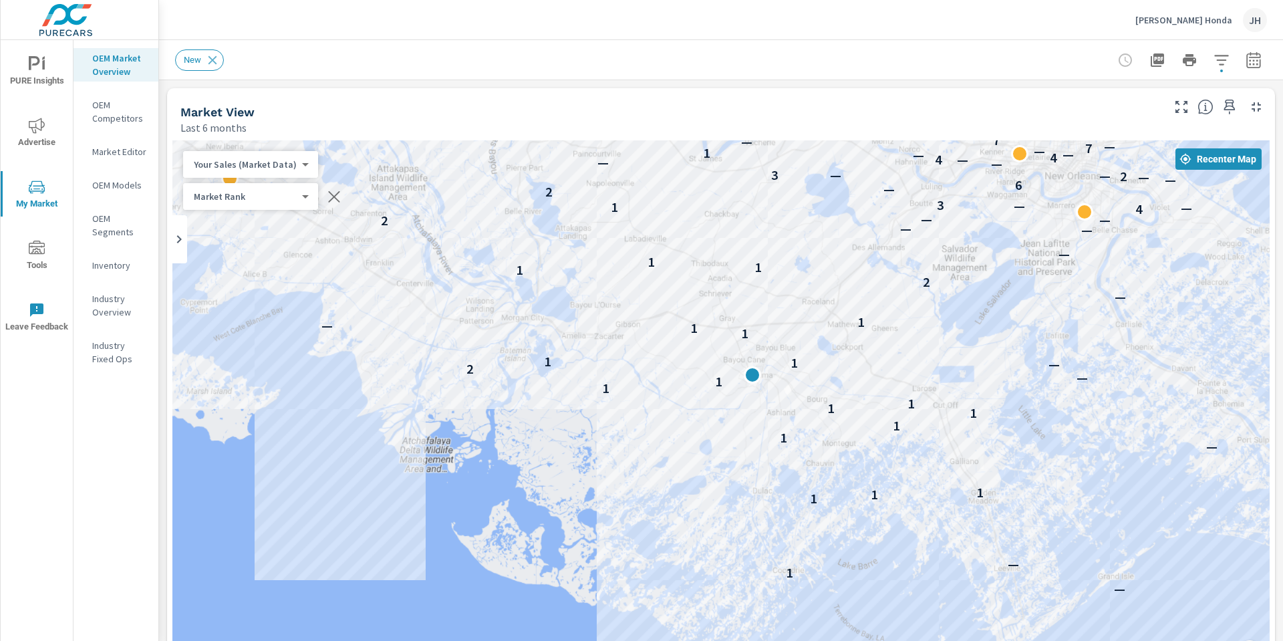
drag, startPoint x: 783, startPoint y: 388, endPoint x: 743, endPoint y: 299, distance: 97.5
click at [743, 299] on div "— 1 — 1 1 1 — 1 1 1 1 1 1 1 — 2 — 1 1 1 1 — 1 — 2 1 1 1 — — — 2 — — 4 — 1 — 3 2…" at bounding box center [720, 411] width 1097 height 543
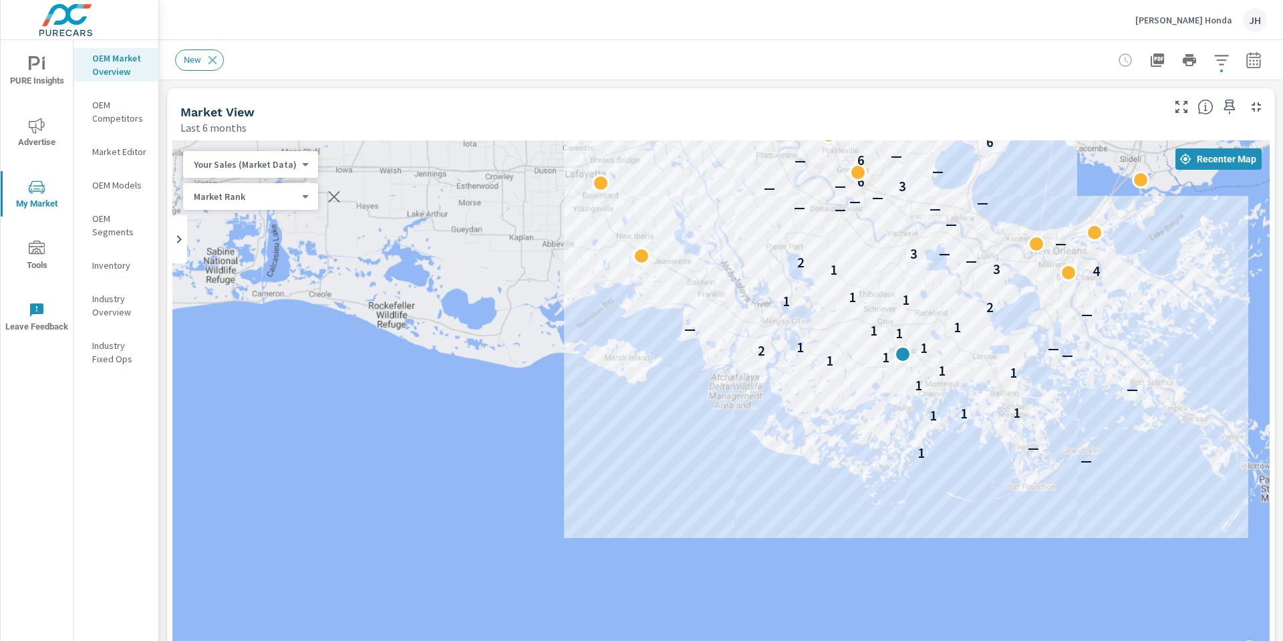
drag, startPoint x: 1042, startPoint y: 359, endPoint x: 917, endPoint y: 376, distance: 126.2
click at [1019, 377] on div "— 1 — 1 1 1 — 1 1 1 1 1 — 2 — 1 1 1 1 — 1 — 2 1 1 1 4 1 3 2 — — 3 — — — — — — —…" at bounding box center [720, 411] width 1097 height 543
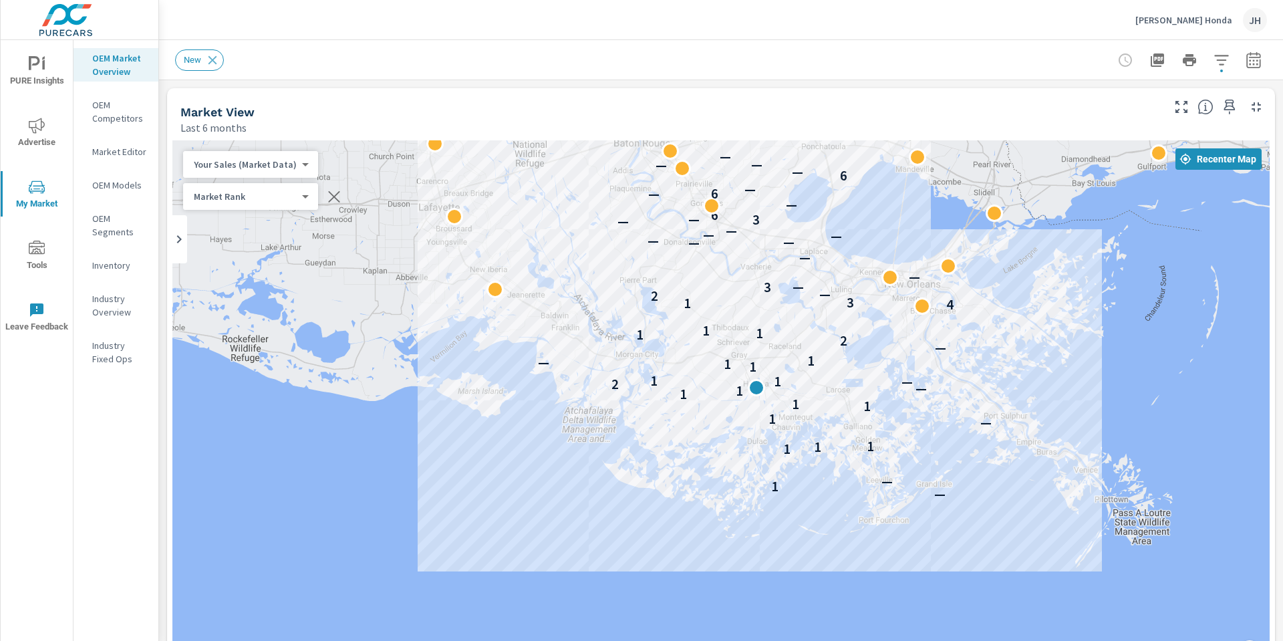
drag, startPoint x: 636, startPoint y: 424, endPoint x: 517, endPoint y: 436, distance: 119.5
click at [519, 436] on div "— 1 — 1 1 1 — 1 1 1 1 1 — 2 — 1 1 1 1 — 1 — 2 1 1 1 4 1 3 2 — — 3 — — — — — — —…" at bounding box center [720, 411] width 1097 height 543
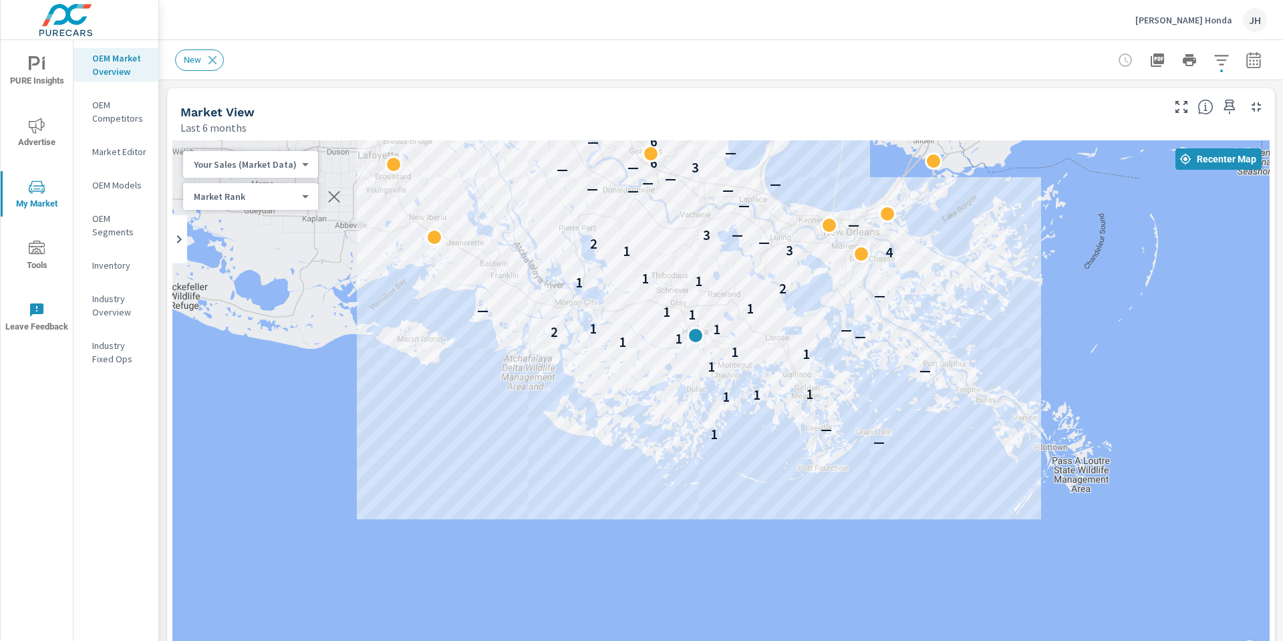
drag, startPoint x: 918, startPoint y: 503, endPoint x: 858, endPoint y: 449, distance: 80.5
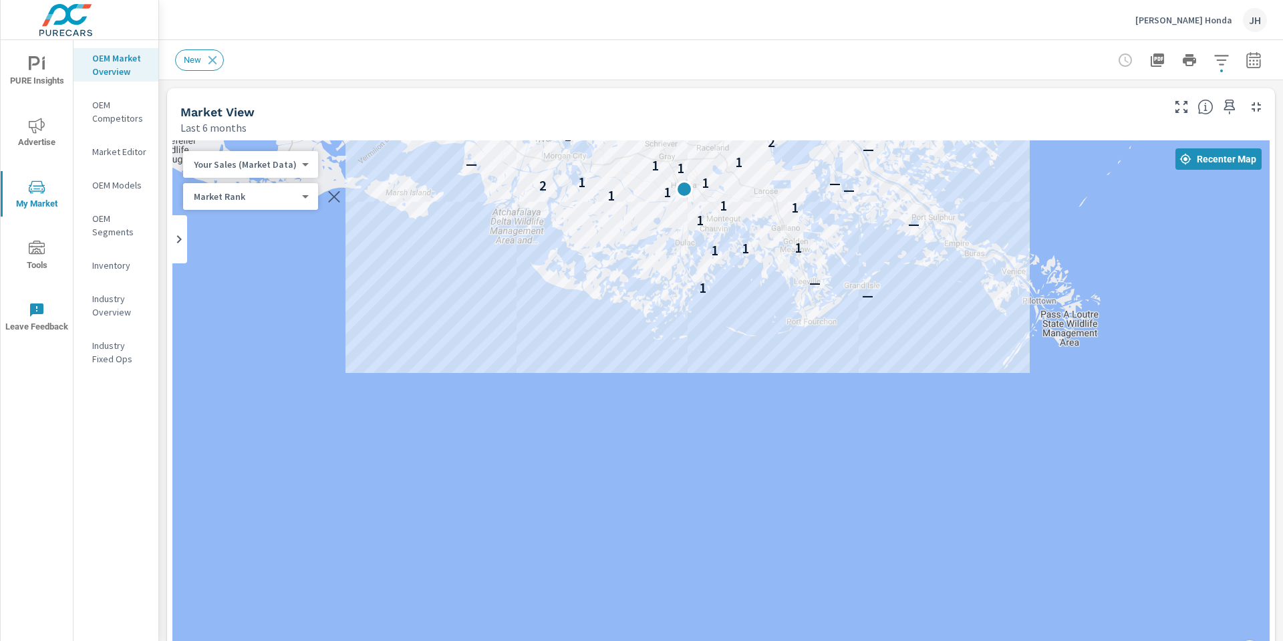
drag, startPoint x: 933, startPoint y: 513, endPoint x: 920, endPoint y: 366, distance: 147.6
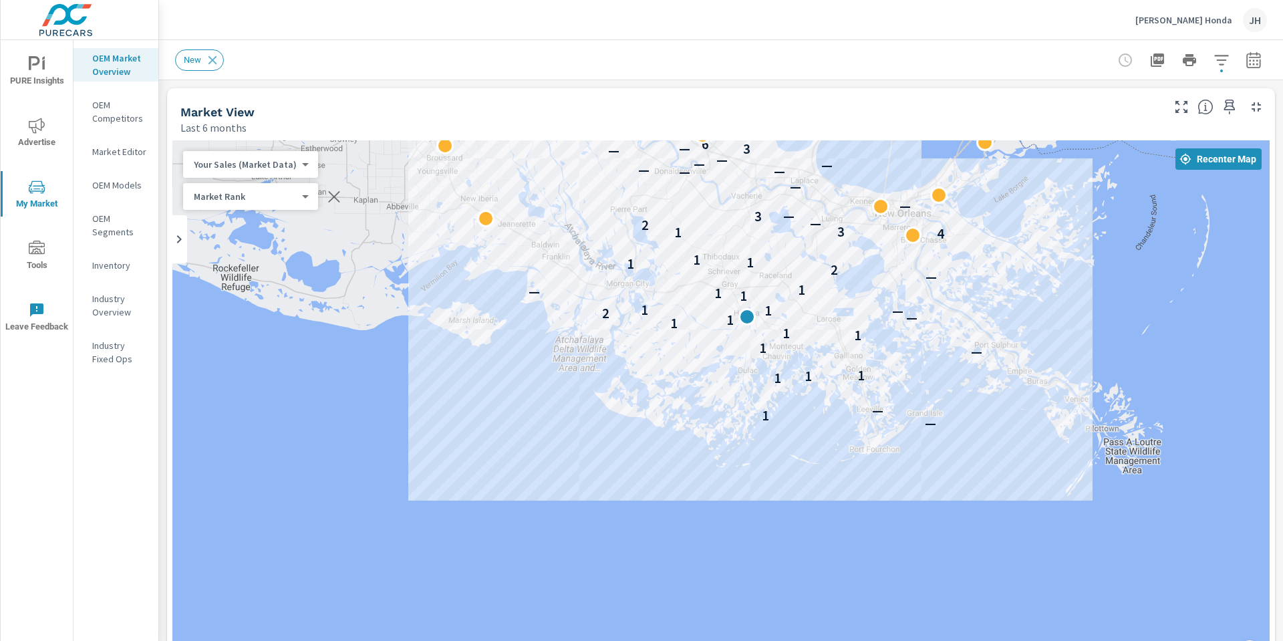
drag, startPoint x: 943, startPoint y: 434, endPoint x: 963, endPoint y: 458, distance: 31.3
click at [976, 481] on div "— 1 — 1 1 1 — 1 1 1 1 1 — 2 — 1 1 1 1 — 1 — 2 1 1 1 4 1 3 2 — — 3 — — — — — — —…" at bounding box center [720, 411] width 1097 height 543
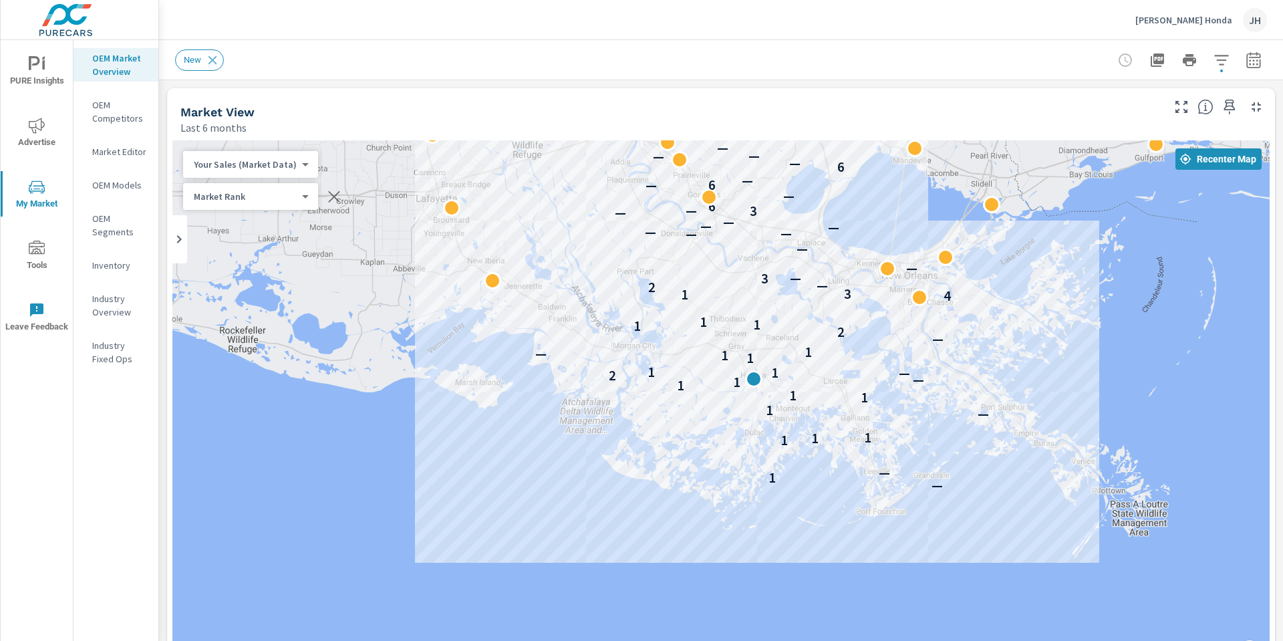
drag, startPoint x: 903, startPoint y: 551, endPoint x: 894, endPoint y: 579, distance: 29.6
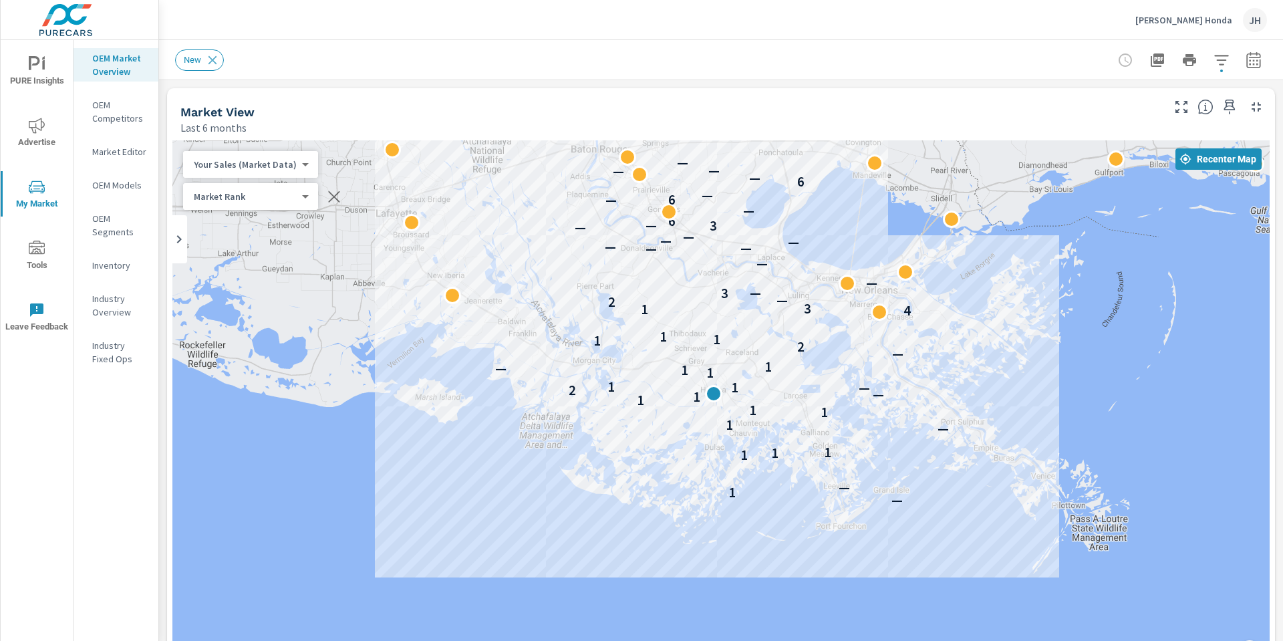
drag, startPoint x: 841, startPoint y: 513, endPoint x: 817, endPoint y: 511, distance: 24.1
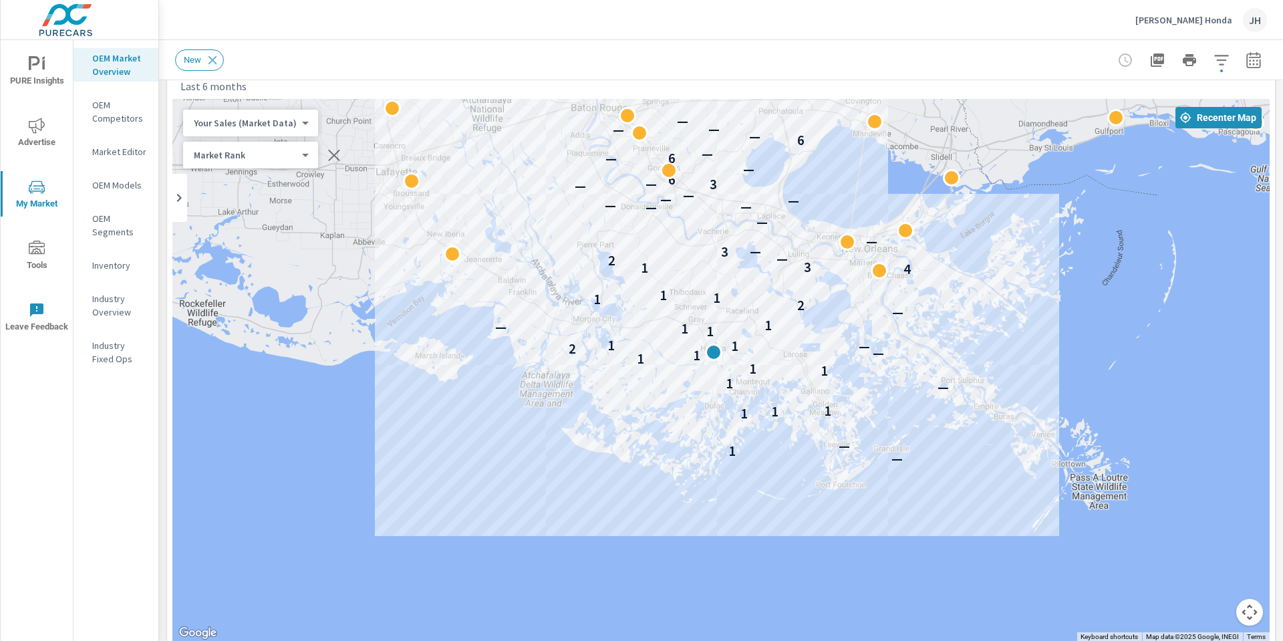
scroll to position [54, 0]
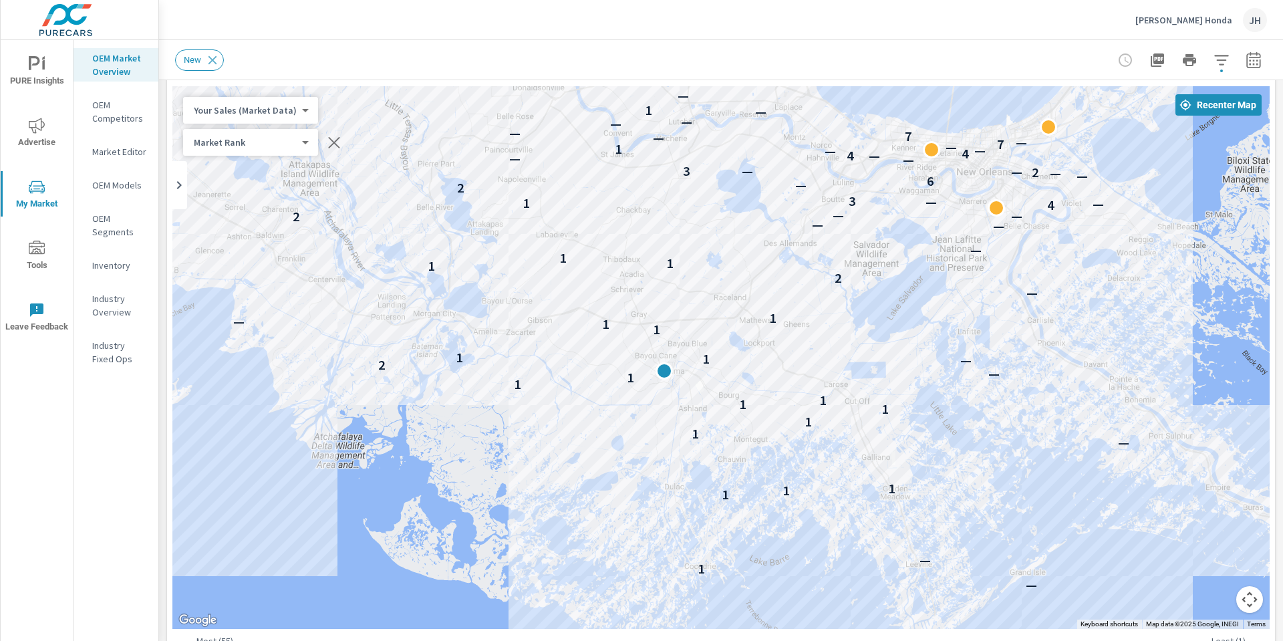
drag, startPoint x: 764, startPoint y: 337, endPoint x: 790, endPoint y: 407, distance: 74.9
click at [790, 407] on div "— 1 — 1 1 1 — 1 1 1 1 1 1 1 — 2 — 1 1 1 1 — 1 — 2 1 1 1 — — — 2 — — 4 — 1 — 3 2…" at bounding box center [720, 357] width 1097 height 543
click at [1150, 53] on icon "button" at bounding box center [1158, 60] width 16 height 16
click at [497, 61] on div "New" at bounding box center [627, 59] width 905 height 21
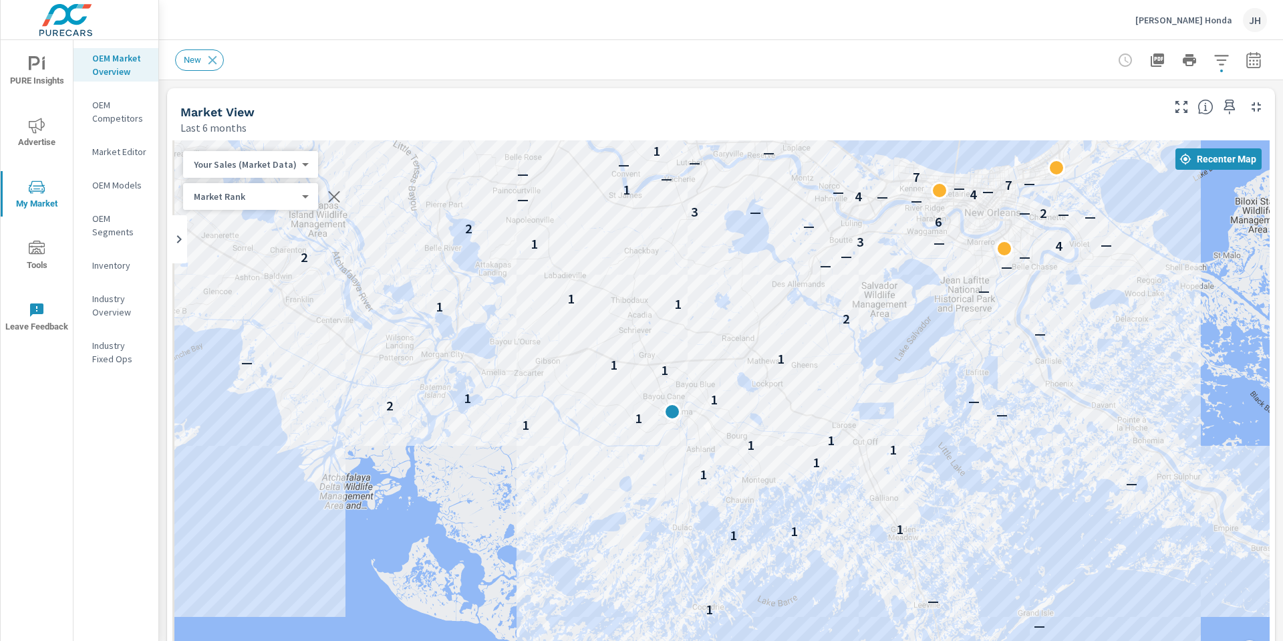
click at [197, 124] on p "Last 6 months" at bounding box center [213, 128] width 66 height 16
click at [198, 124] on p "Last 6 months" at bounding box center [213, 128] width 66 height 16
click at [1115, 58] on div at bounding box center [1189, 60] width 155 height 27
click at [1240, 59] on button "button" at bounding box center [1253, 60] width 27 height 27
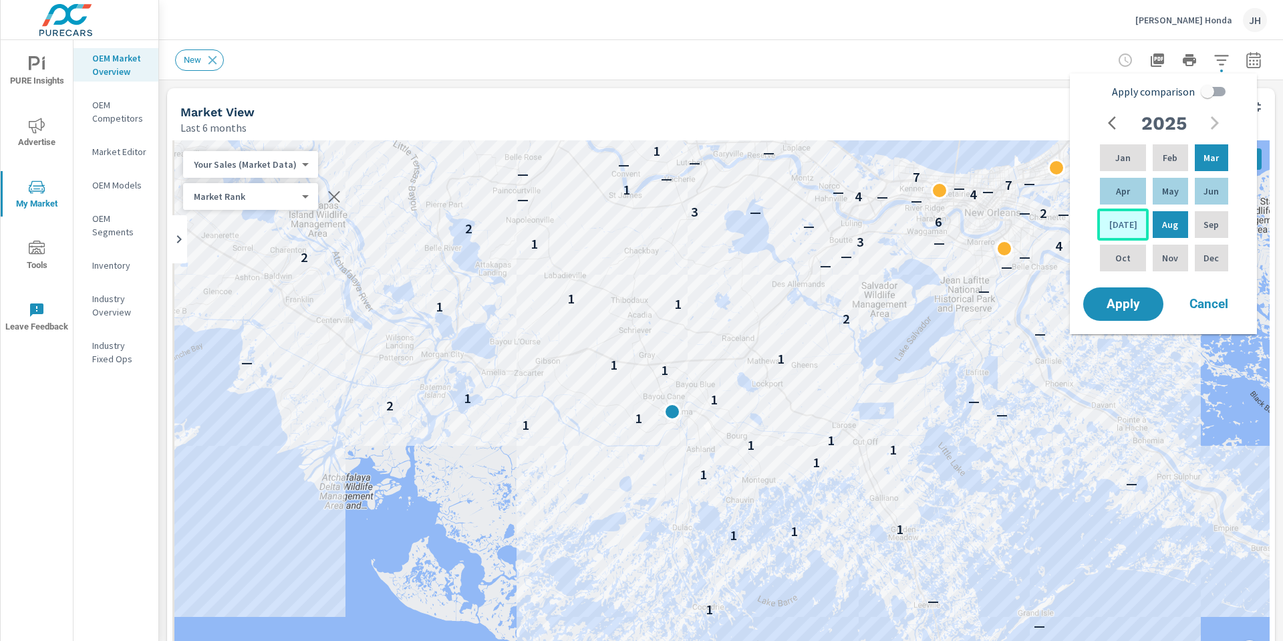
click at [1127, 225] on div "Jul" at bounding box center [1122, 225] width 51 height 32
click at [1162, 225] on p "Aug" at bounding box center [1170, 224] width 16 height 13
click at [1122, 223] on p "Jul" at bounding box center [1123, 224] width 28 height 13
click at [1162, 224] on p "Aug" at bounding box center [1170, 224] width 16 height 13
click at [1122, 228] on p "Jul" at bounding box center [1123, 224] width 28 height 13
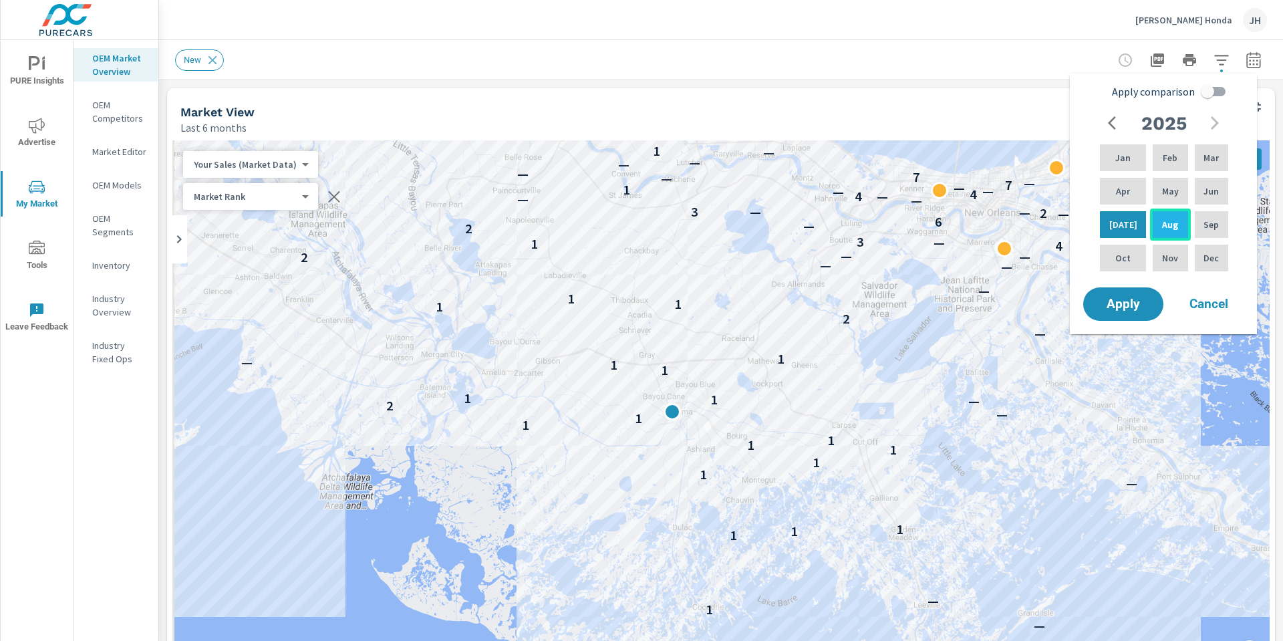
click at [1154, 227] on div "Aug" at bounding box center [1170, 225] width 40 height 32
click at [1152, 221] on div "Aug" at bounding box center [1170, 225] width 40 height 32
click at [1196, 184] on div "Jun" at bounding box center [1211, 191] width 39 height 32
click at [1162, 224] on p "Aug" at bounding box center [1170, 224] width 16 height 13
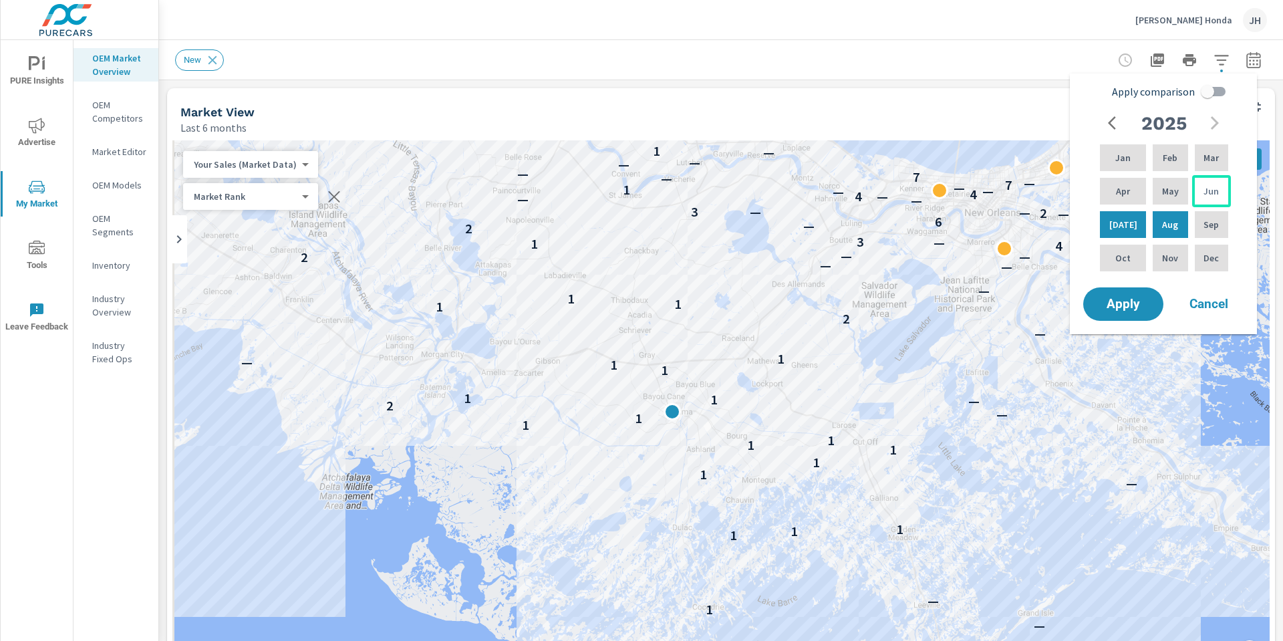
click at [1221, 191] on div "Jun" at bounding box center [1211, 191] width 39 height 32
click at [1218, 193] on div "Jun" at bounding box center [1211, 191] width 39 height 32
click at [1170, 223] on p "Aug" at bounding box center [1170, 224] width 16 height 13
click at [1214, 188] on p "Jun" at bounding box center [1211, 190] width 15 height 13
click at [1165, 227] on p "Aug" at bounding box center [1170, 224] width 16 height 13
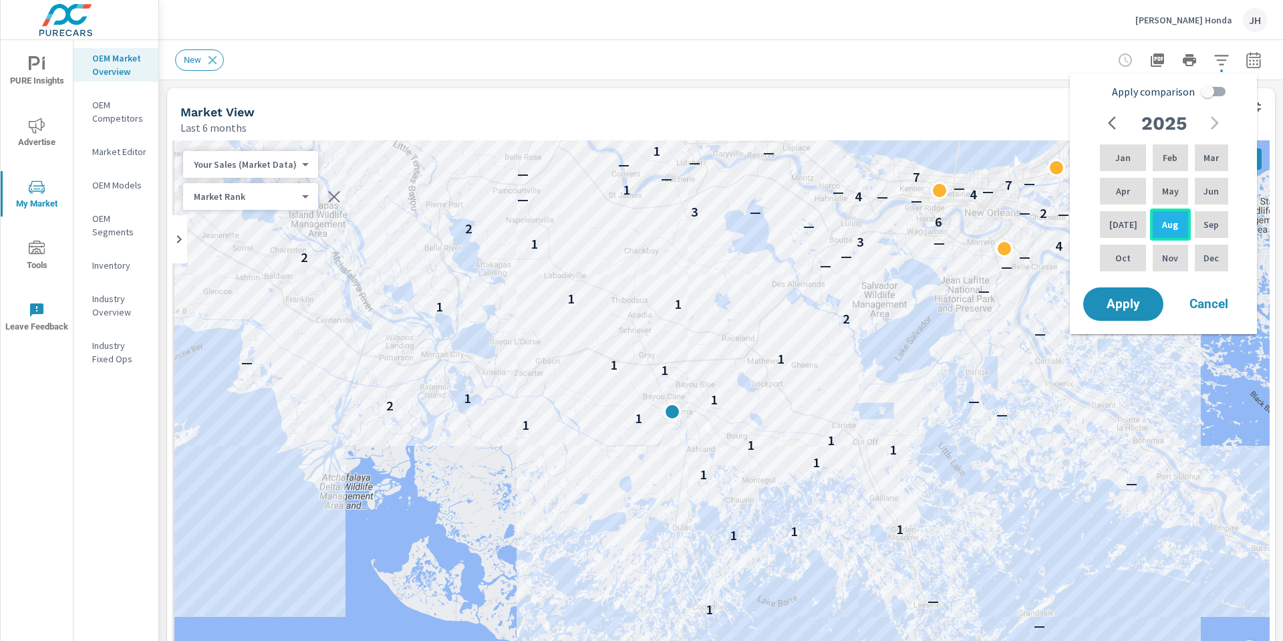
drag, startPoint x: 1200, startPoint y: 194, endPoint x: 1164, endPoint y: 226, distance: 48.8
click at [1164, 226] on div "Jan Feb Mar Apr May Jun Jul Aug Sep Oct Nov Dec" at bounding box center [1164, 208] width 134 height 132
click at [1108, 219] on div "Jul" at bounding box center [1122, 225] width 51 height 32
click at [1210, 188] on p "Jun" at bounding box center [1211, 190] width 15 height 13
click at [1164, 223] on p "Aug" at bounding box center [1170, 224] width 16 height 13
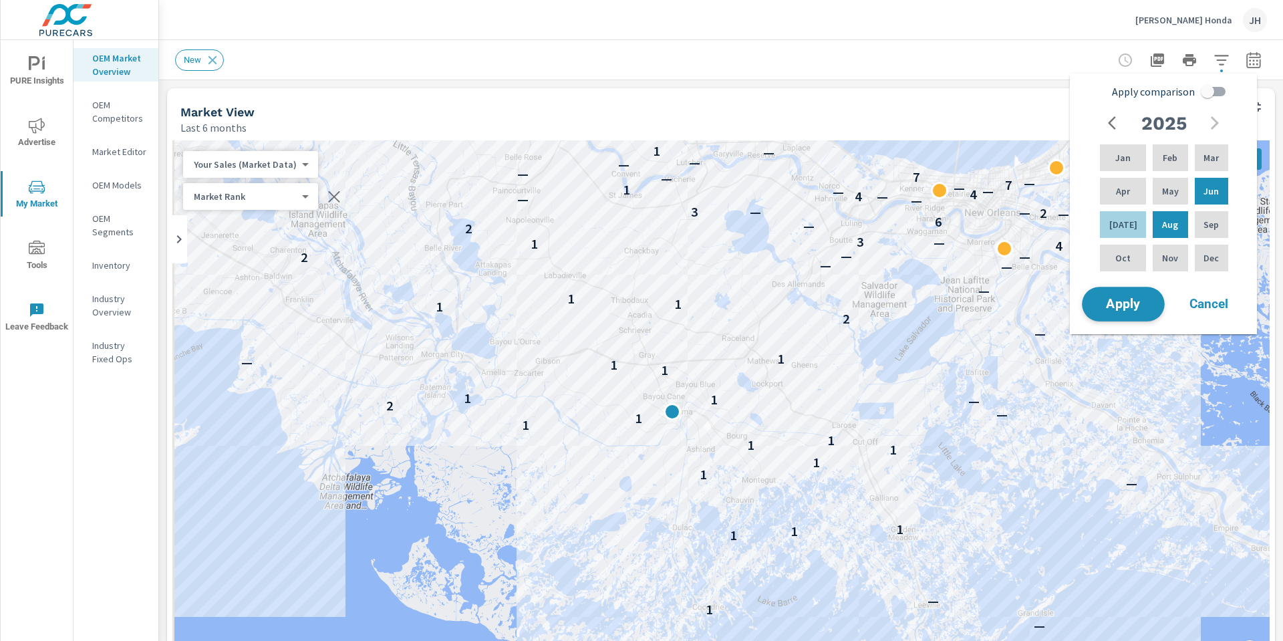
click at [1118, 311] on span "Apply" at bounding box center [1123, 304] width 55 height 13
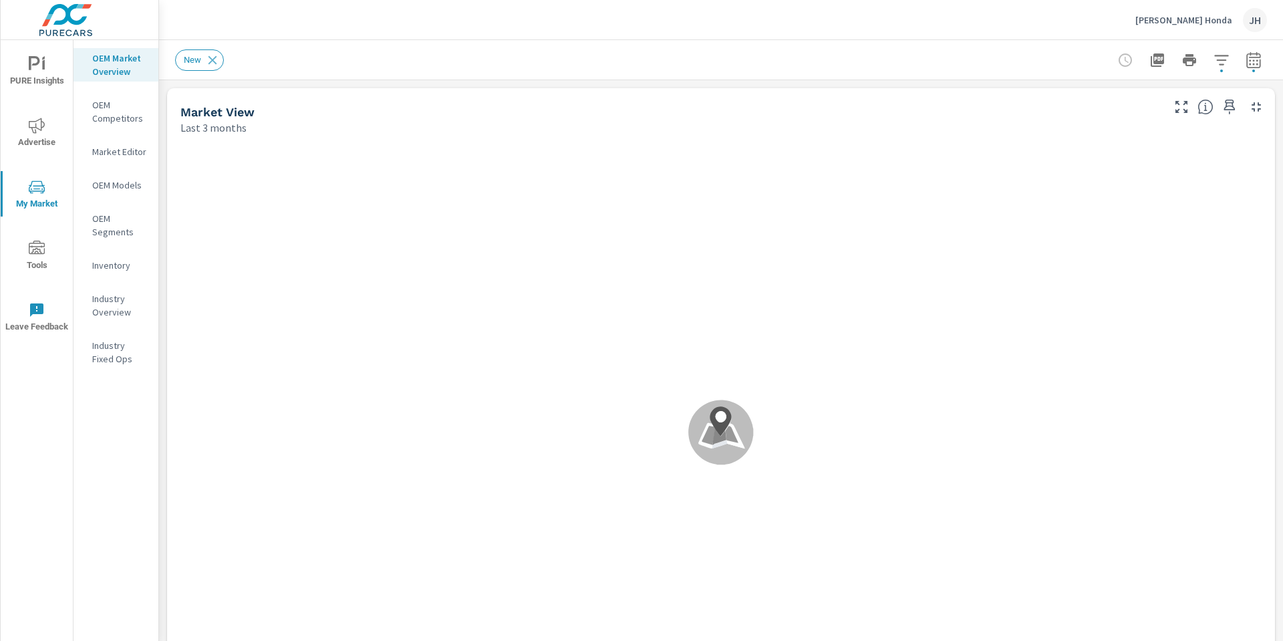
scroll to position [1, 0]
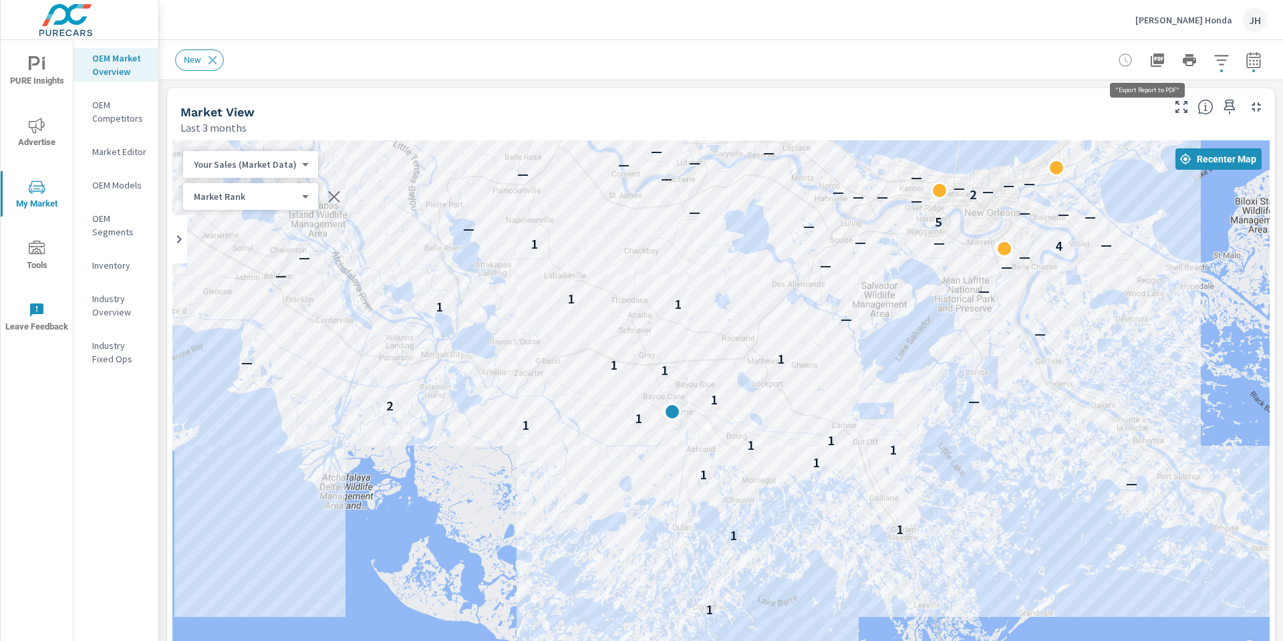
click at [1151, 65] on icon "button" at bounding box center [1157, 59] width 13 height 13
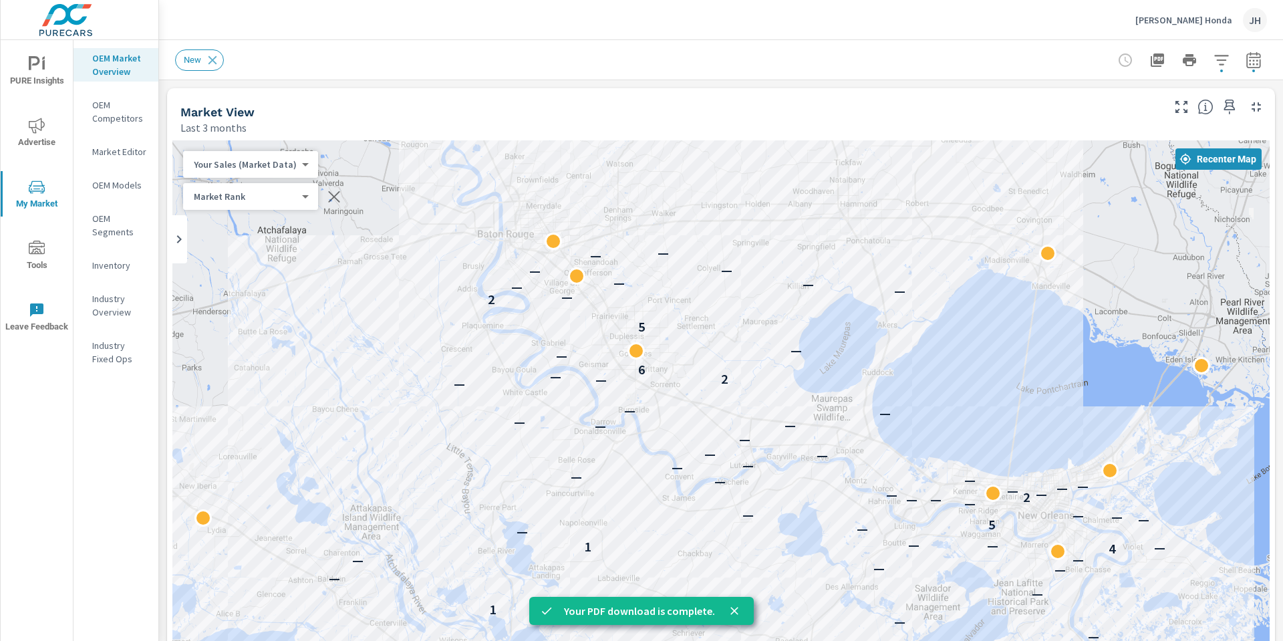
drag, startPoint x: 1154, startPoint y: 338, endPoint x: 1177, endPoint y: 710, distance: 373.0
click at [1177, 640] on html "PURE Insights Advertise My Market Tools Leave Feedback OEM Market Overview OEM …" at bounding box center [641, 320] width 1283 height 641
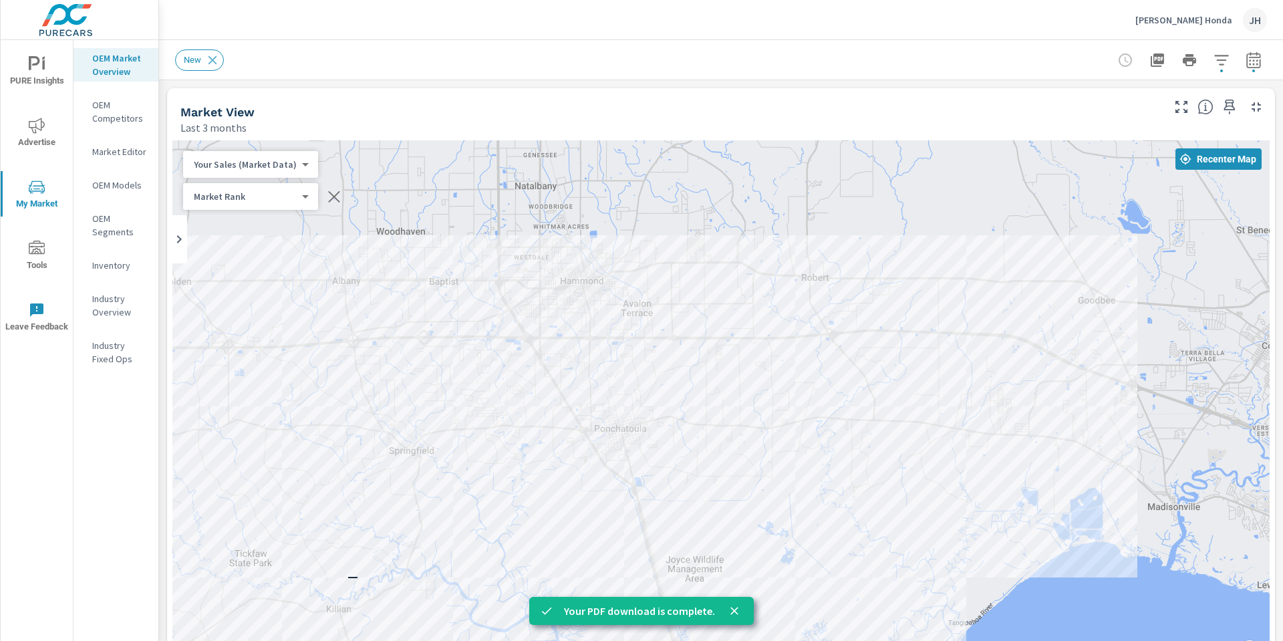
drag, startPoint x: 756, startPoint y: 348, endPoint x: 878, endPoint y: 564, distance: 248.7
click at [878, 564] on div "— — — 2 — — — —" at bounding box center [720, 411] width 1097 height 543
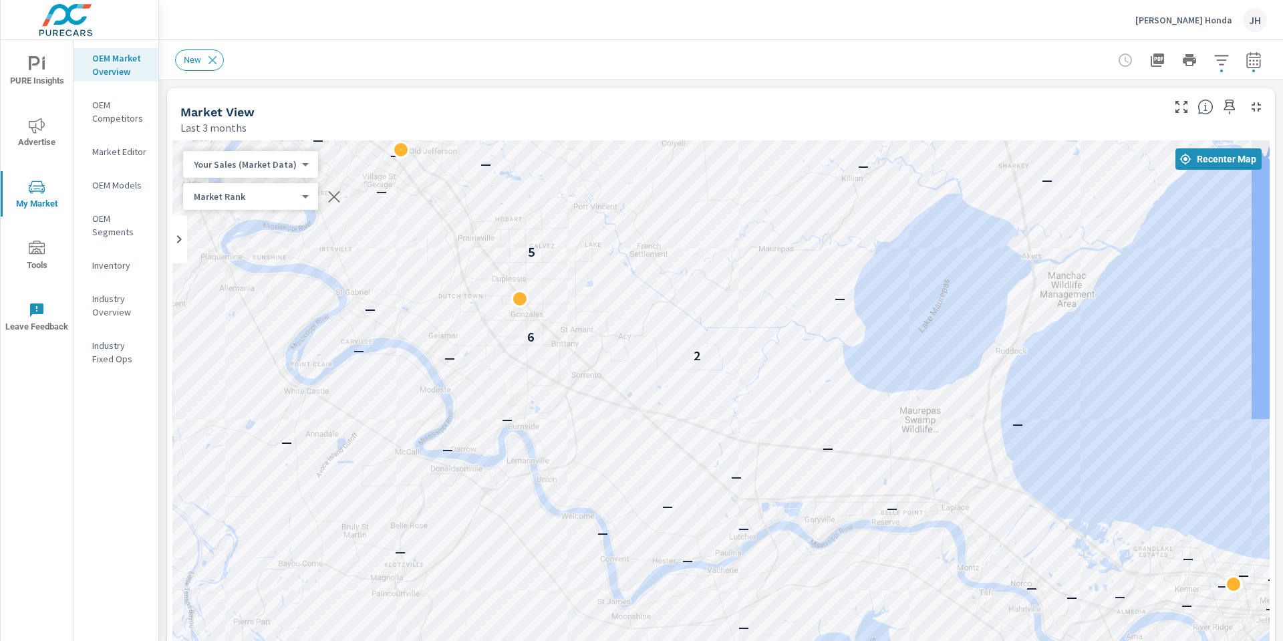
drag, startPoint x: 938, startPoint y: 479, endPoint x: 1075, endPoint y: 115, distance: 389.4
click at [1075, 115] on div "Market View Last 3 months To navigate the map with touch gestures double-tap an…" at bounding box center [721, 409] width 1108 height 642
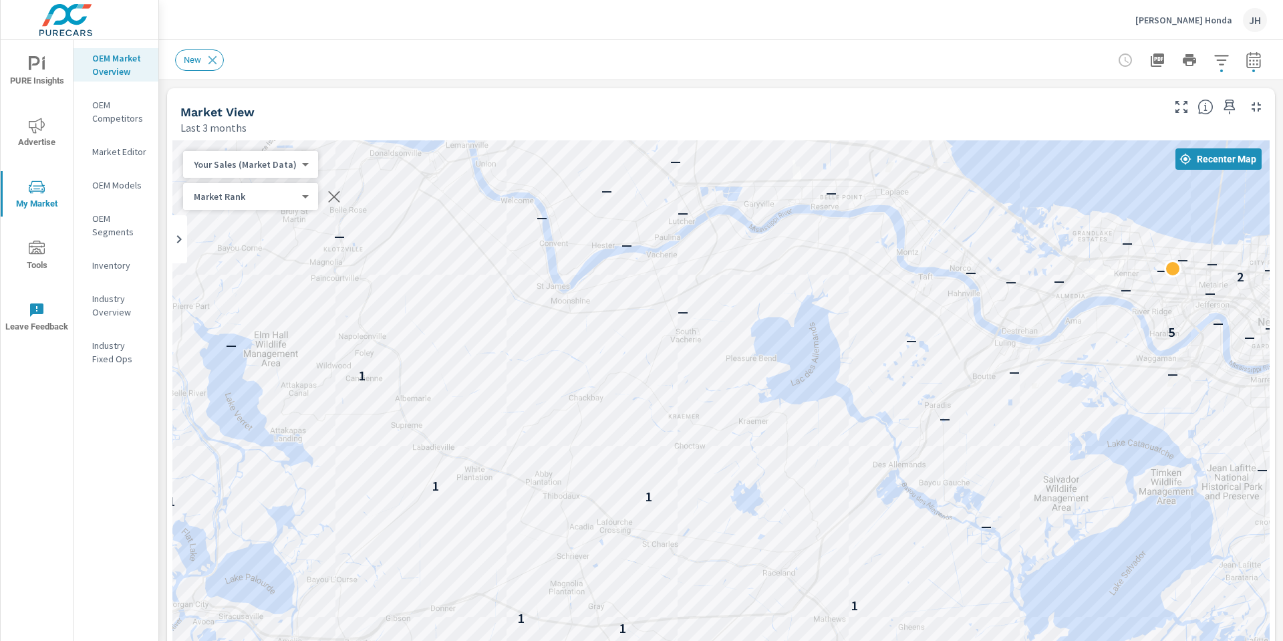
drag, startPoint x: 896, startPoint y: 462, endPoint x: 739, endPoint y: 332, distance: 204.1
click at [757, 226] on div "1 1 1 2 — 1 1 1 — 1 — — 1 1 1 — — — — — — 4 — 1 — — — 4 — — — — 5 — — — — — — —…" at bounding box center [1229, 550] width 1283 height 722
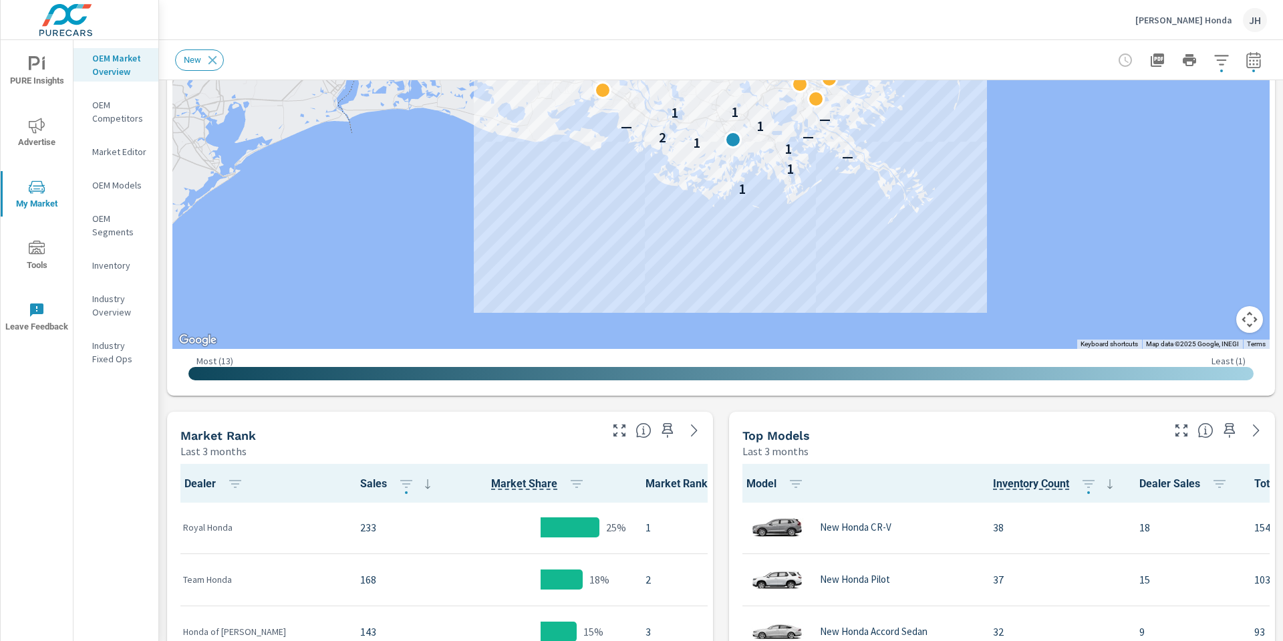
scroll to position [68, 0]
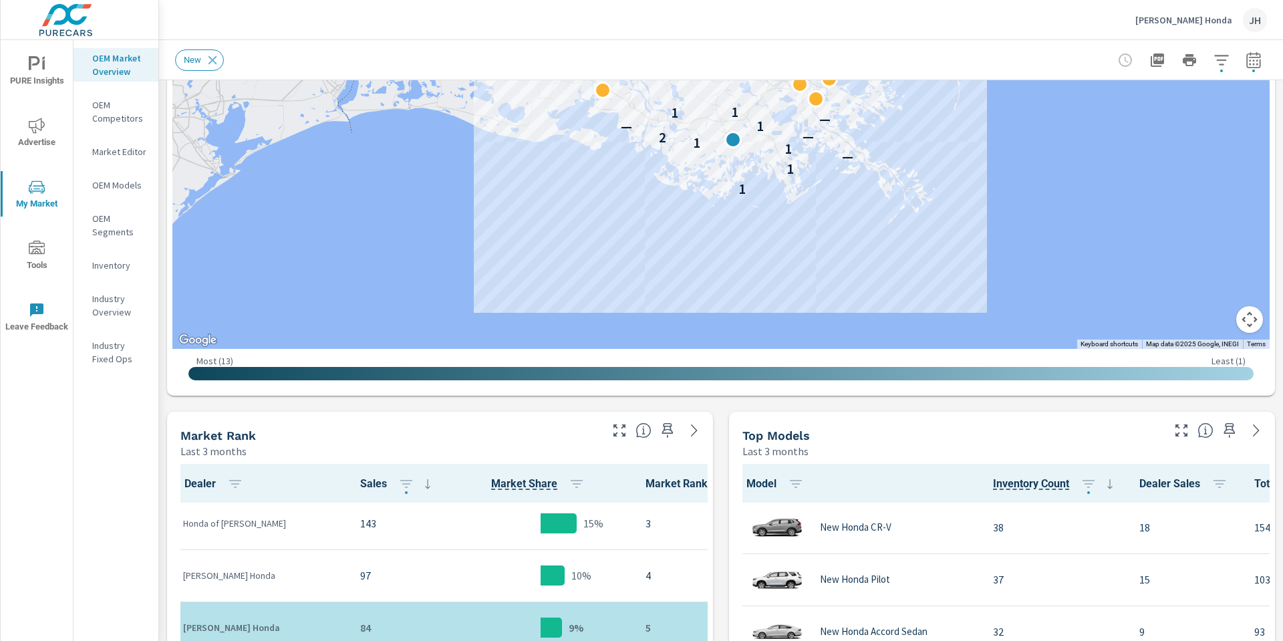
scroll to position [201, 0]
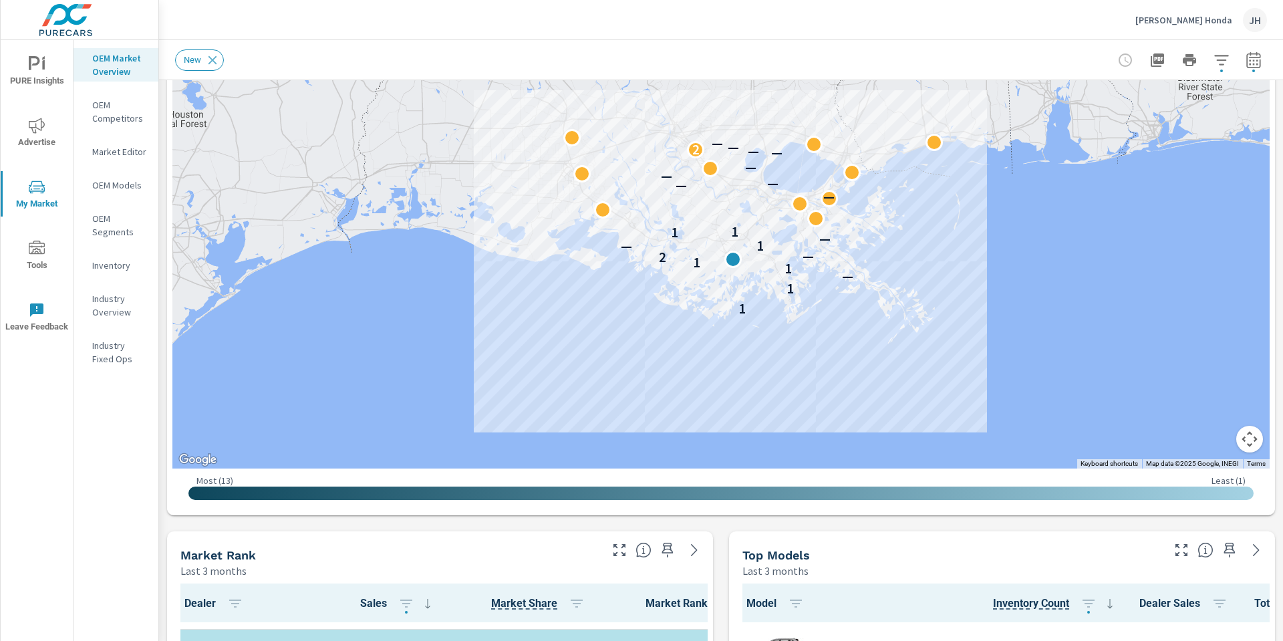
scroll to position [201, 0]
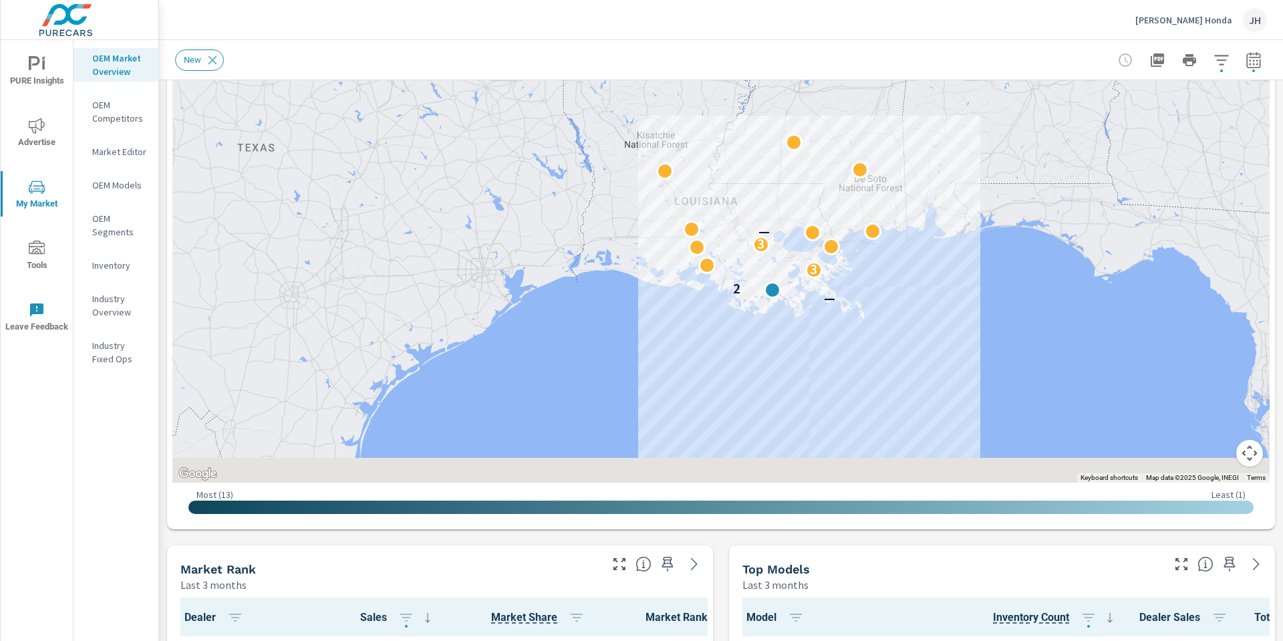
drag, startPoint x: 670, startPoint y: 440, endPoint x: 823, endPoint y: 334, distance: 185.9
click at [821, 341] on div "— 2 3 3 —" at bounding box center [720, 211] width 1097 height 543
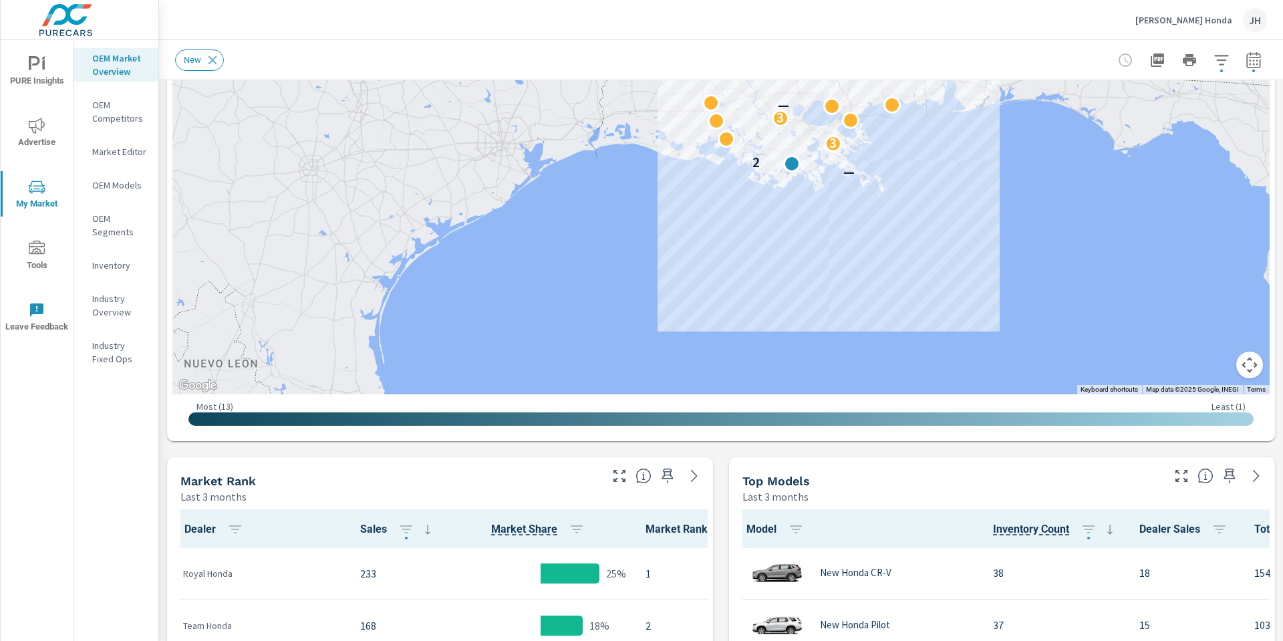
scroll to position [267, 0]
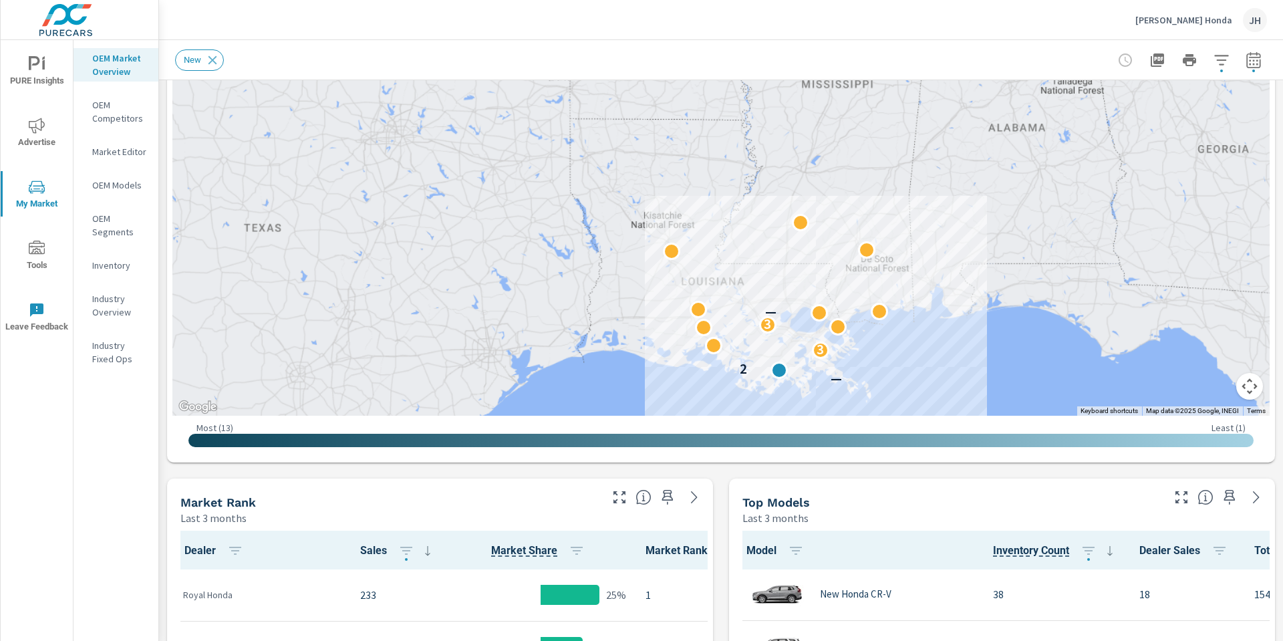
drag, startPoint x: 797, startPoint y: 172, endPoint x: 786, endPoint y: 382, distance: 210.2
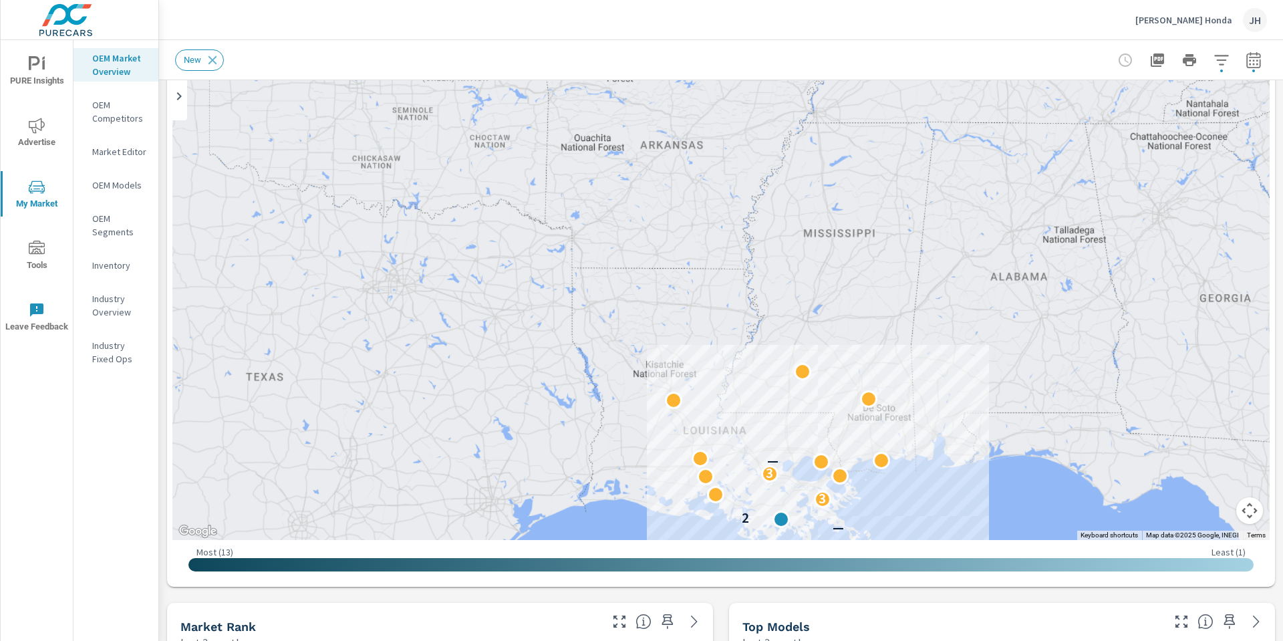
scroll to position [67, 0]
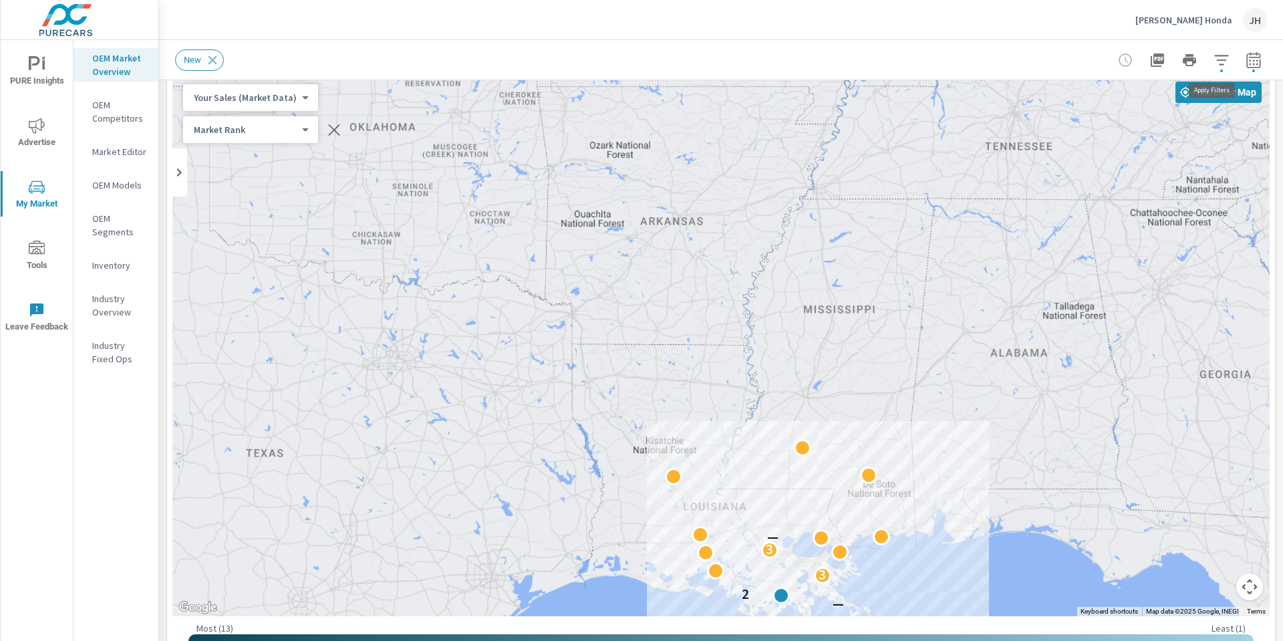
click at [1214, 58] on icon "button" at bounding box center [1222, 60] width 16 height 16
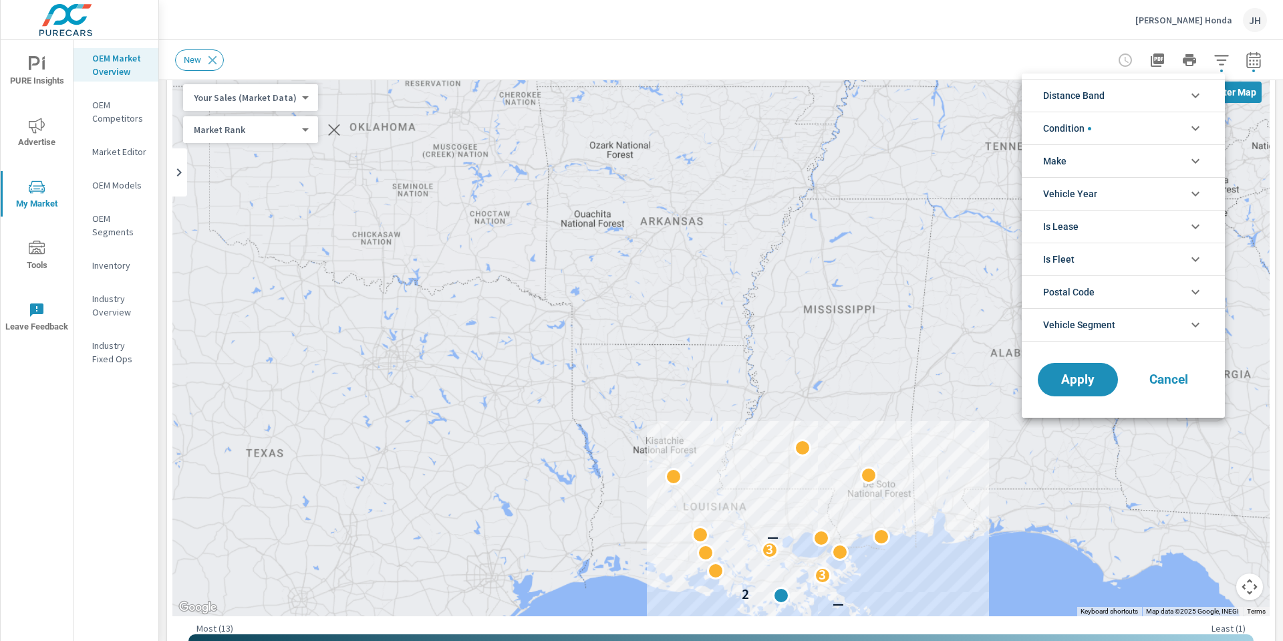
click at [1242, 61] on div at bounding box center [641, 320] width 1283 height 641
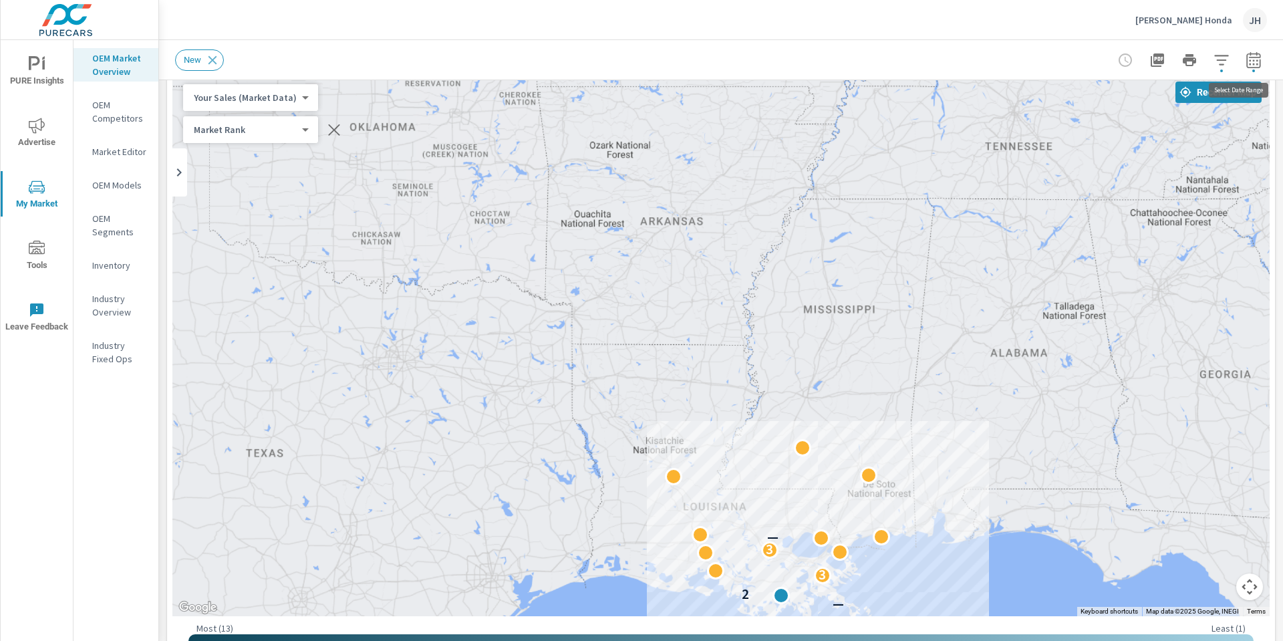
click at [1246, 62] on icon "button" at bounding box center [1254, 60] width 16 height 16
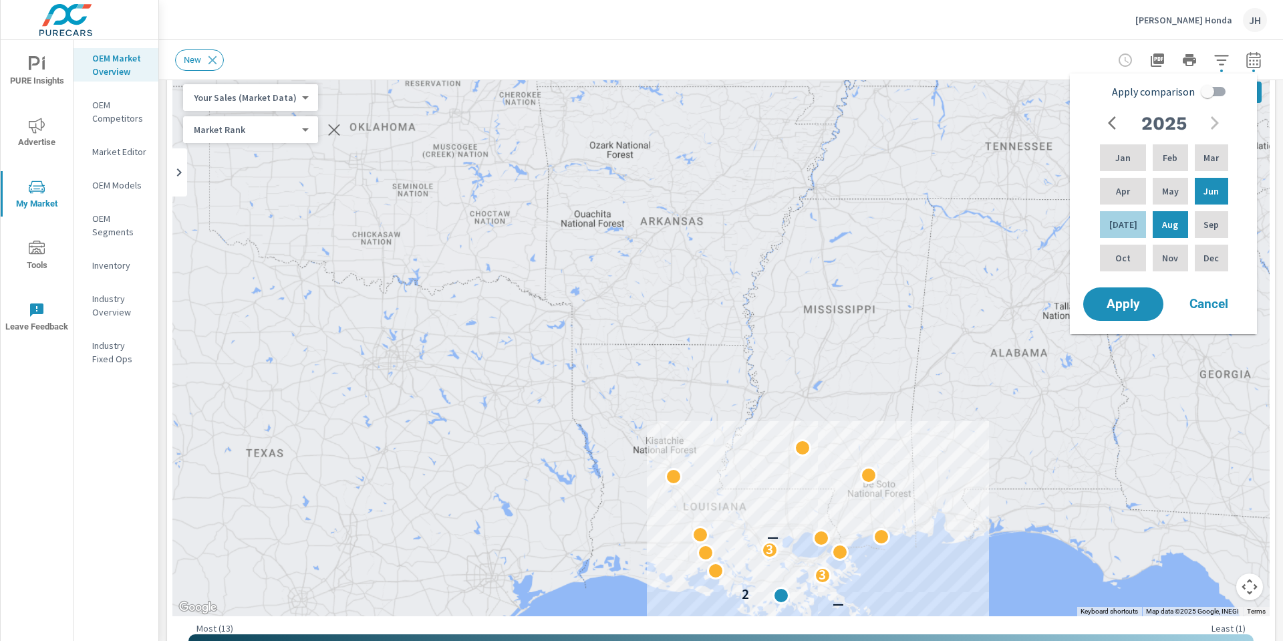
click at [418, 53] on div "New" at bounding box center [627, 59] width 905 height 21
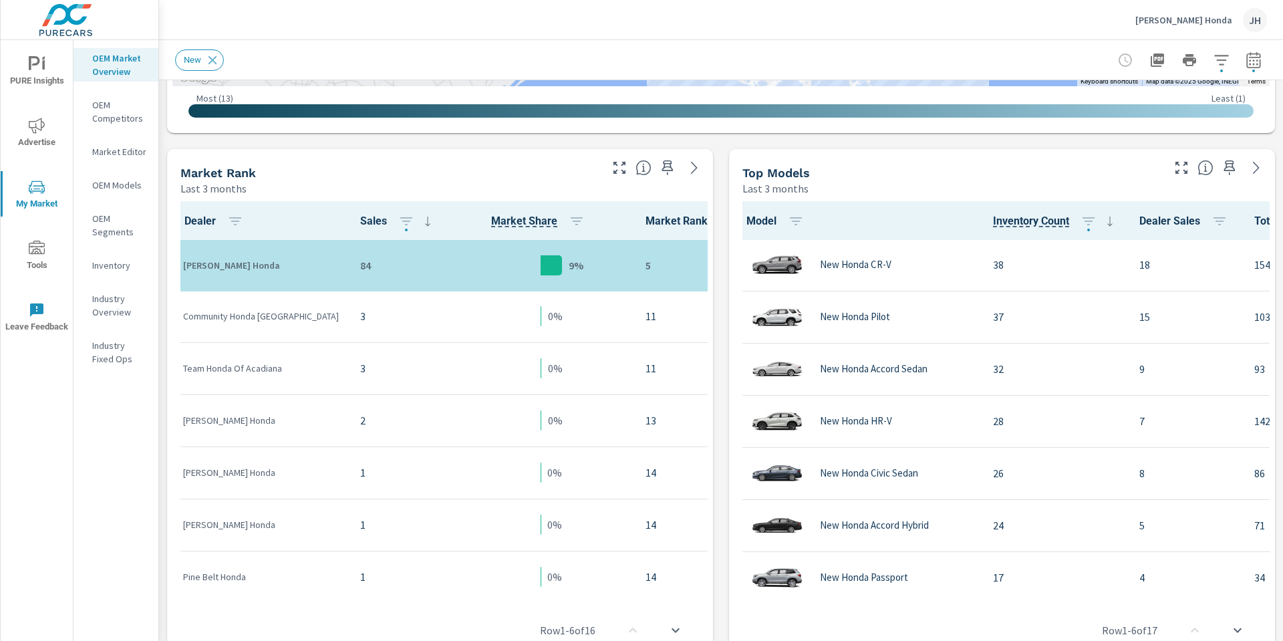
scroll to position [489, 0]
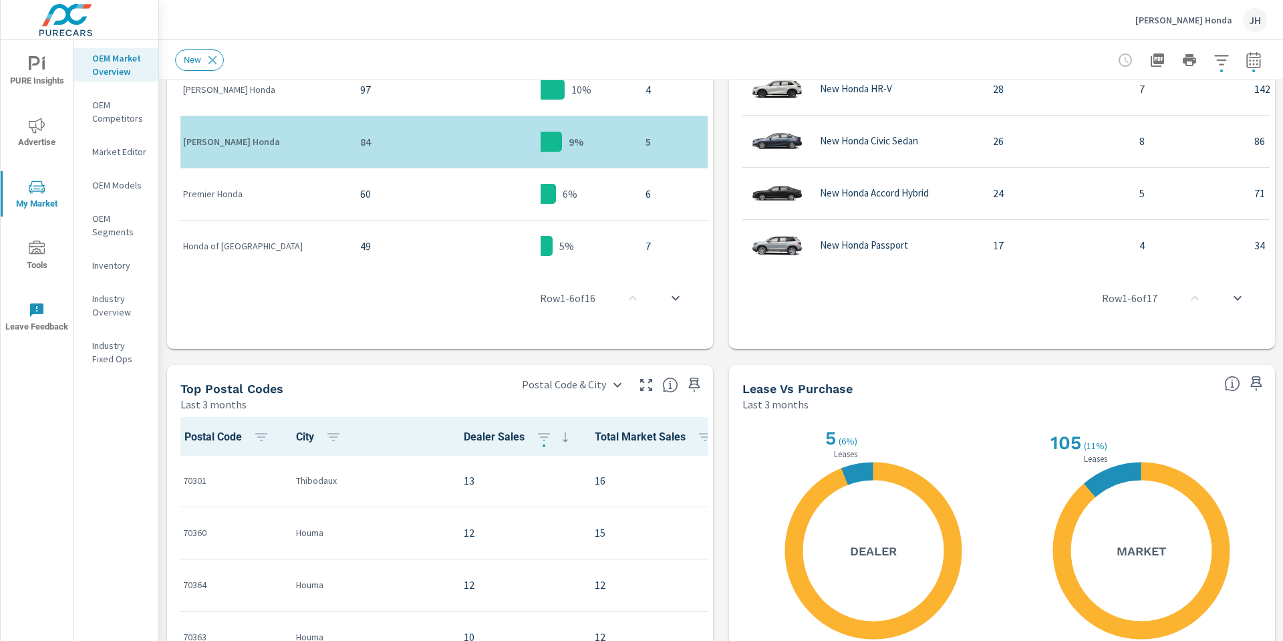
scroll to position [931, 0]
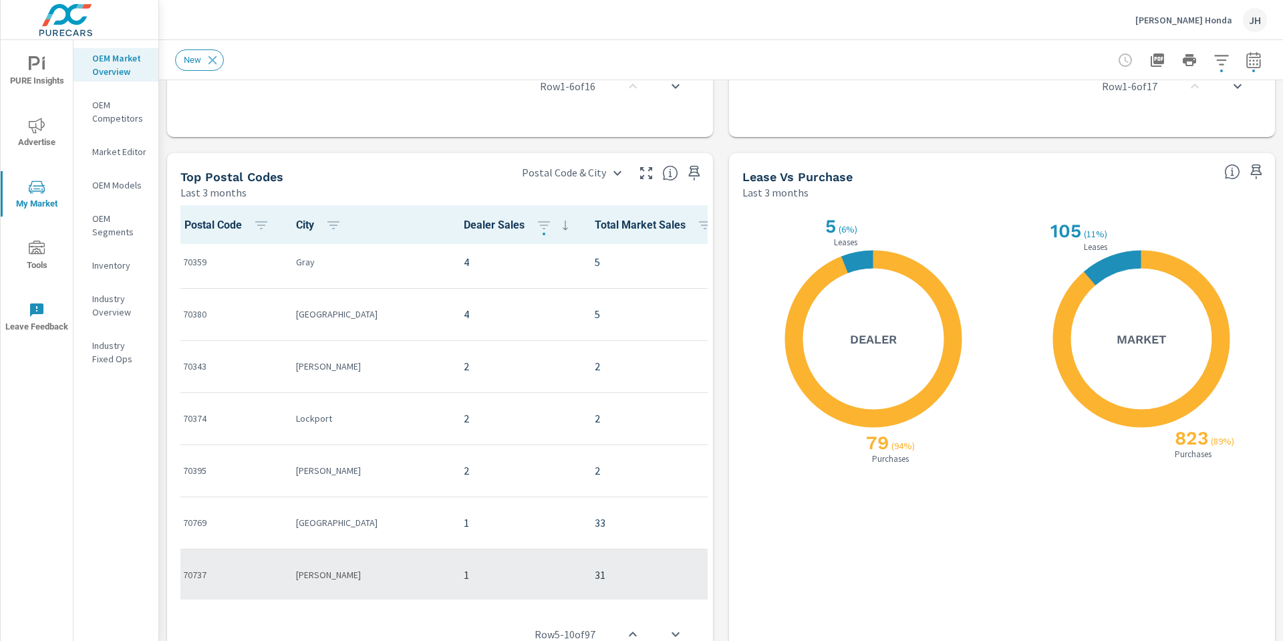
scroll to position [1193, 0]
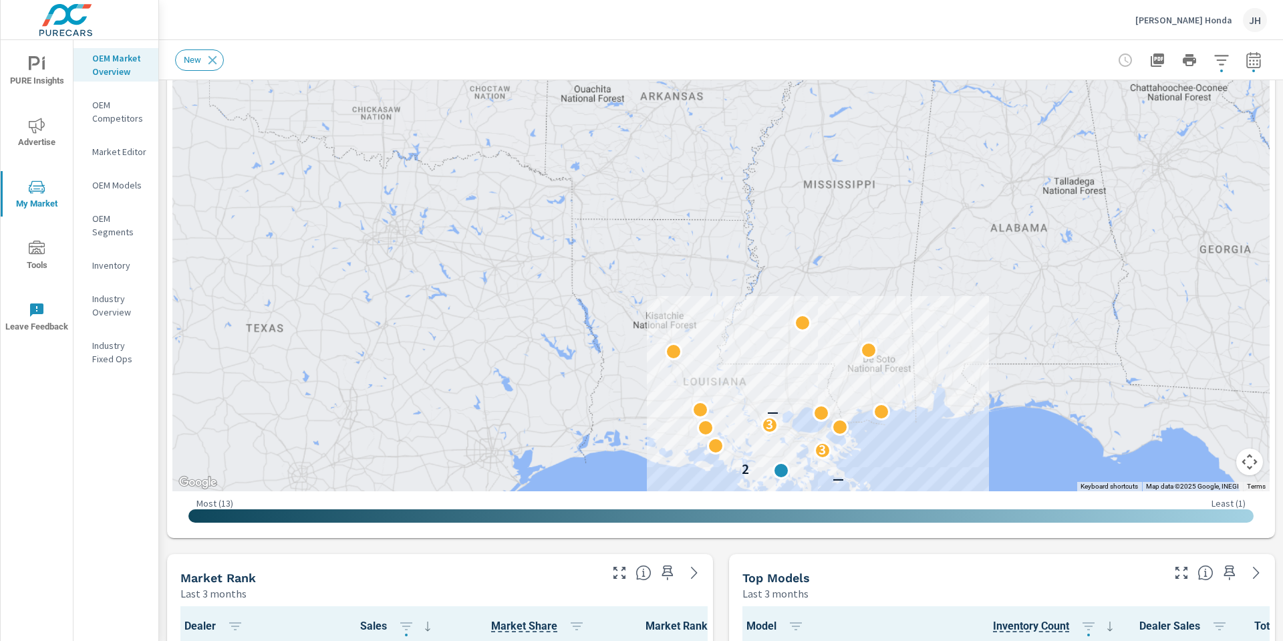
scroll to position [190, 0]
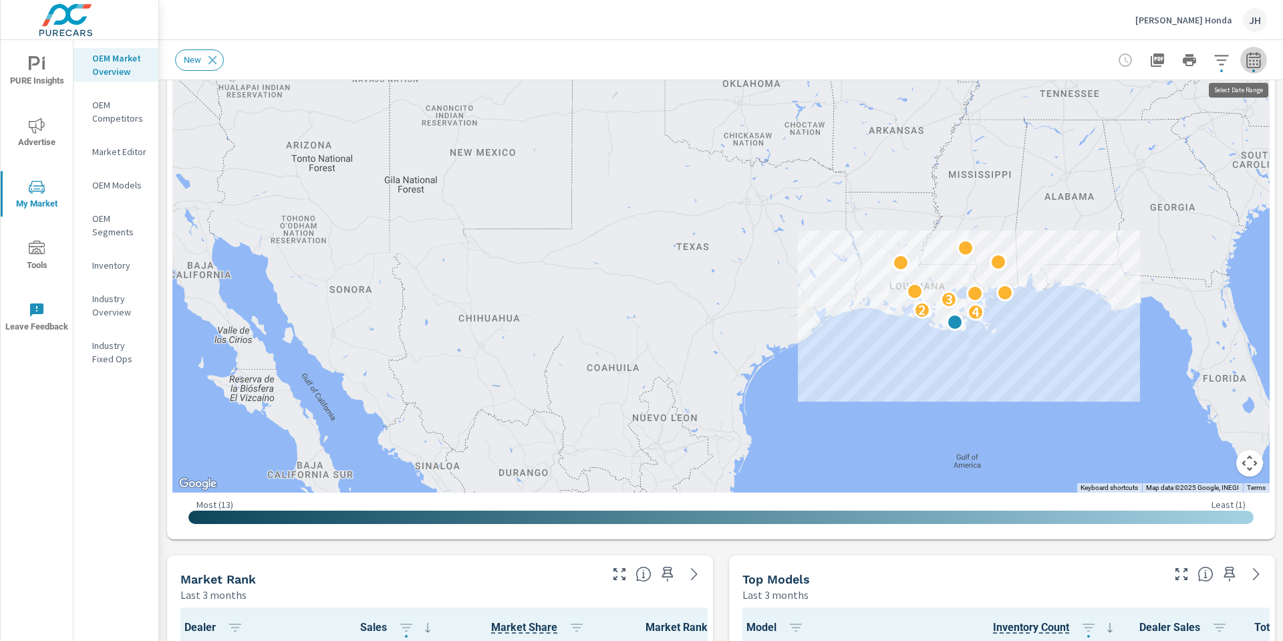
click at [1246, 52] on icon "button" at bounding box center [1254, 60] width 16 height 16
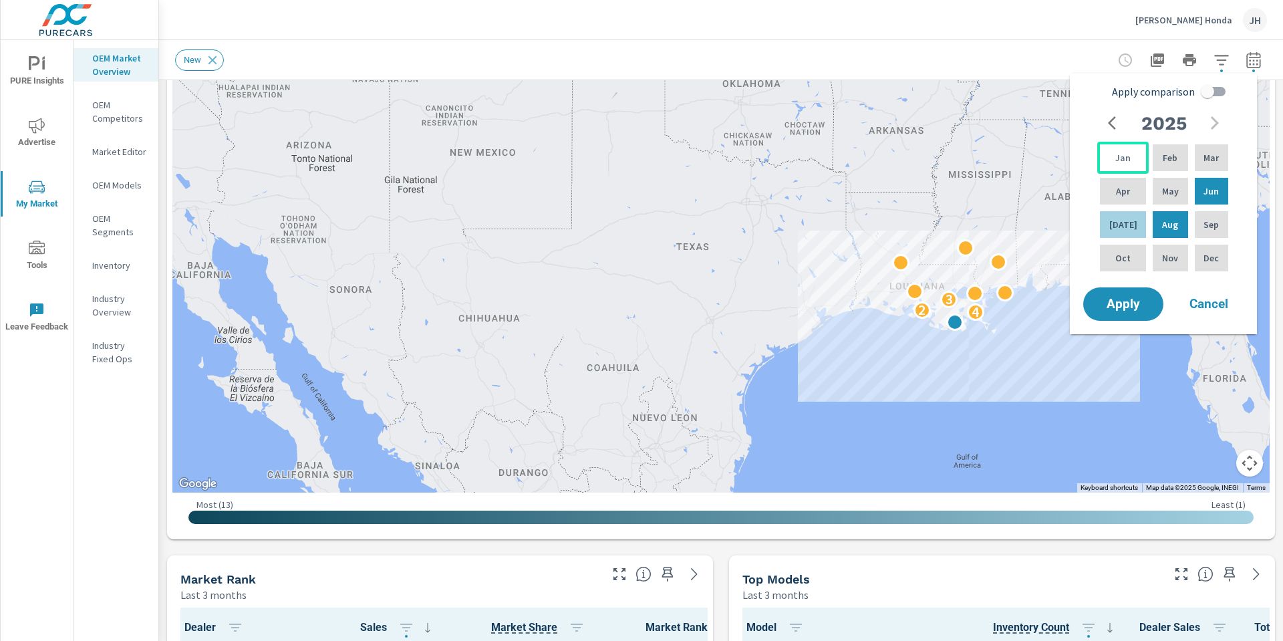
click at [1109, 148] on div "Jan" at bounding box center [1122, 158] width 51 height 32
click at [1216, 149] on div "Mar" at bounding box center [1211, 158] width 39 height 32
click at [1159, 235] on div "Aug" at bounding box center [1170, 225] width 40 height 32
click at [1221, 152] on div "Mar" at bounding box center [1211, 158] width 39 height 32
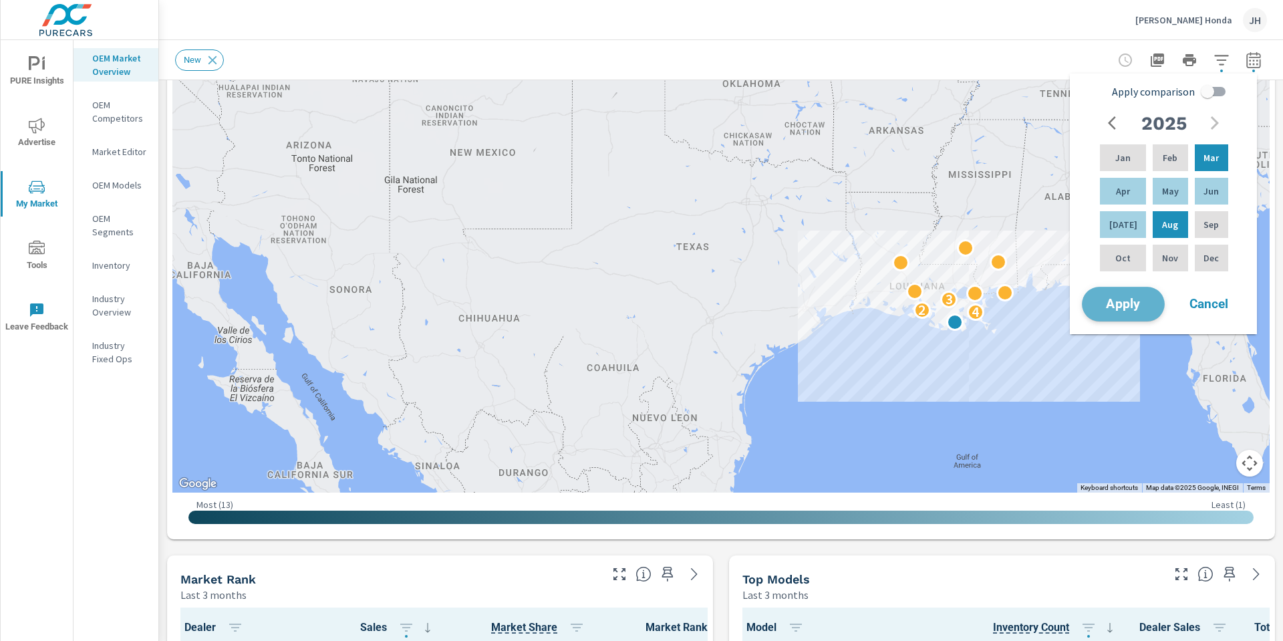
click at [1138, 300] on span "Apply" at bounding box center [1123, 304] width 55 height 13
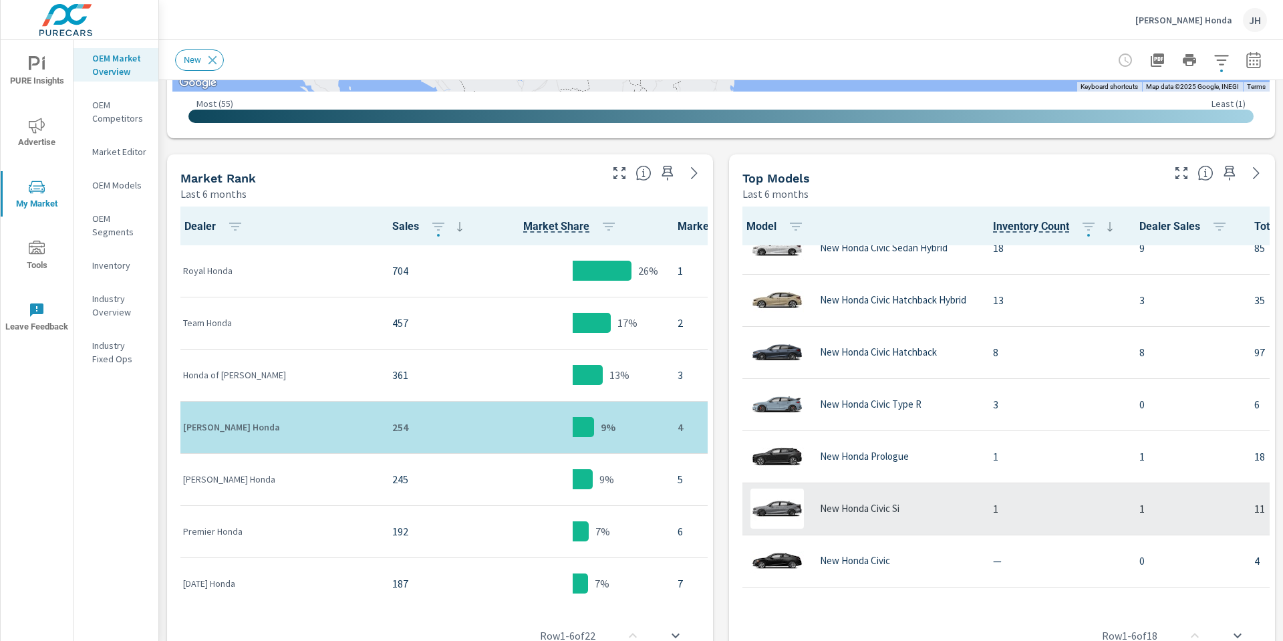
scroll to position [593, 0]
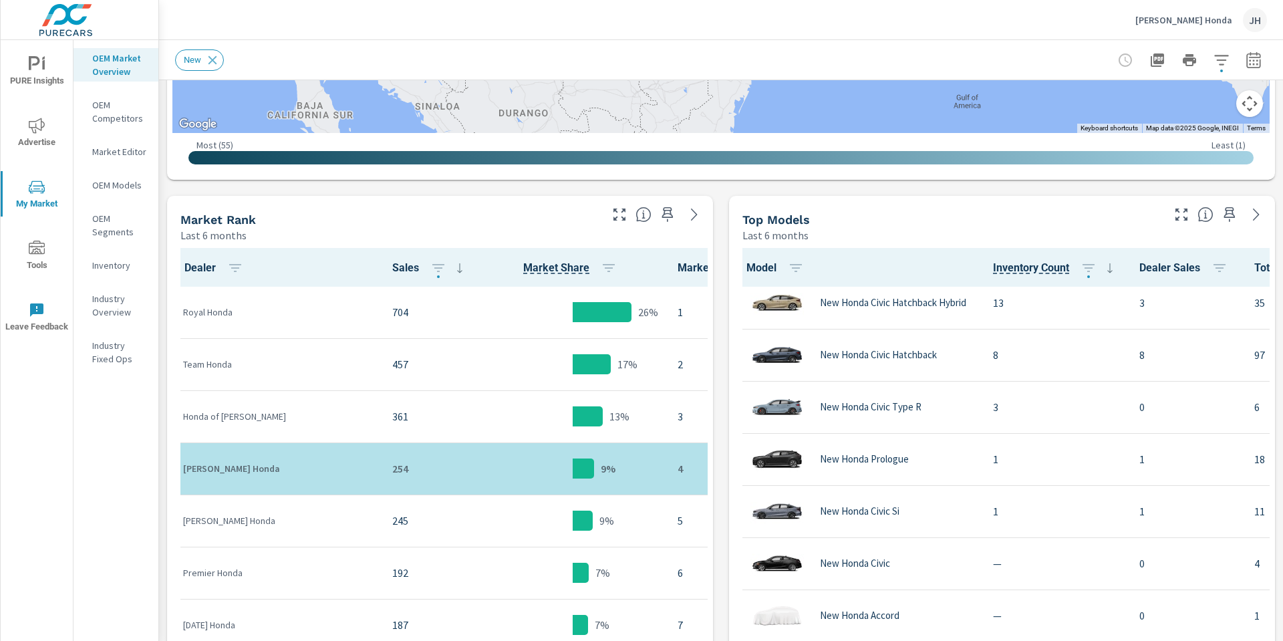
scroll to position [458, 0]
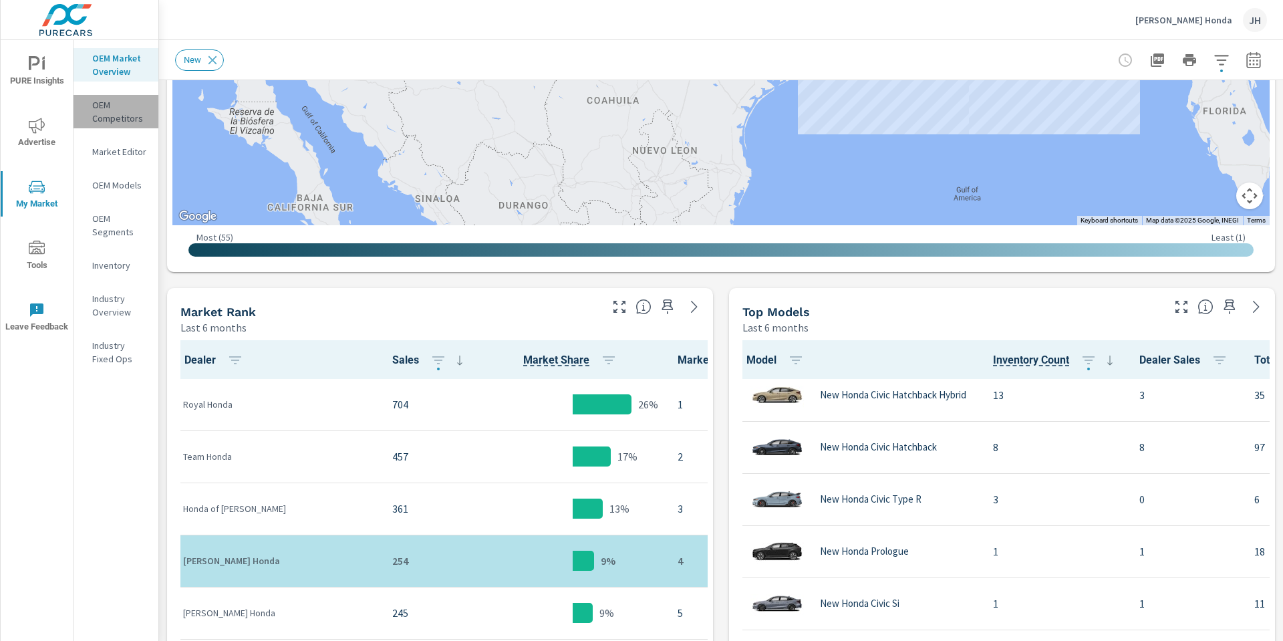
click at [107, 108] on p "OEM Competitors" at bounding box center [119, 111] width 55 height 27
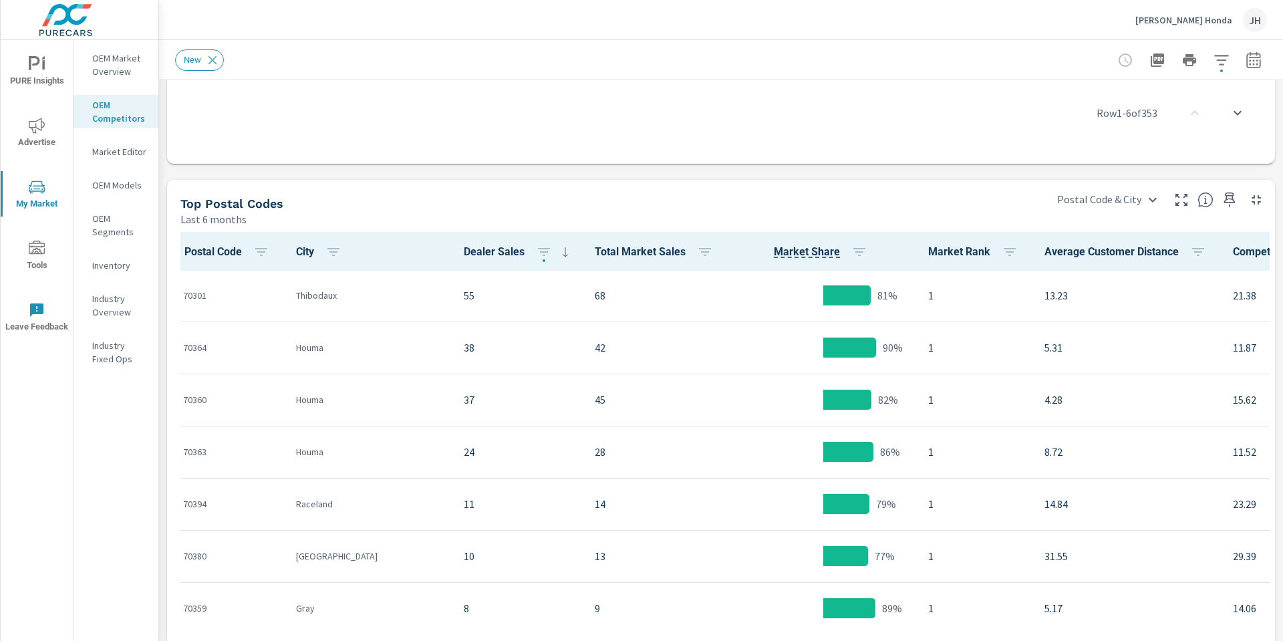
scroll to position [1193, 0]
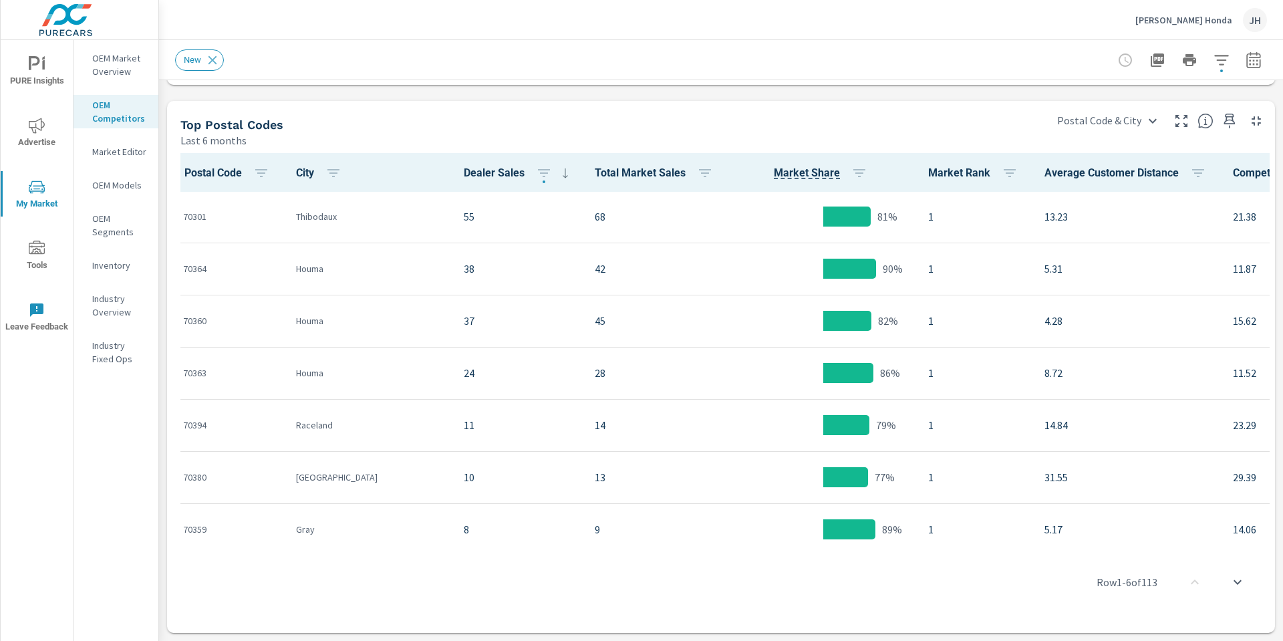
click at [106, 311] on p "Industry Overview" at bounding box center [119, 305] width 55 height 27
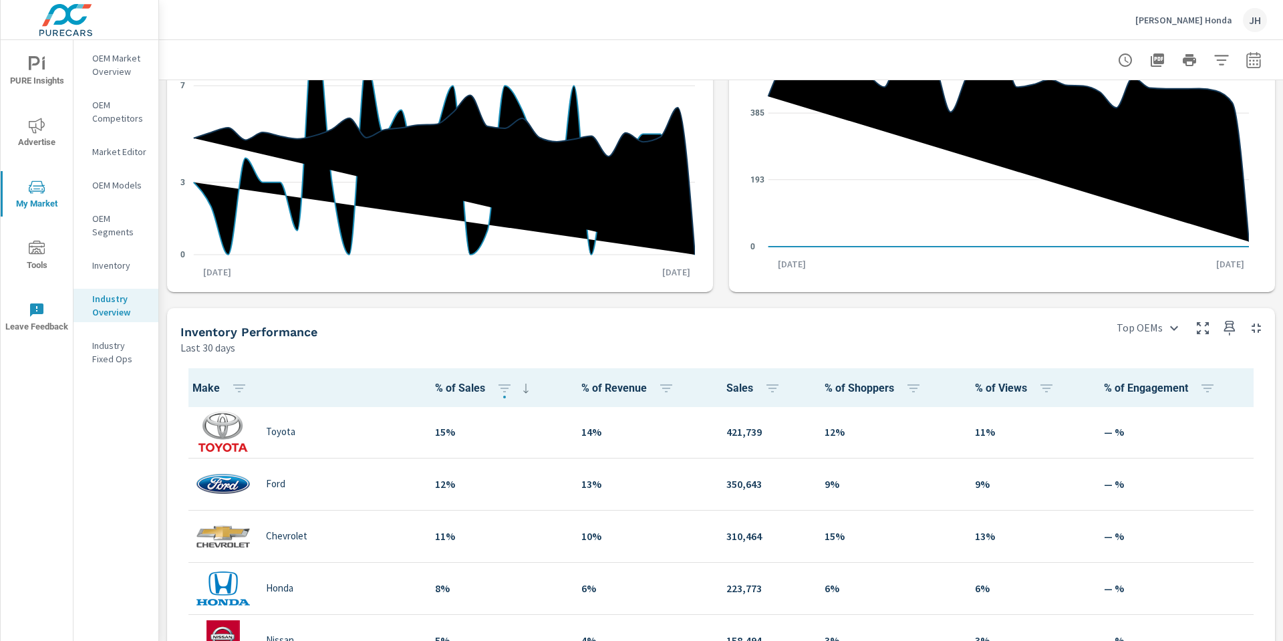
scroll to position [267, 0]
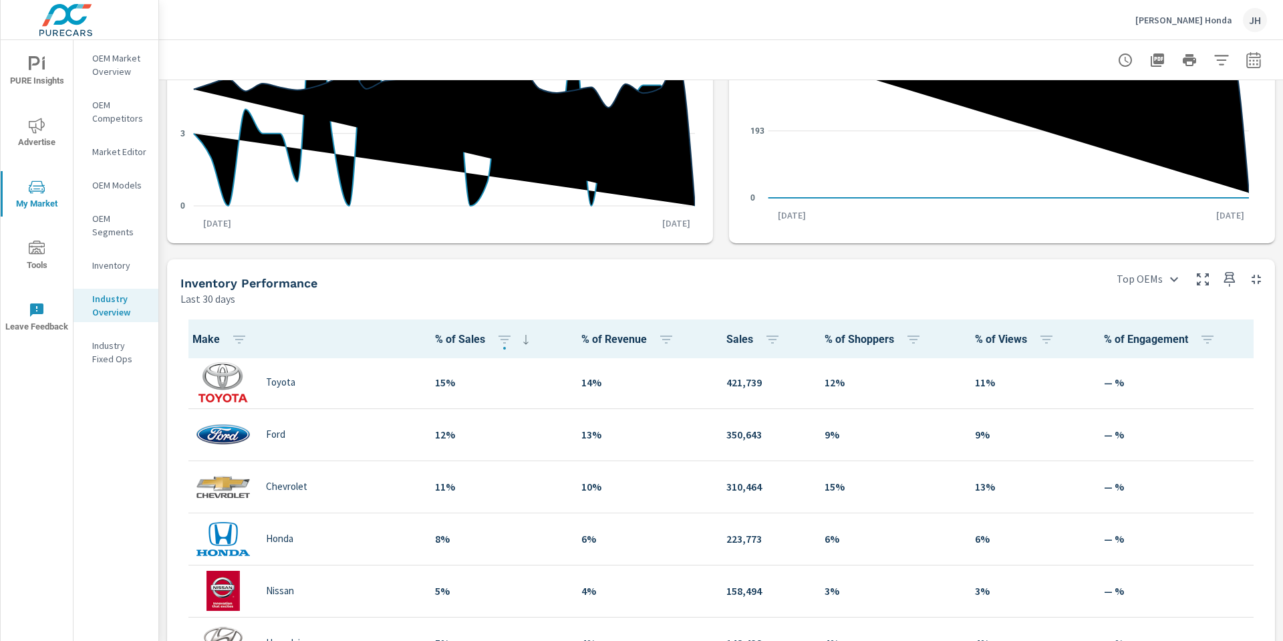
scroll to position [1, 0]
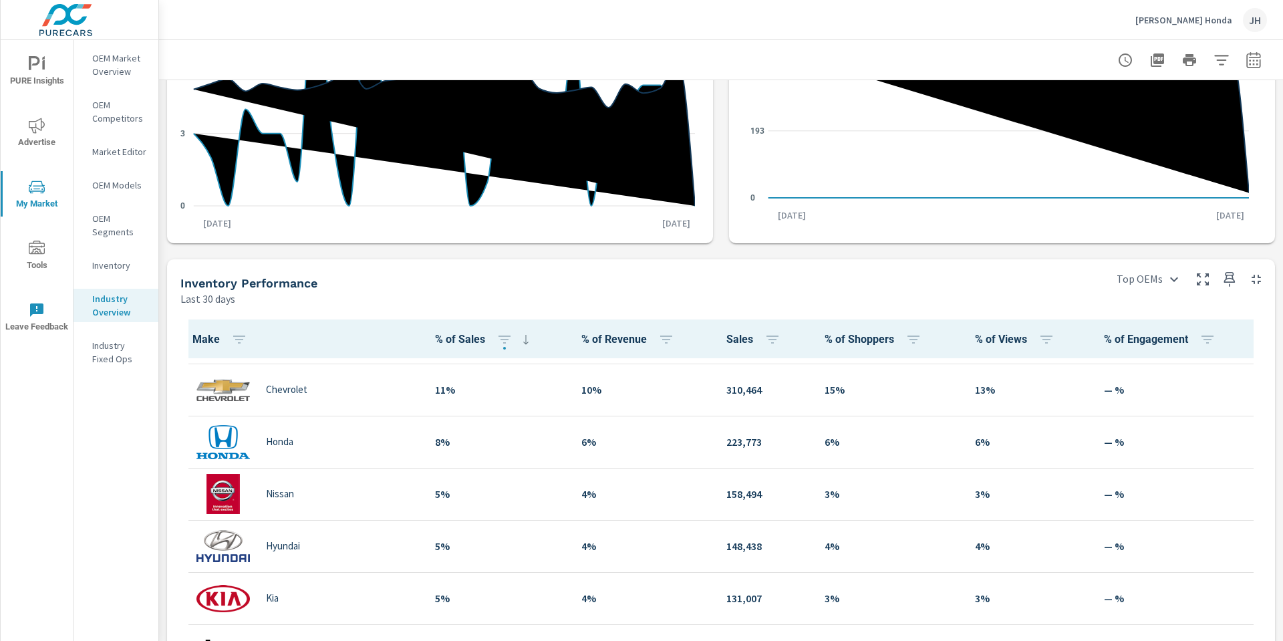
scroll to position [134, 0]
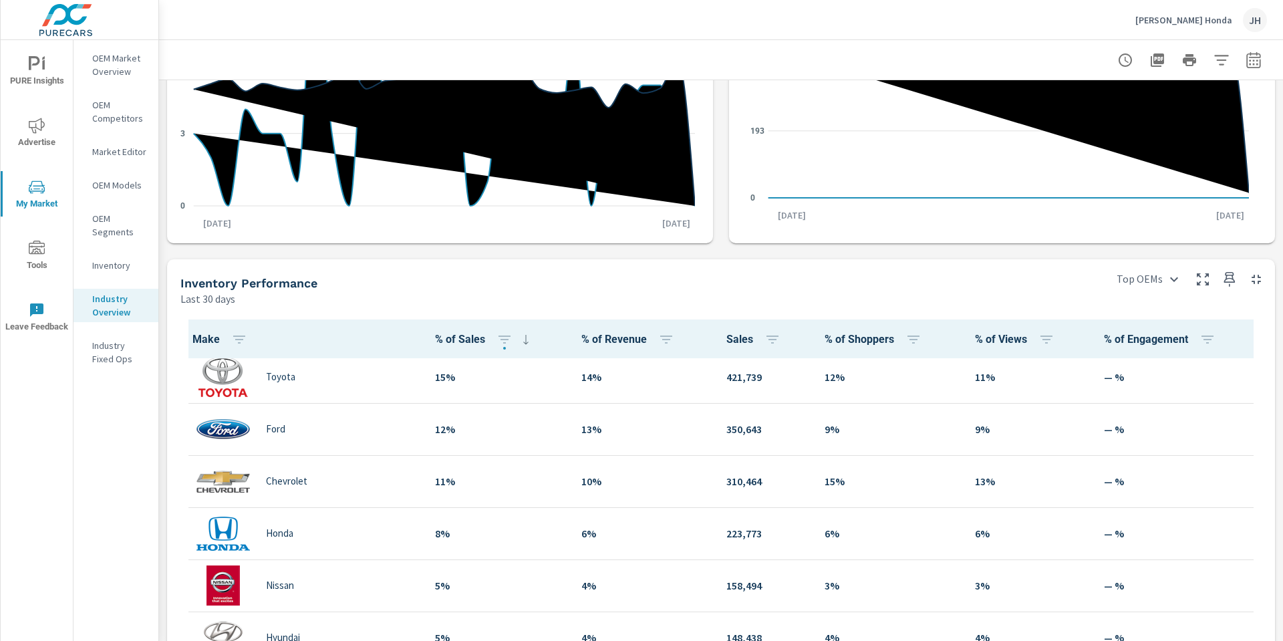
scroll to position [1, 0]
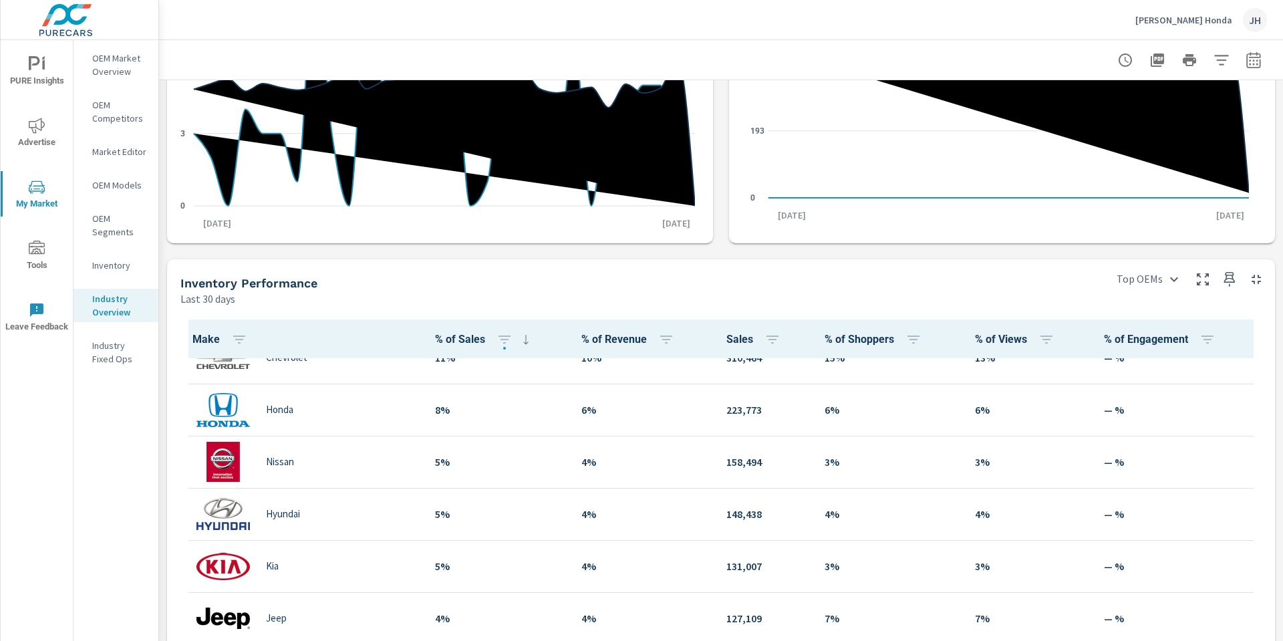
scroll to position [134, 0]
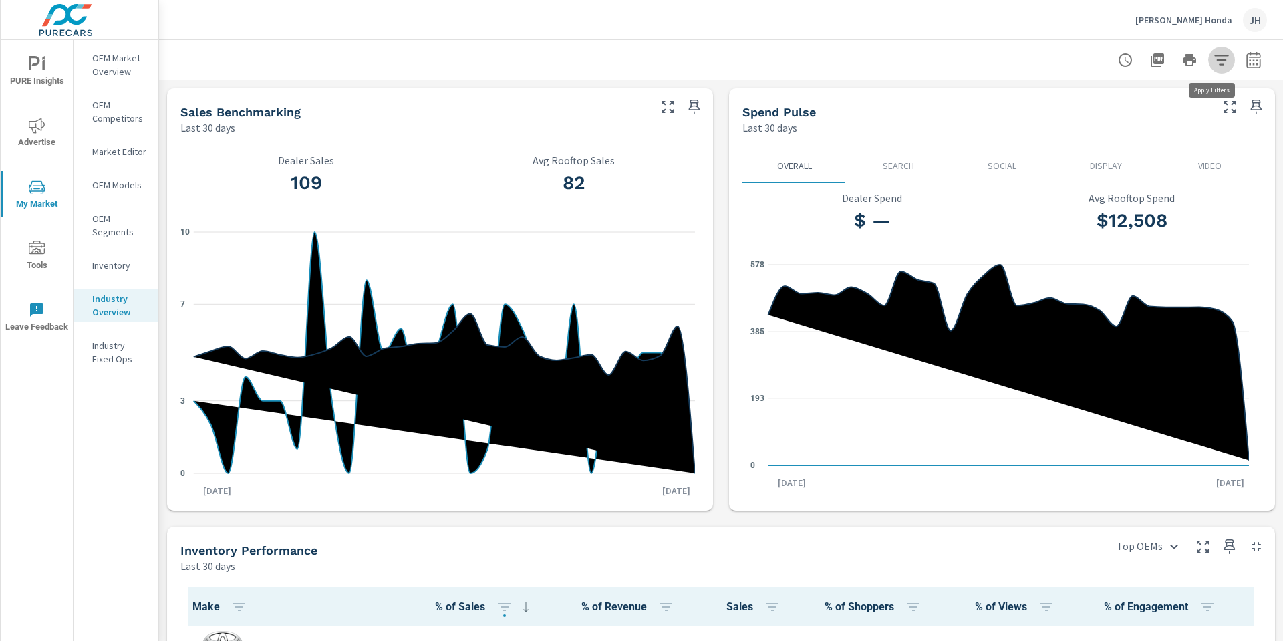
click at [1214, 58] on icon "button" at bounding box center [1222, 60] width 16 height 16
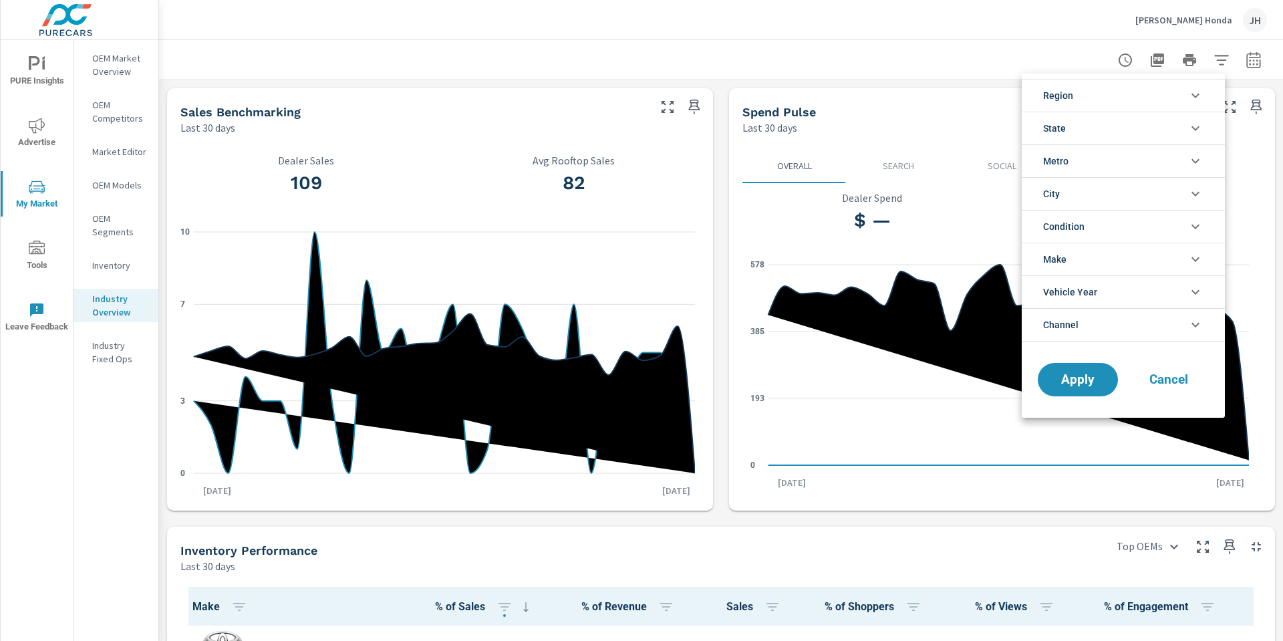
click at [718, 63] on div at bounding box center [641, 320] width 1283 height 641
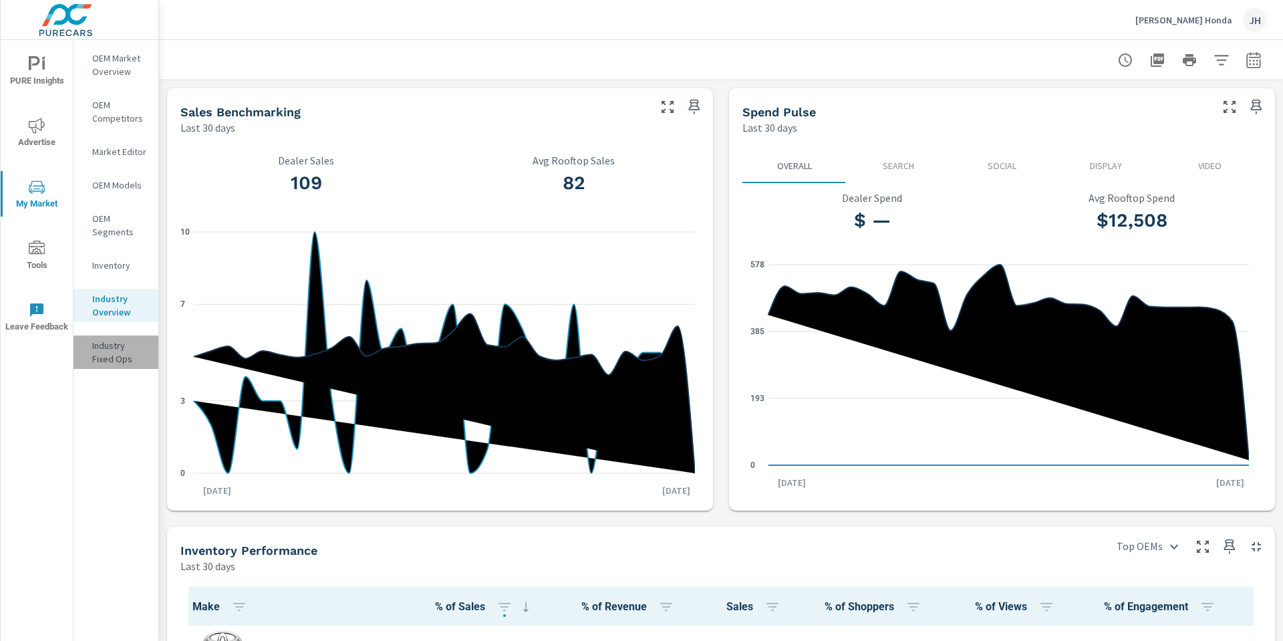
click at [116, 353] on p "Industry Fixed Ops" at bounding box center [119, 352] width 55 height 27
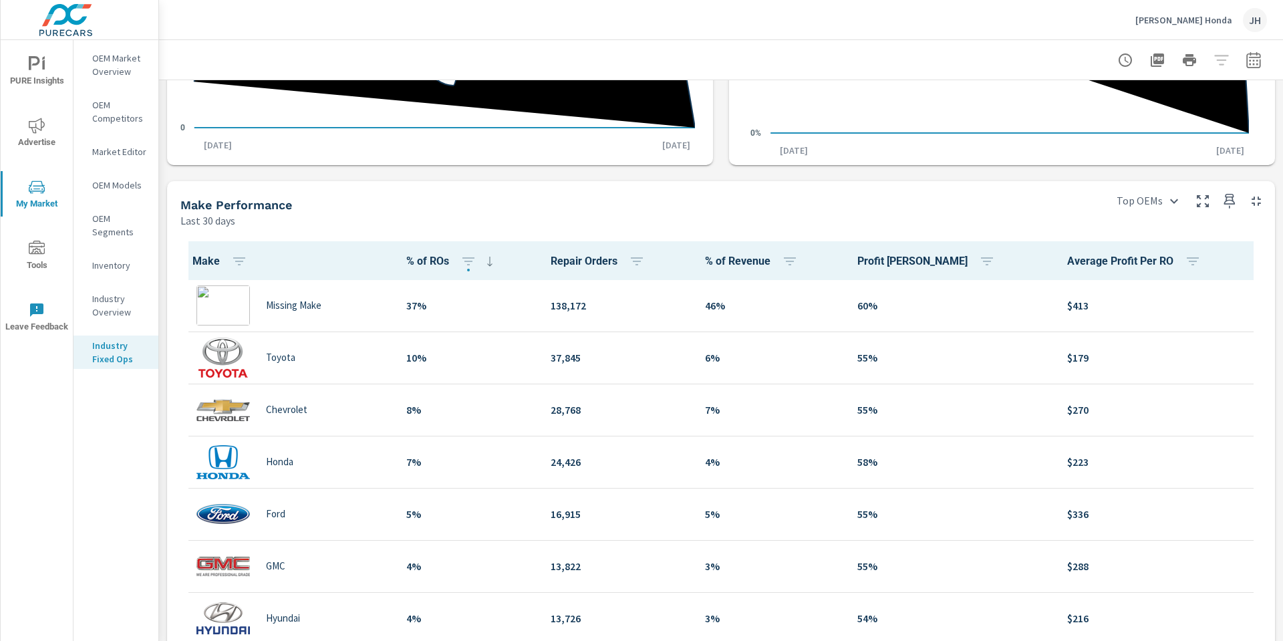
scroll to position [401, 0]
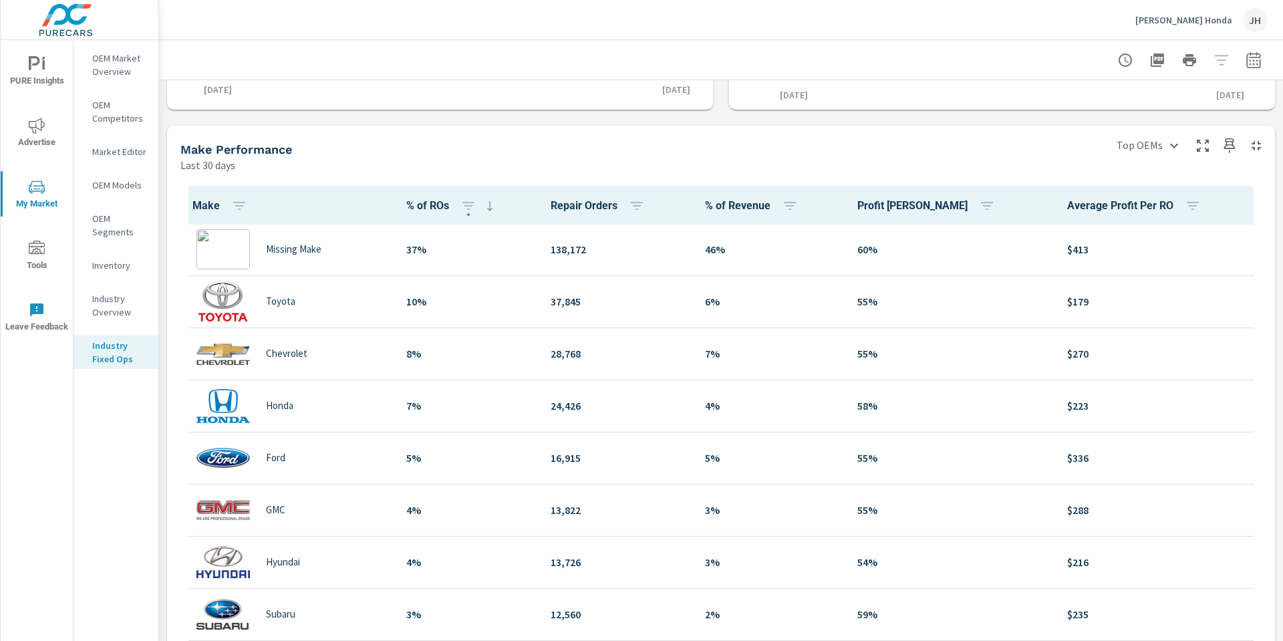
click at [116, 186] on p "OEM Models" at bounding box center [119, 184] width 55 height 13
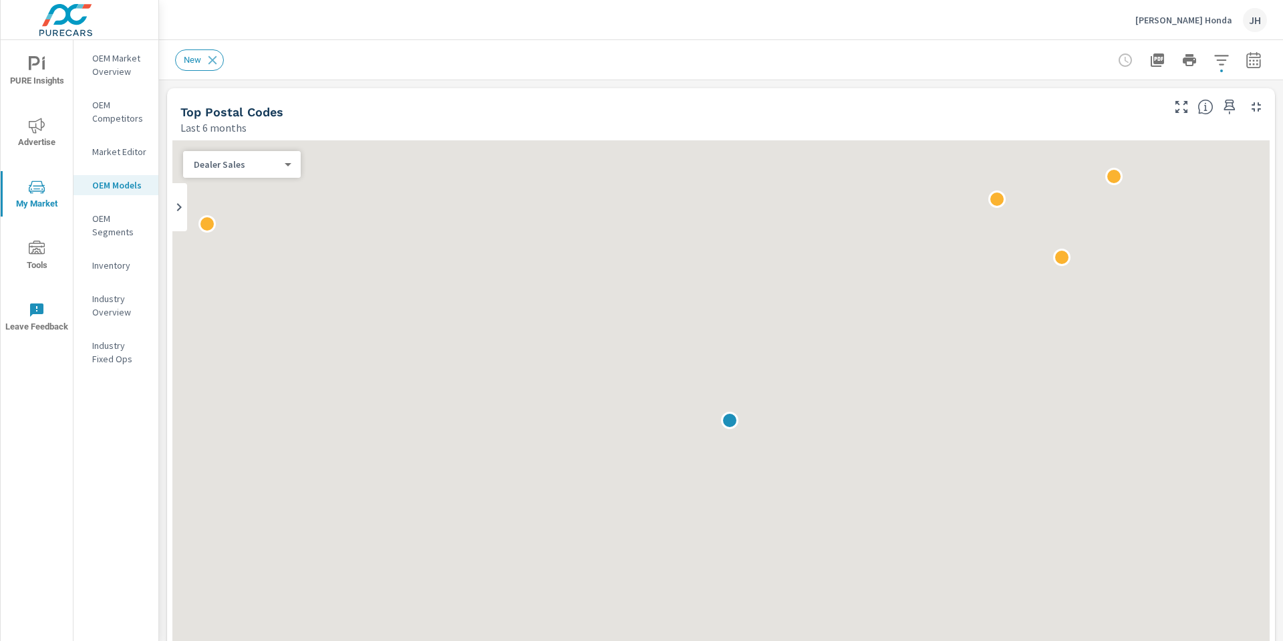
scroll to position [1, 0]
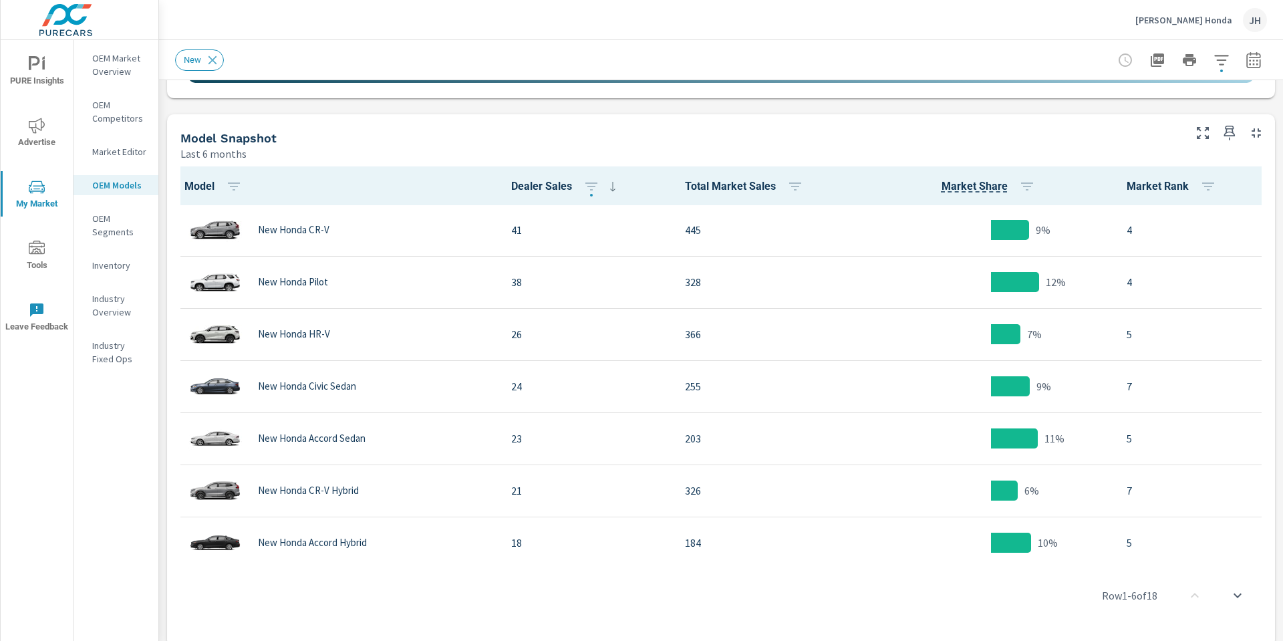
scroll to position [659, 0]
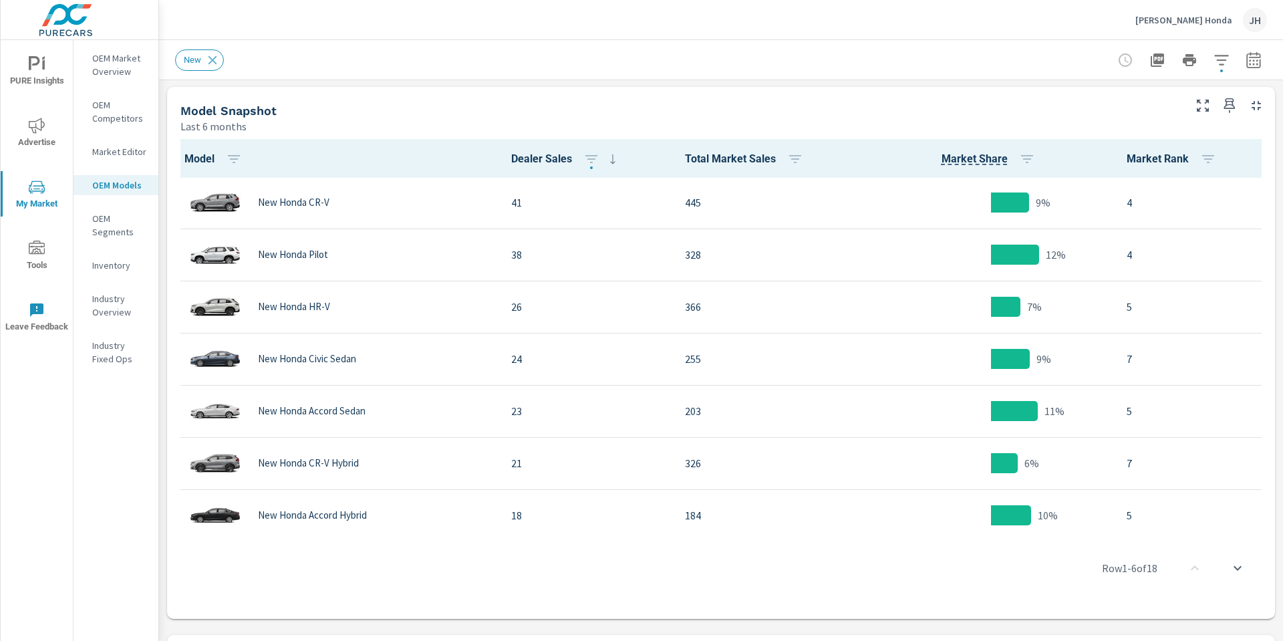
click at [106, 226] on p "OEM Segments" at bounding box center [119, 225] width 55 height 27
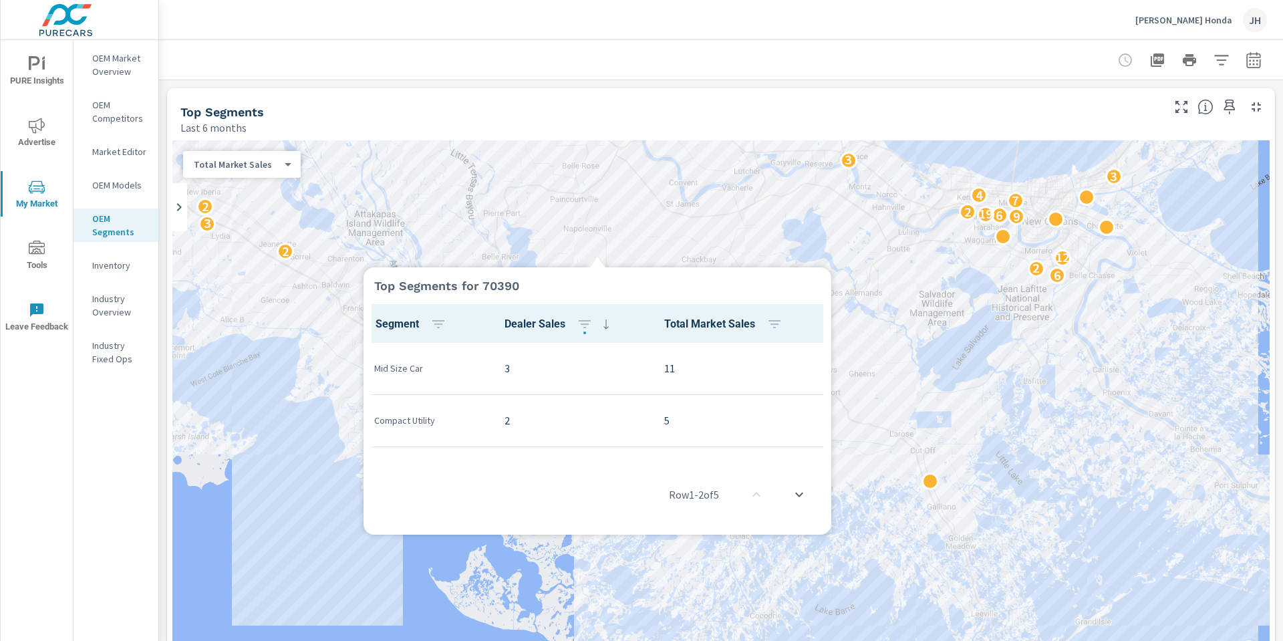
scroll to position [1, 0]
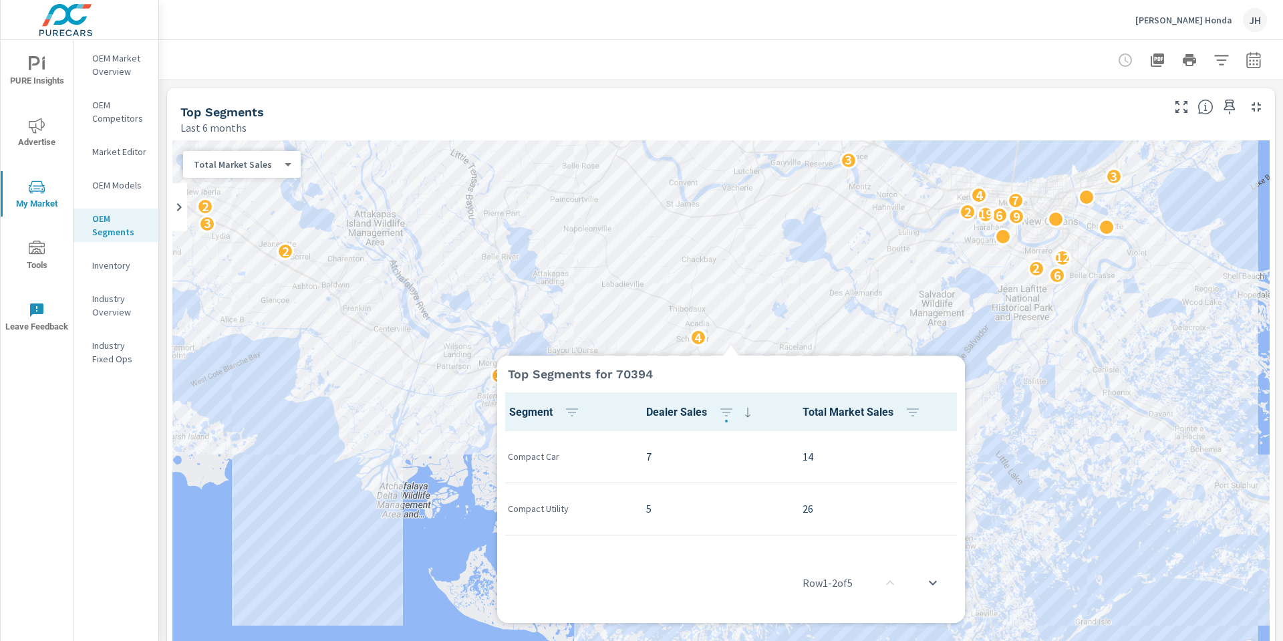
scroll to position [1, 0]
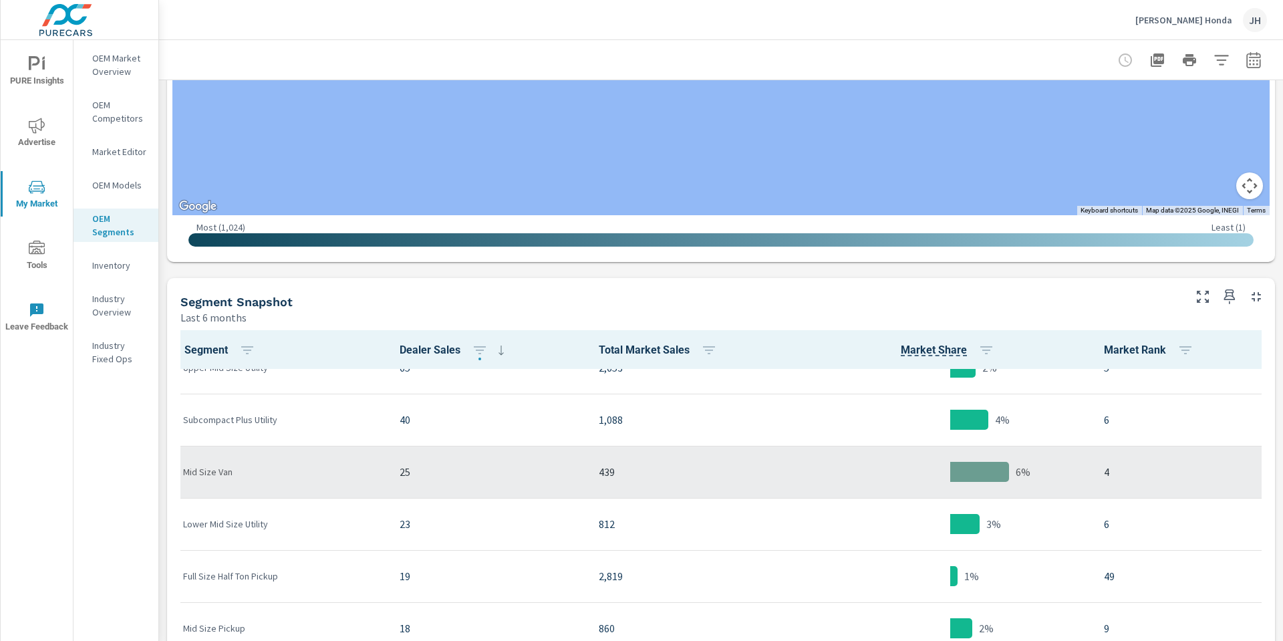
scroll to position [201, 0]
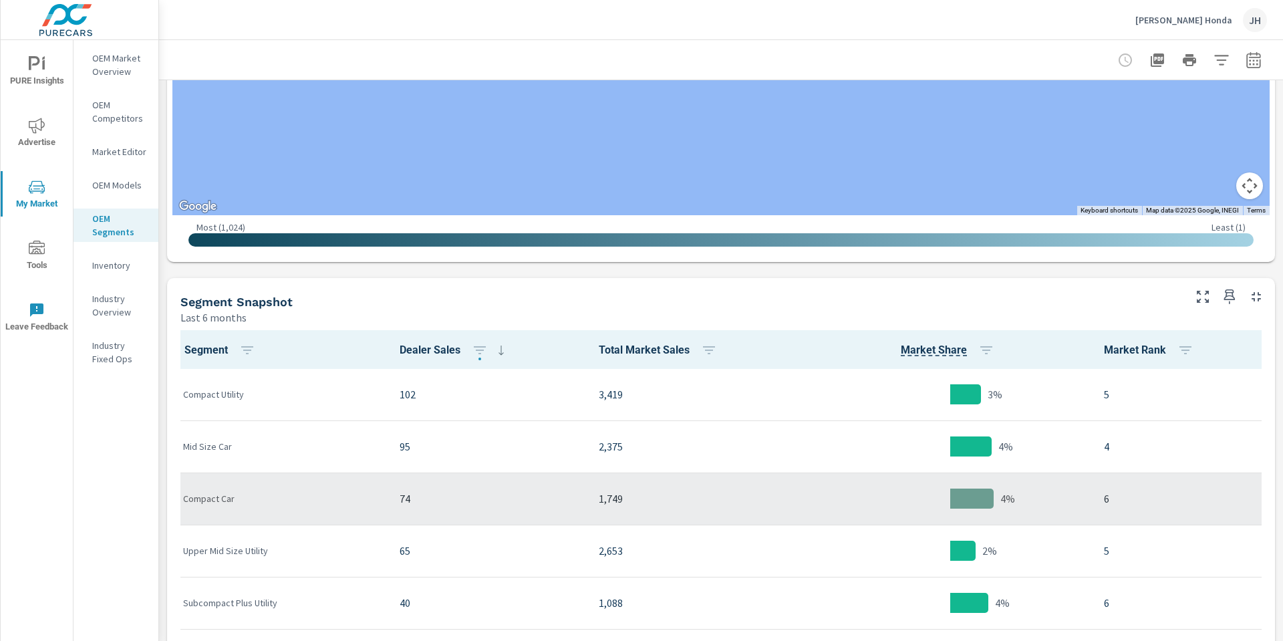
scroll to position [267, 0]
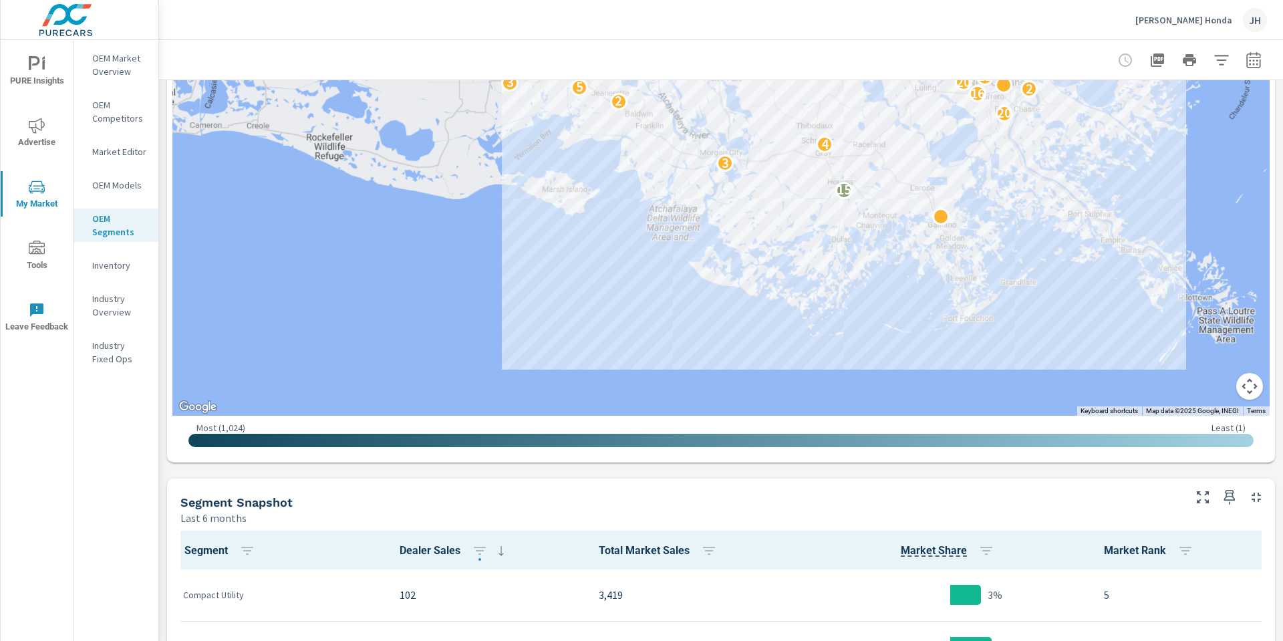
drag, startPoint x: 950, startPoint y: 267, endPoint x: 860, endPoint y: 390, distance: 152.5
